Goal: Task Accomplishment & Management: Use online tool/utility

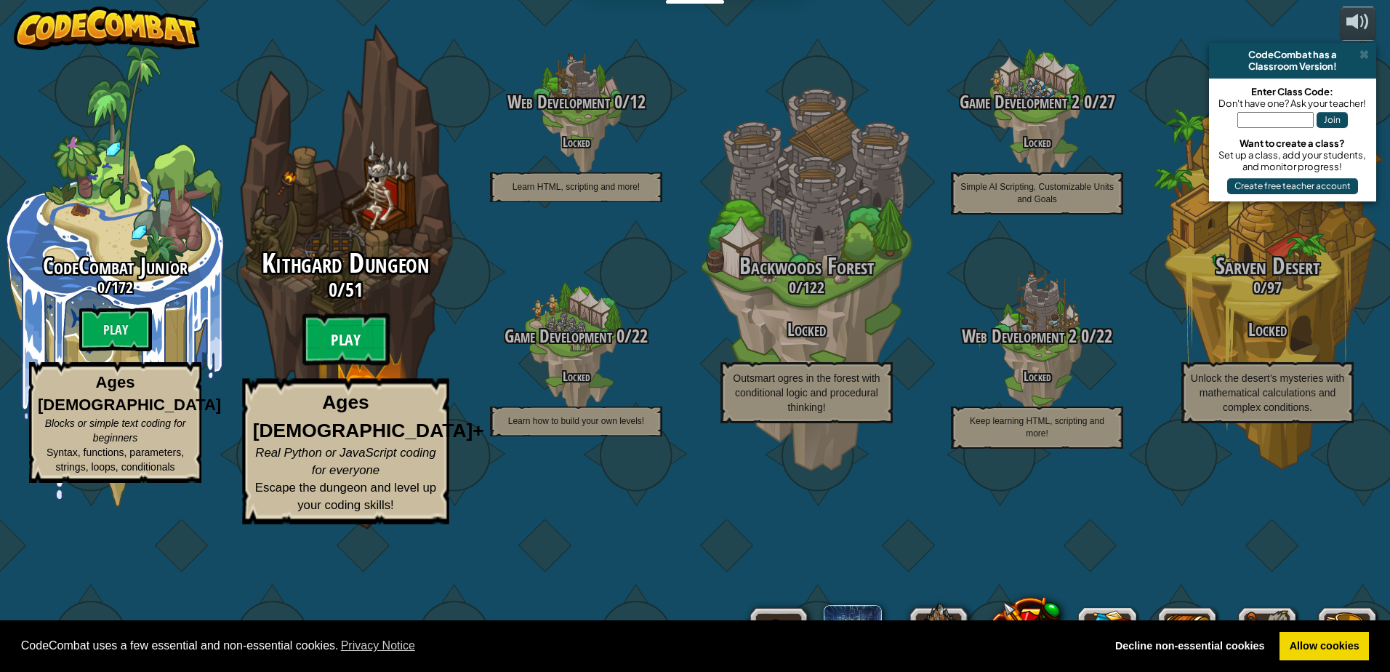
click at [337, 366] on btn "Play" at bounding box center [345, 339] width 87 height 52
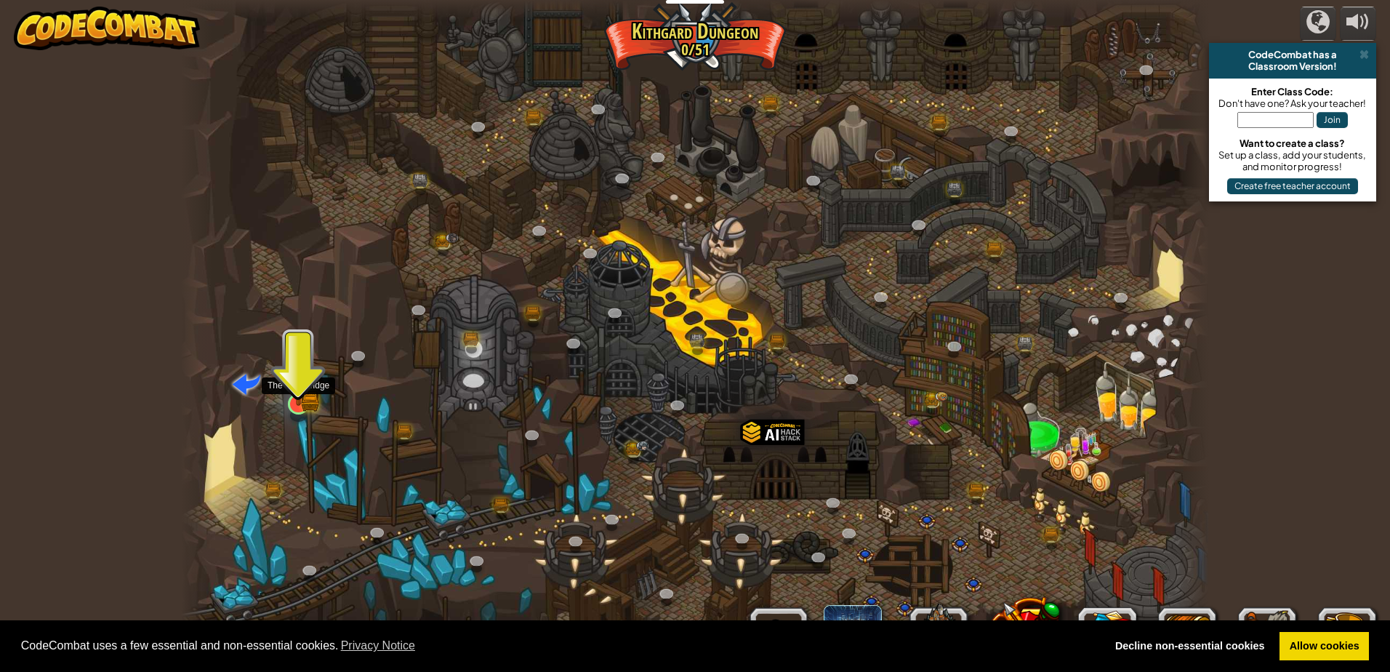
click at [289, 401] on img at bounding box center [299, 375] width 28 height 60
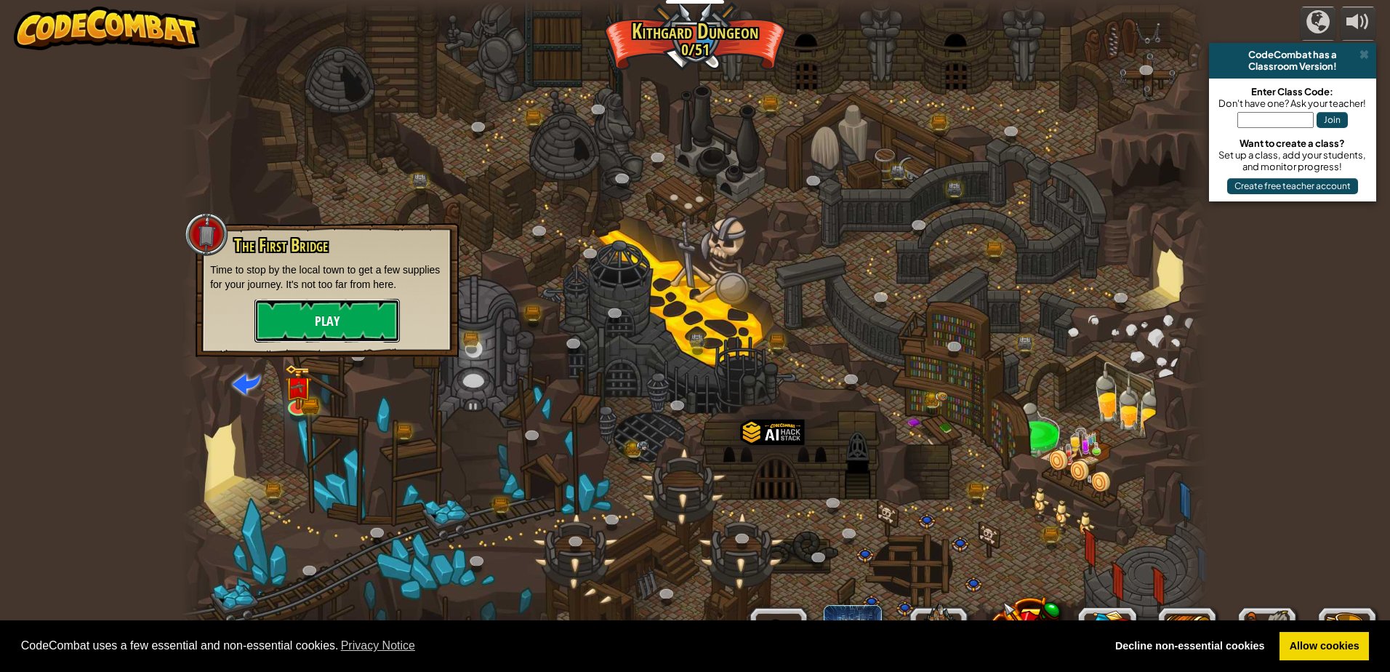
click at [342, 340] on button "Play" at bounding box center [327, 321] width 145 height 44
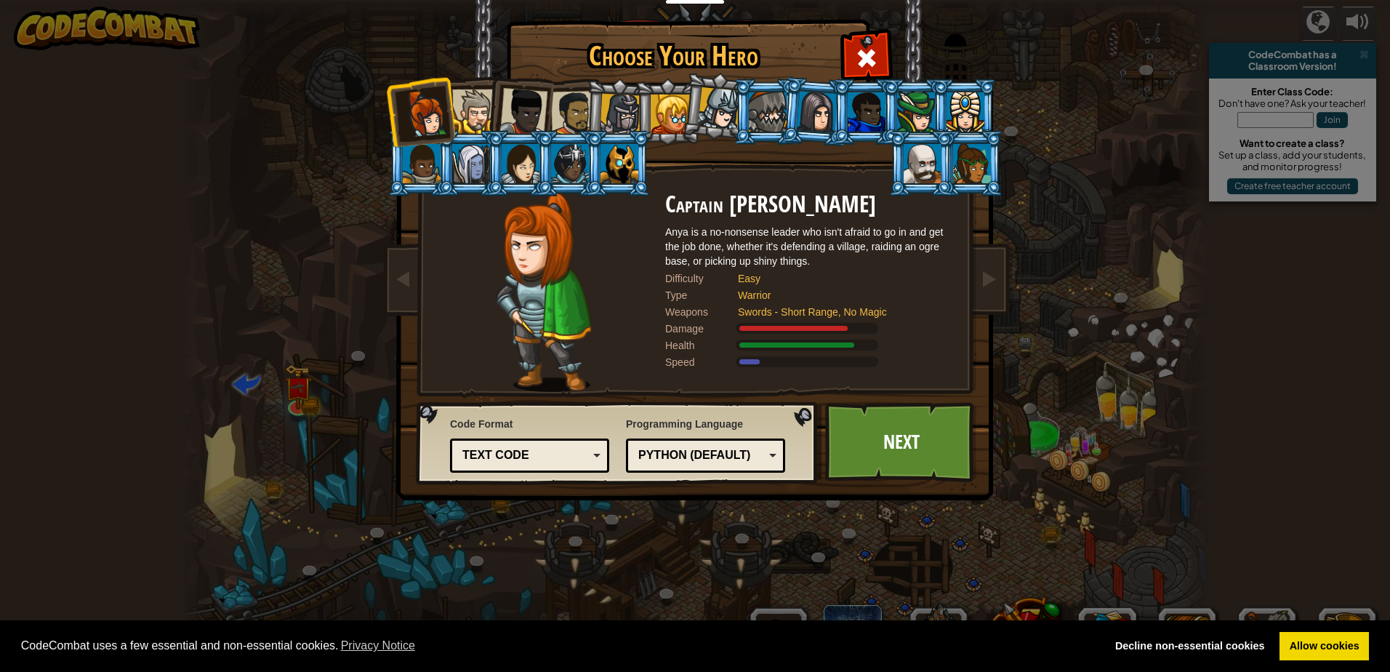
click at [625, 163] on div at bounding box center [620, 163] width 38 height 39
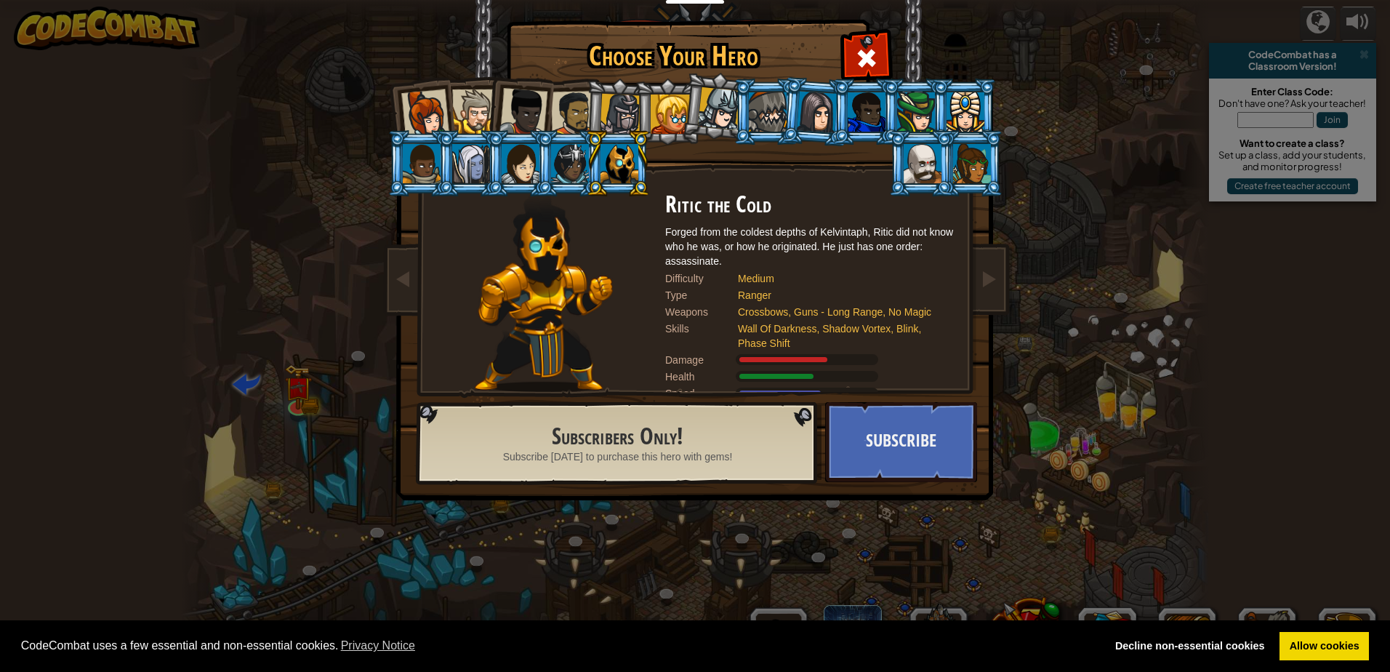
click at [937, 167] on div at bounding box center [923, 163] width 38 height 39
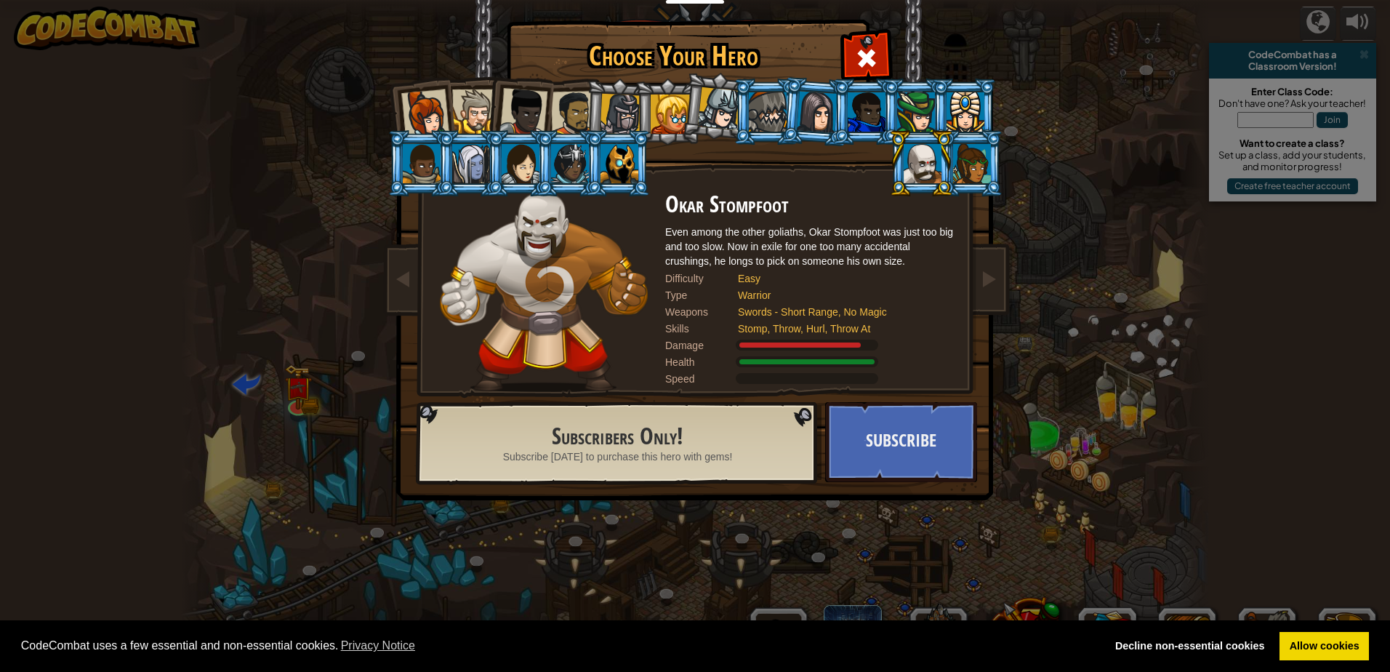
click at [638, 162] on li at bounding box center [617, 163] width 65 height 66
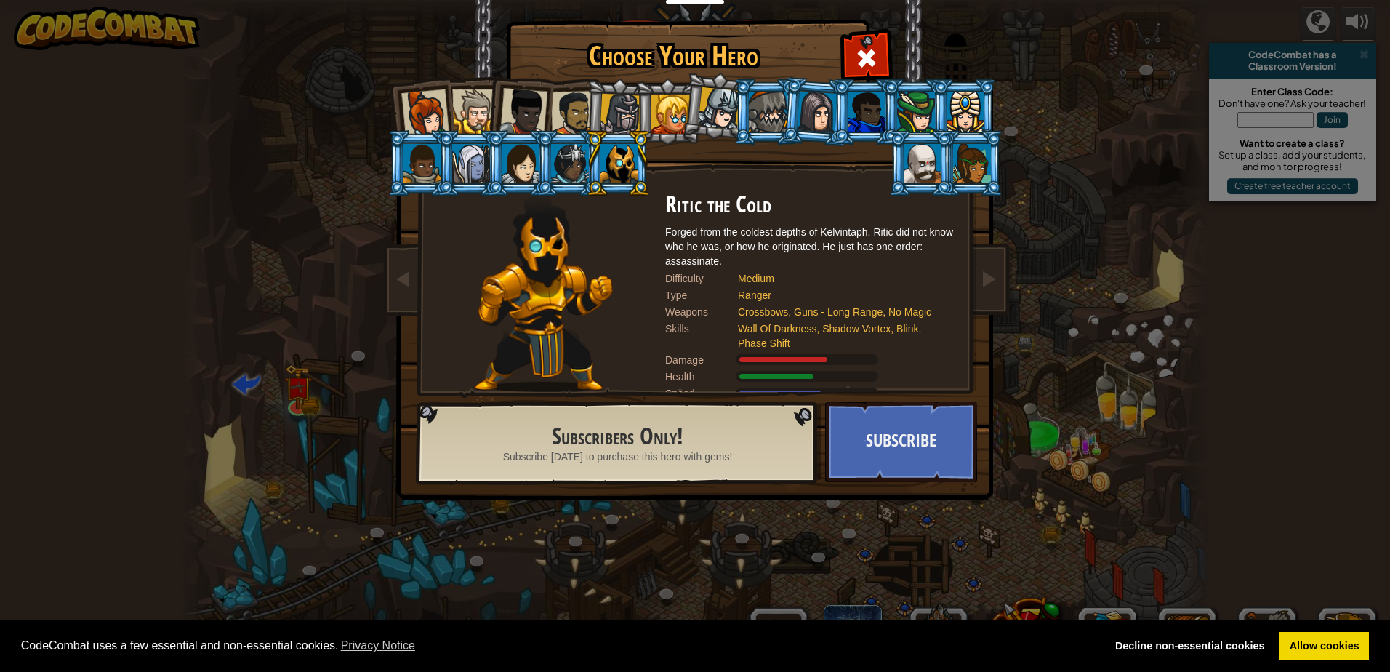
click at [632, 114] on div at bounding box center [620, 114] width 41 height 41
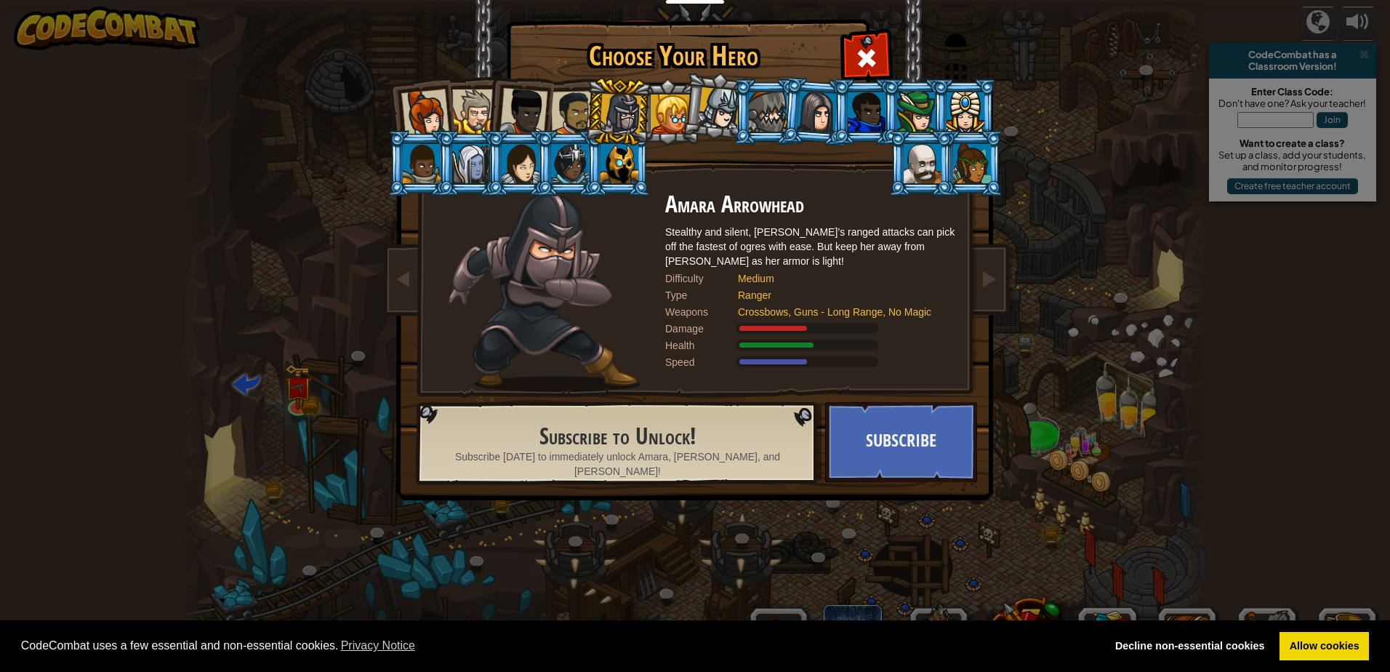
click at [657, 110] on div at bounding box center [670, 114] width 39 height 39
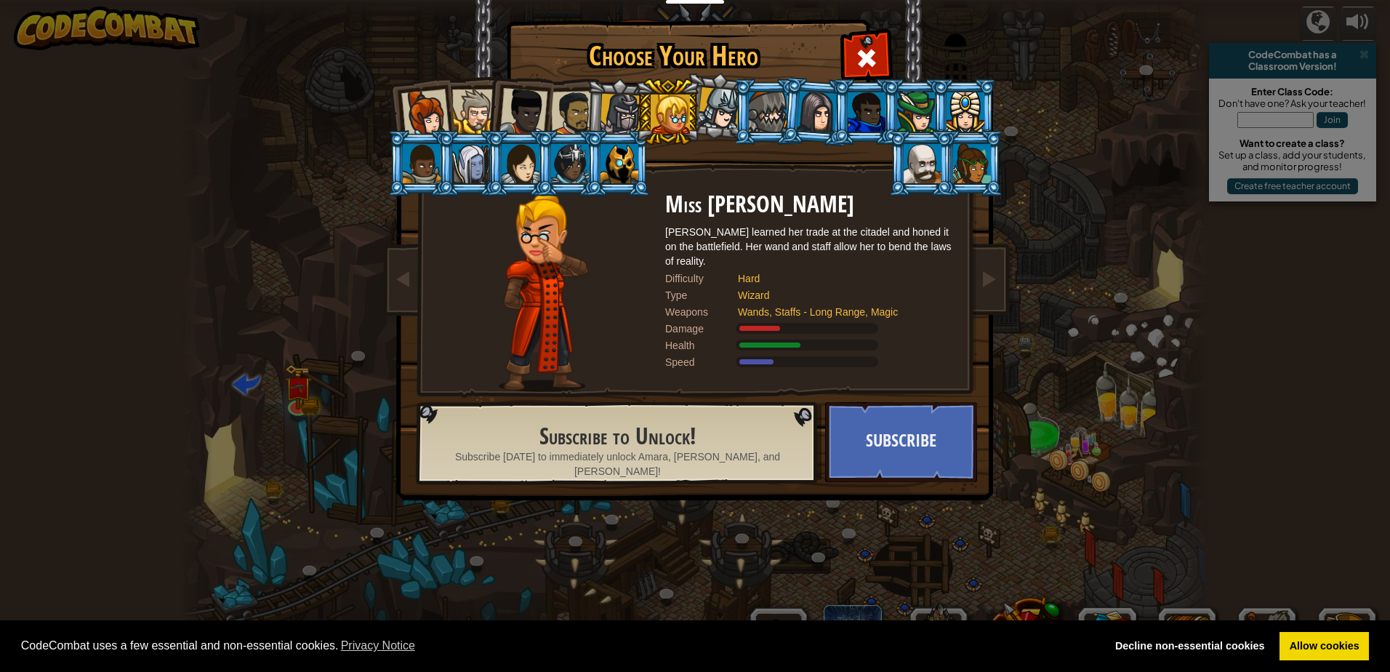
click at [585, 121] on li at bounding box center [618, 112] width 69 height 70
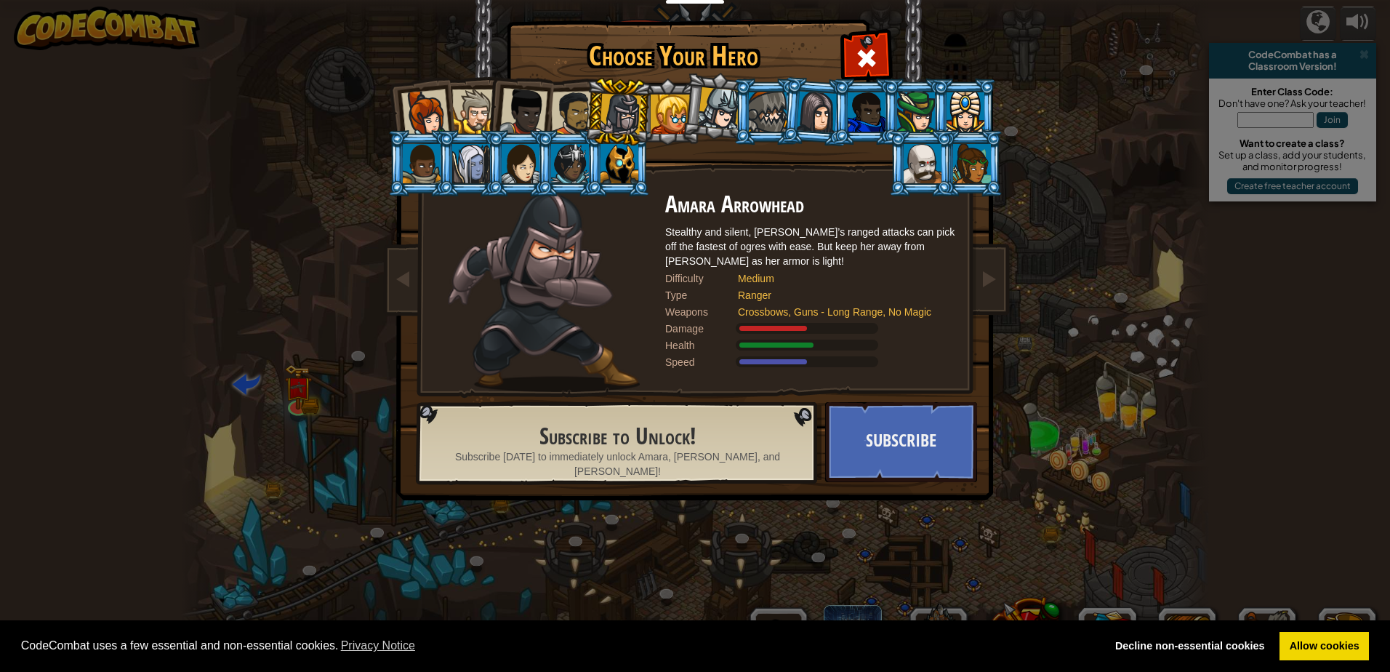
click at [578, 119] on div at bounding box center [573, 113] width 45 height 45
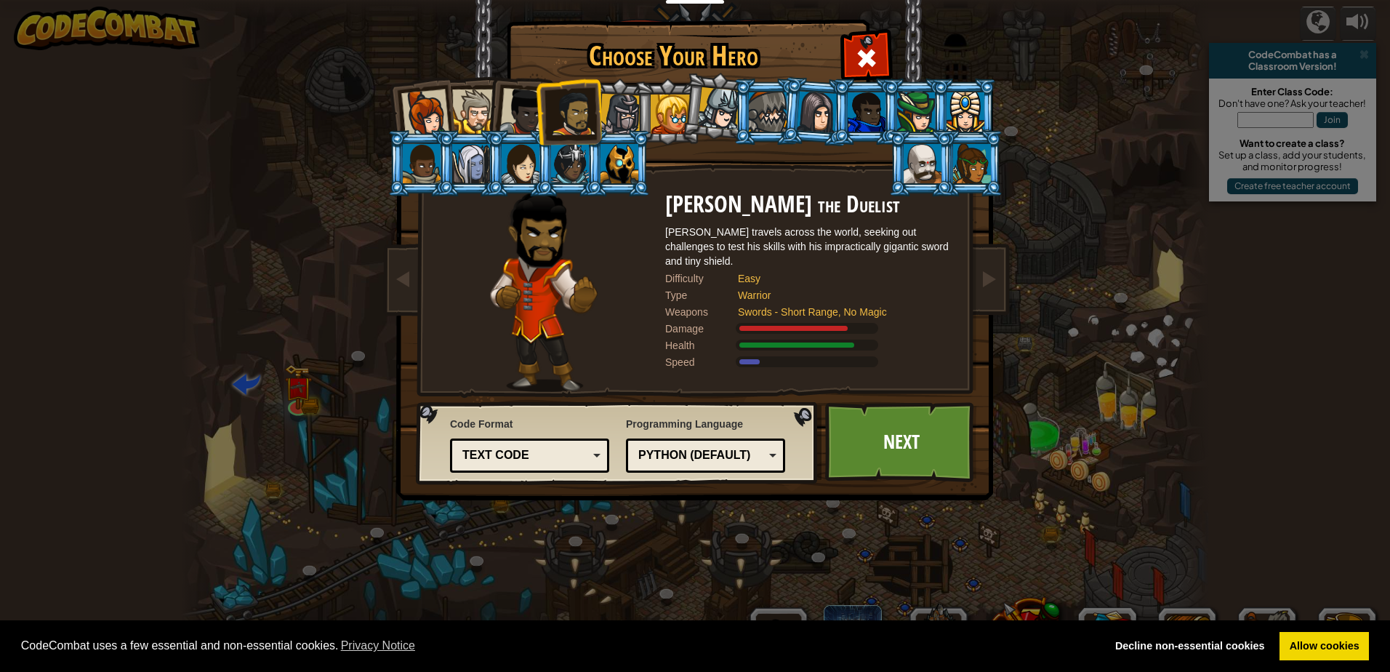
click at [422, 106] on div at bounding box center [425, 113] width 48 height 48
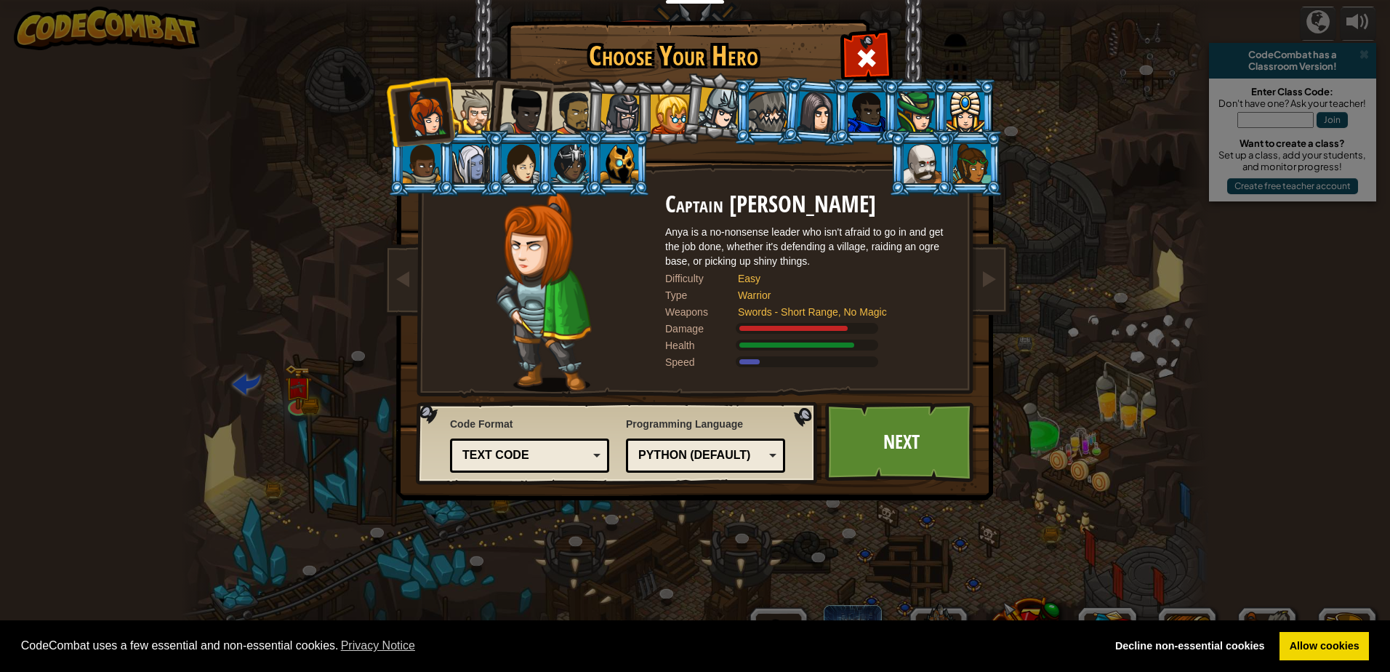
click at [470, 89] on div at bounding box center [474, 111] width 44 height 44
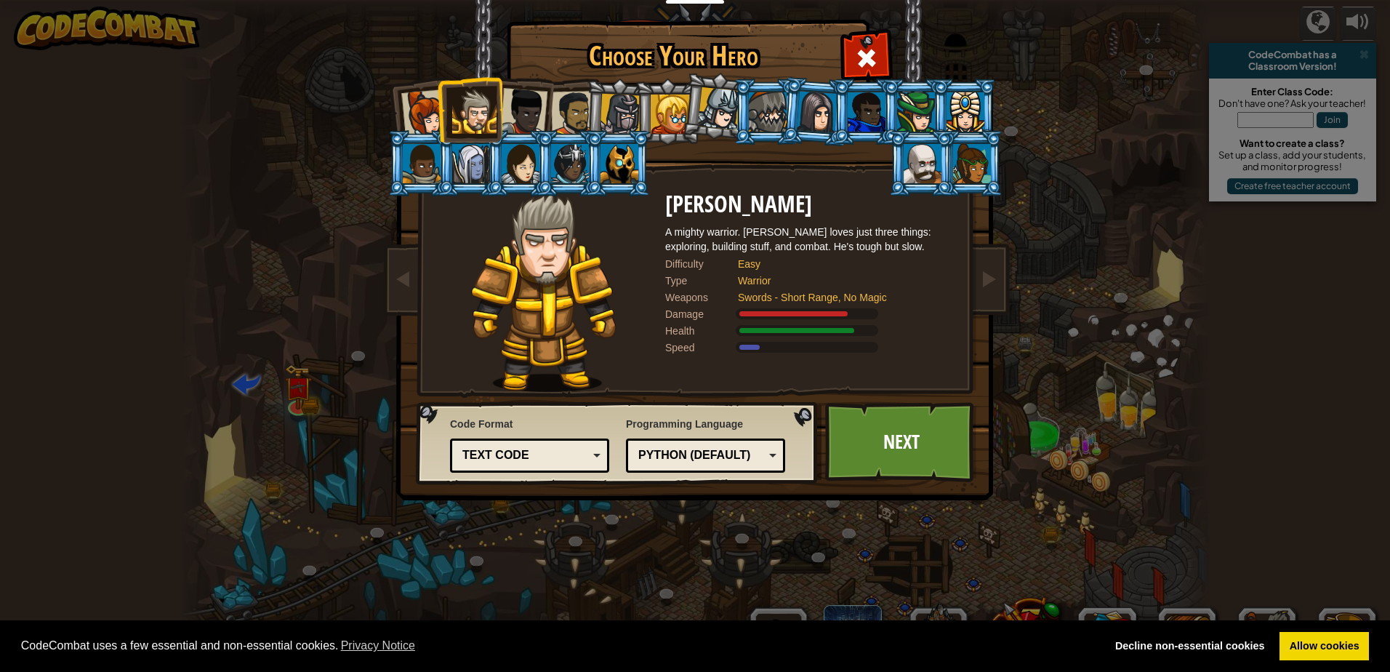
click at [574, 105] on div at bounding box center [573, 113] width 45 height 45
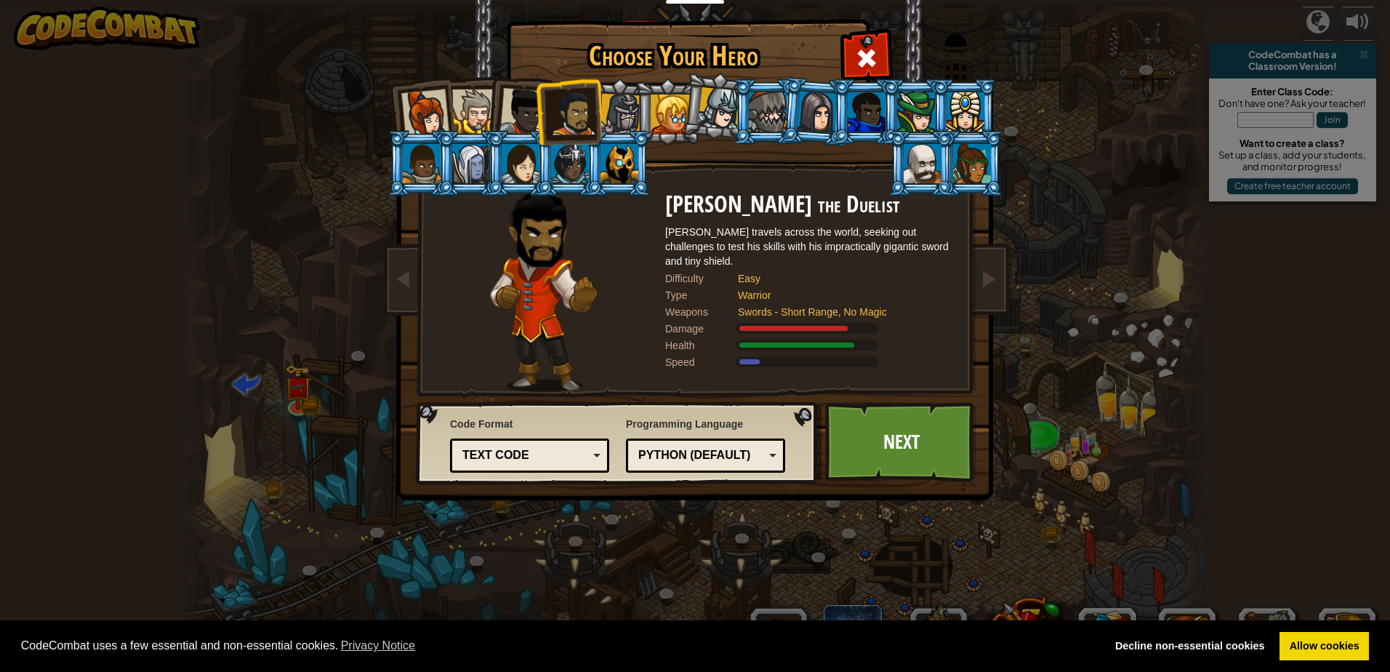
click at [540, 109] on li at bounding box center [568, 112] width 67 height 68
click at [513, 110] on div at bounding box center [524, 112] width 48 height 48
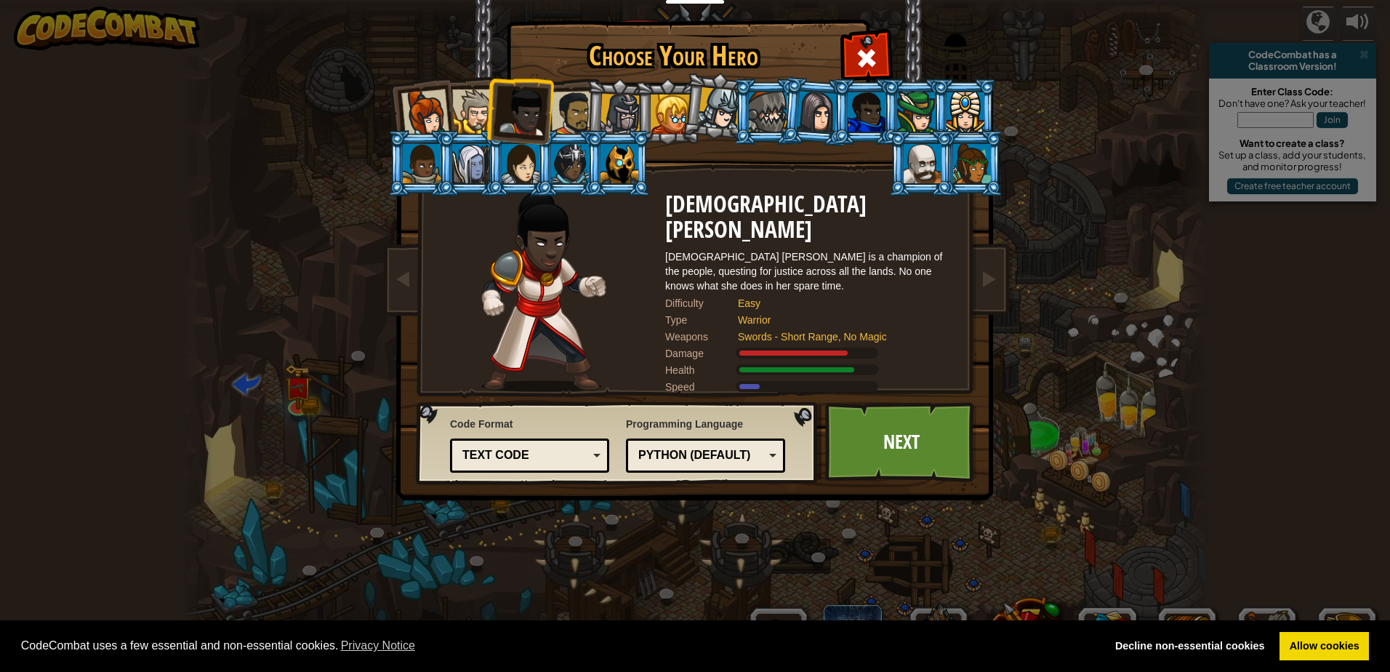
click at [853, 118] on div at bounding box center [867, 111] width 38 height 39
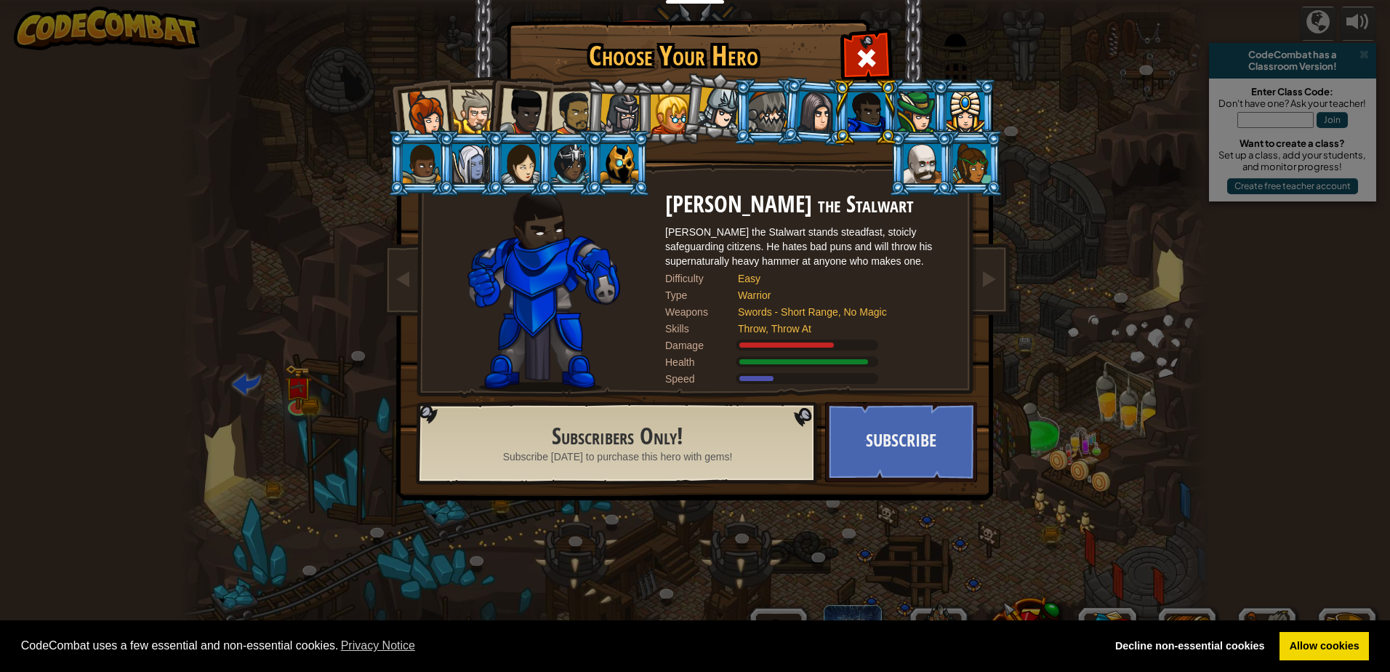
click at [985, 177] on div at bounding box center [972, 163] width 38 height 39
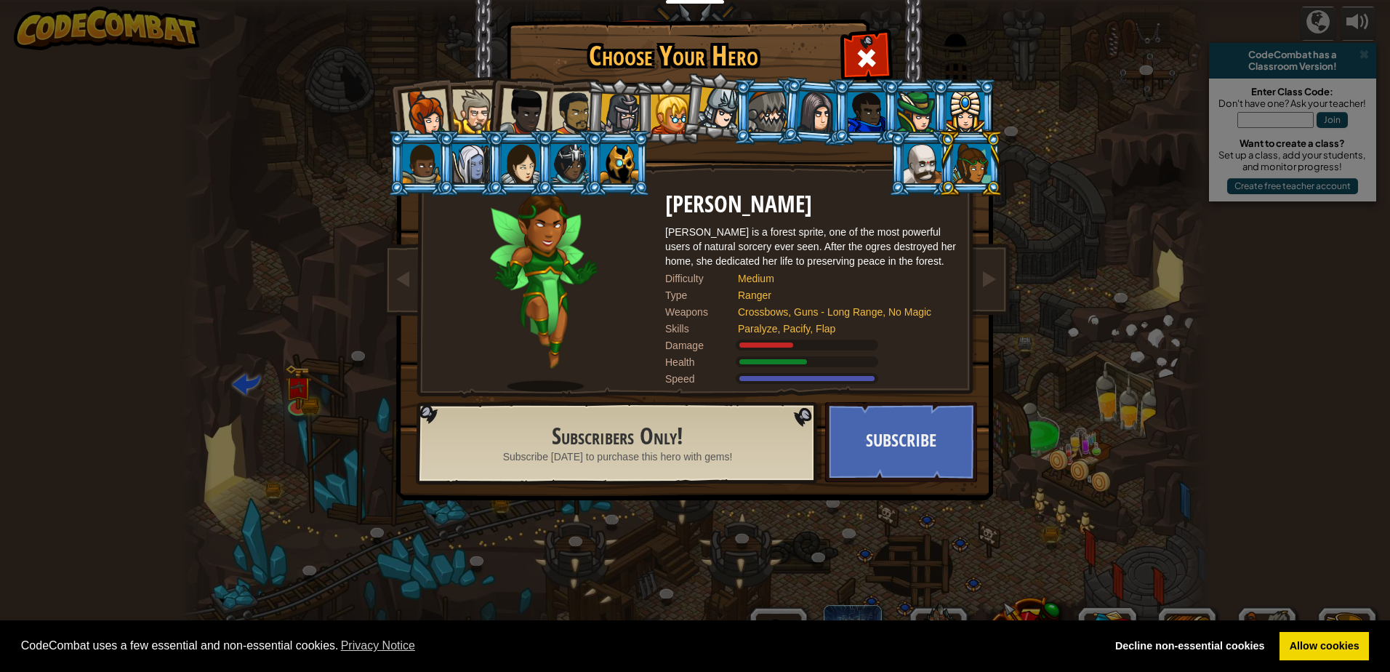
click at [939, 179] on li at bounding box center [970, 163] width 65 height 66
click at [431, 164] on div at bounding box center [422, 163] width 38 height 39
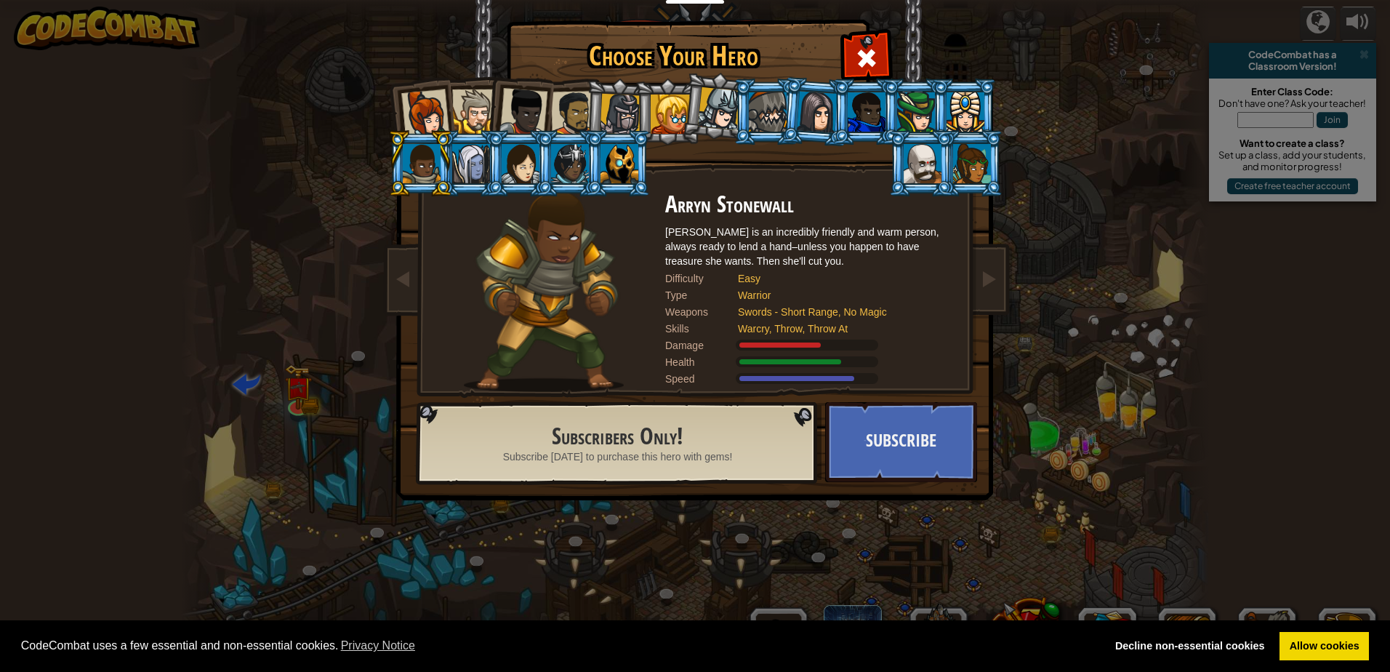
click at [582, 170] on div at bounding box center [570, 163] width 38 height 39
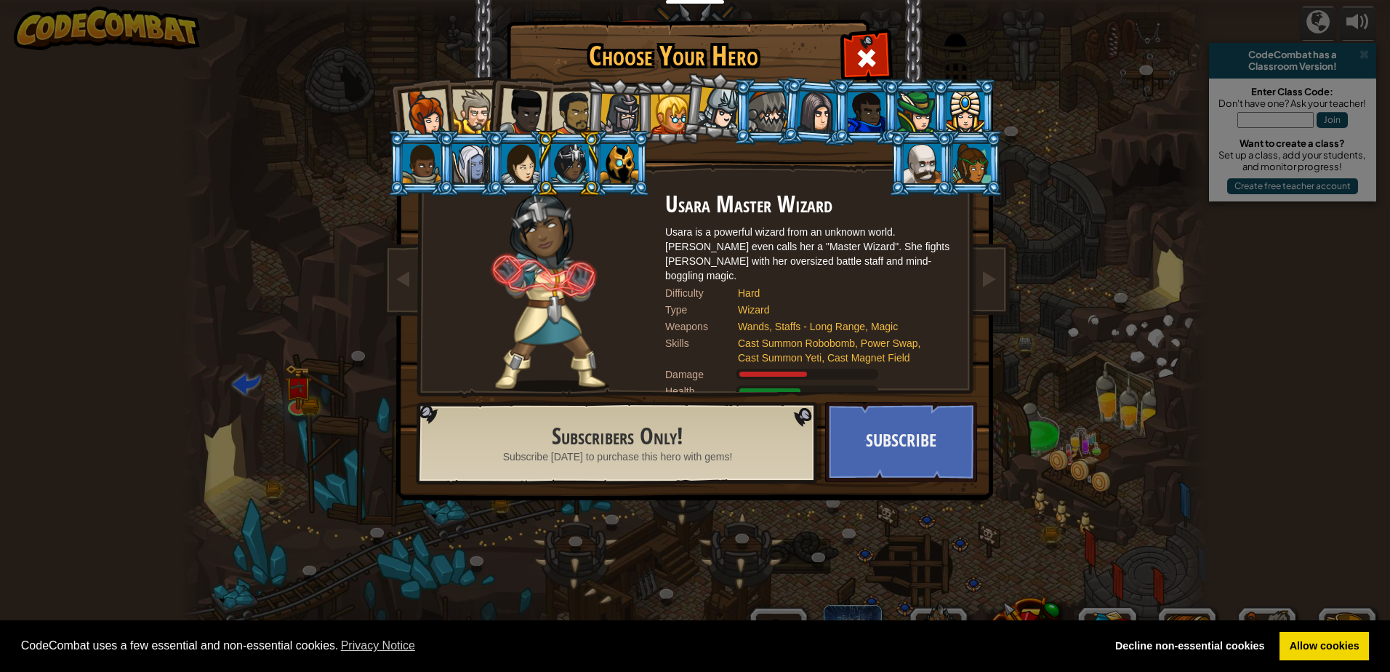
click at [465, 159] on div at bounding box center [471, 163] width 38 height 39
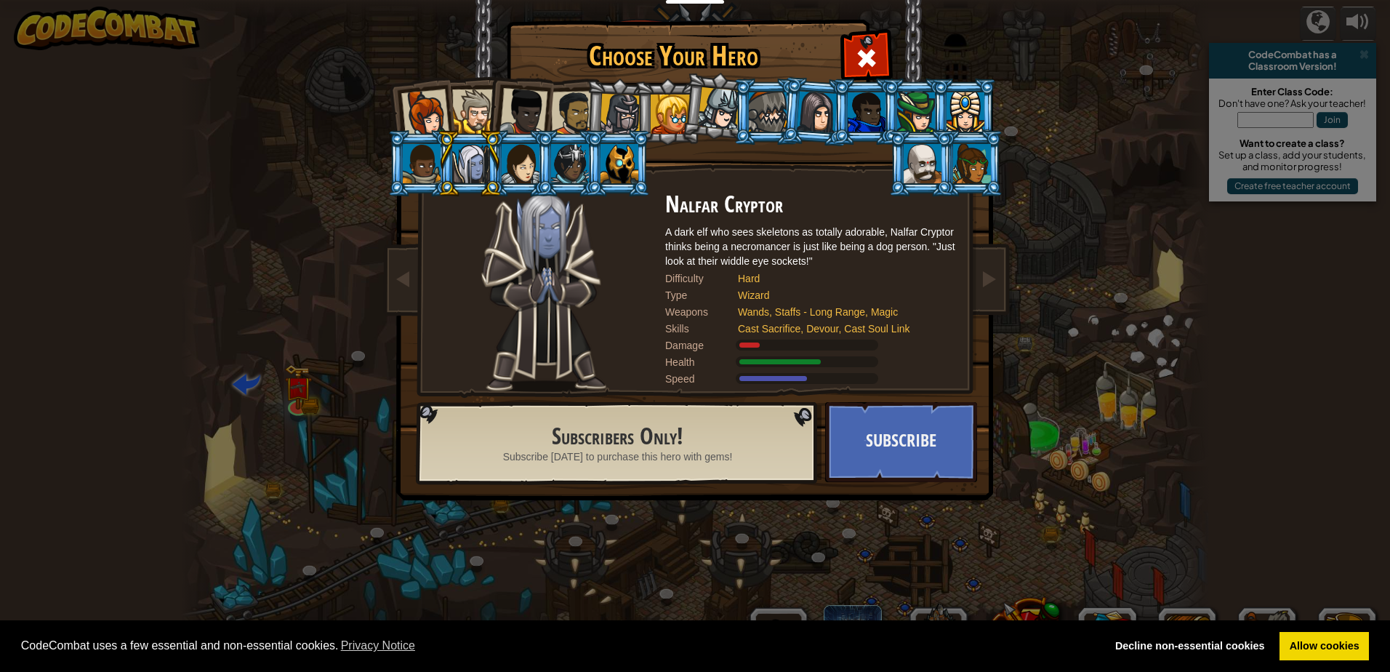
click at [516, 106] on div at bounding box center [524, 112] width 48 height 48
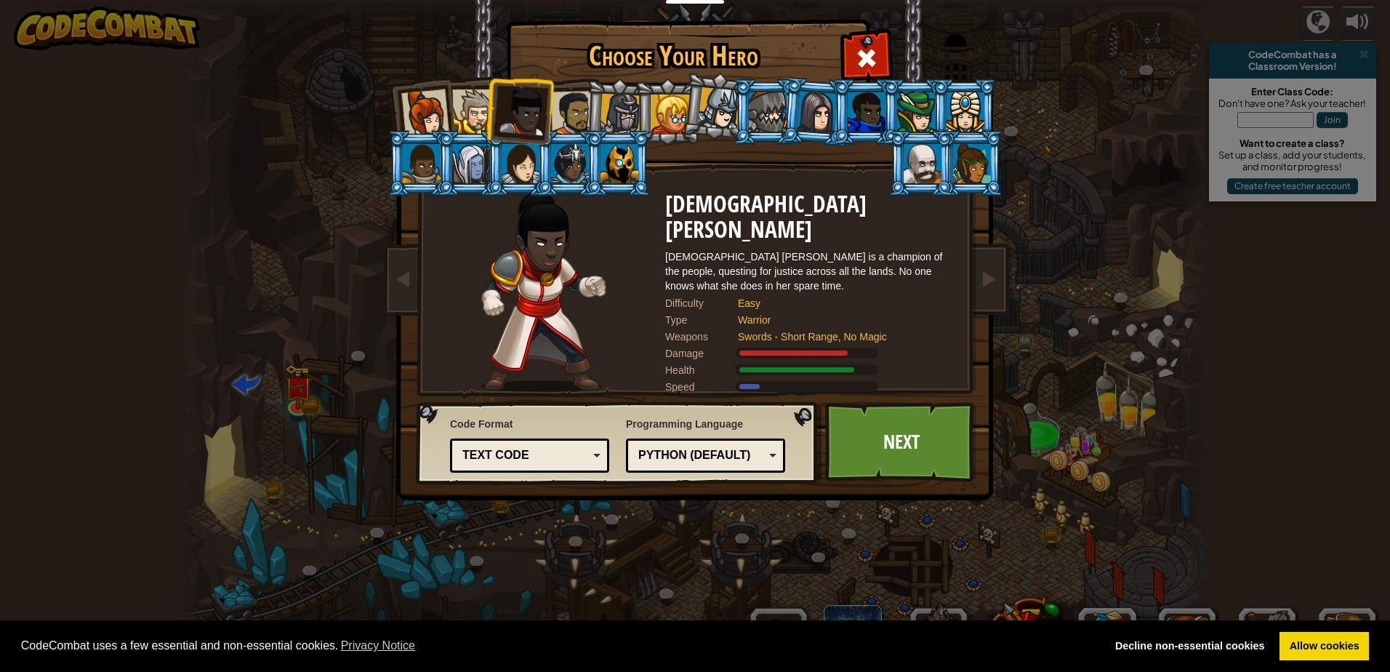
click at [411, 109] on div at bounding box center [425, 113] width 48 height 48
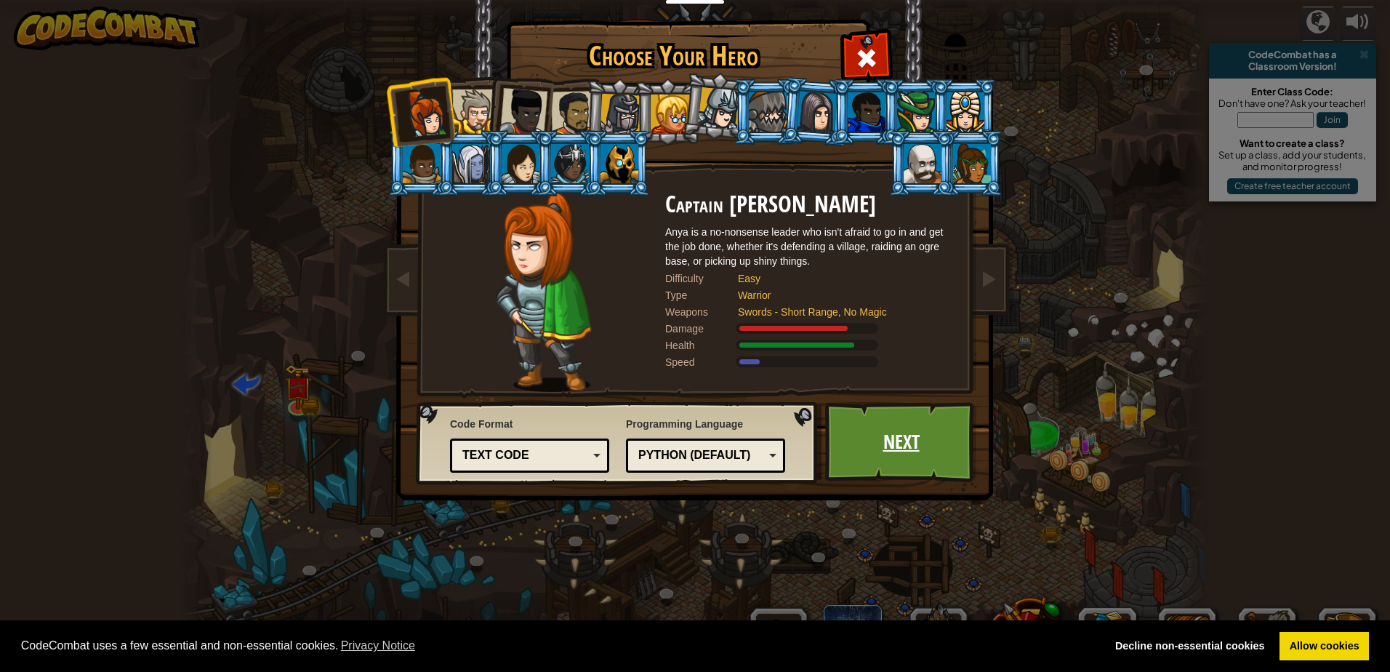
click at [943, 424] on link "Next" at bounding box center [901, 442] width 152 height 80
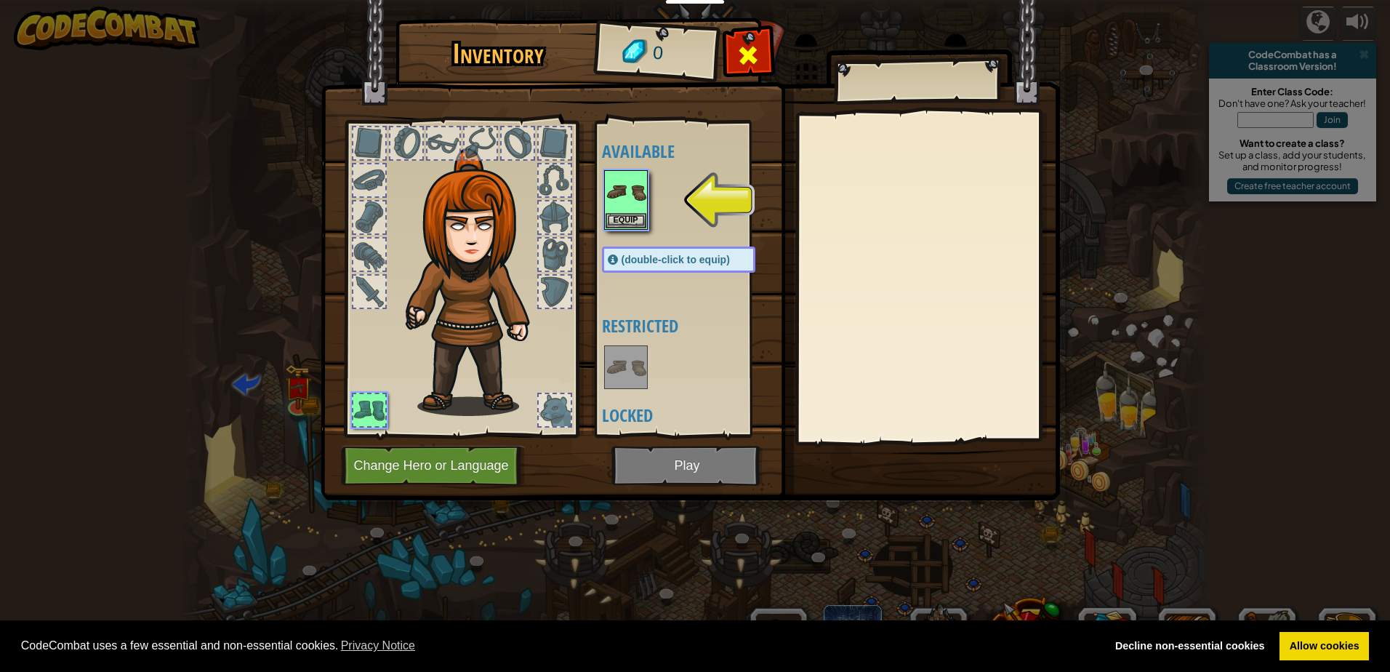
click at [764, 39] on div at bounding box center [749, 59] width 46 height 46
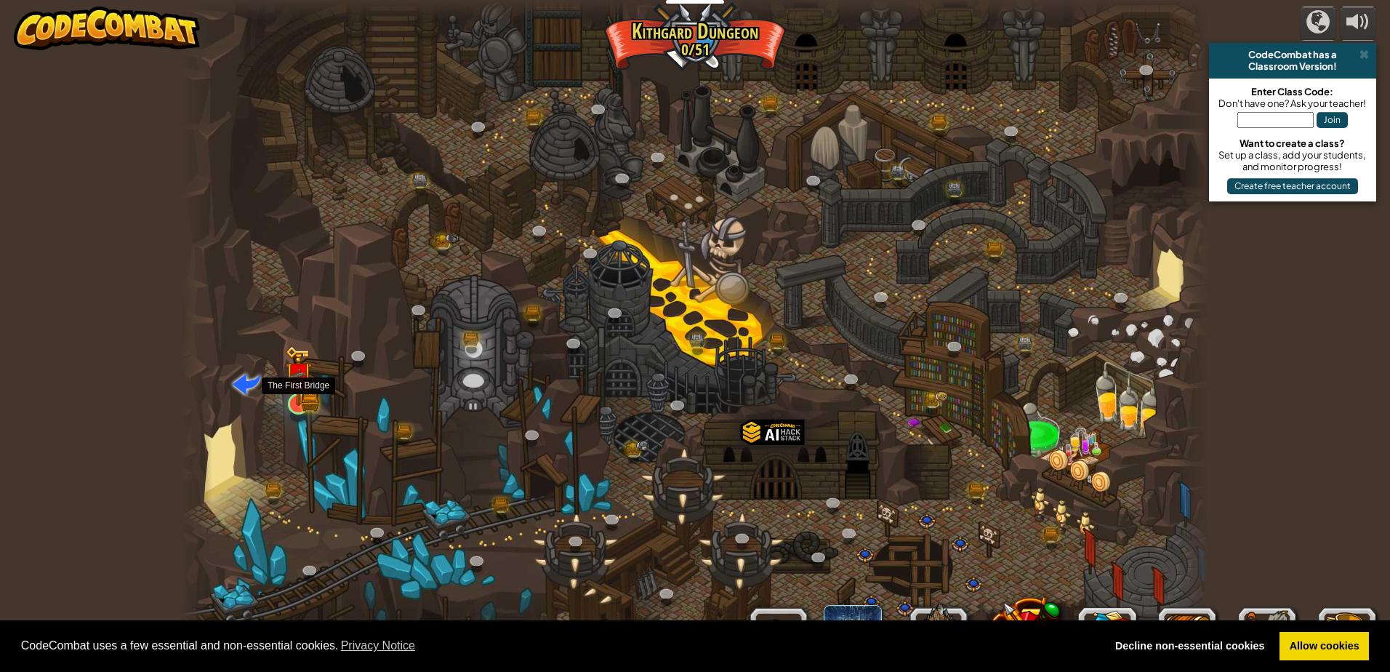
click at [305, 396] on img at bounding box center [299, 375] width 28 height 60
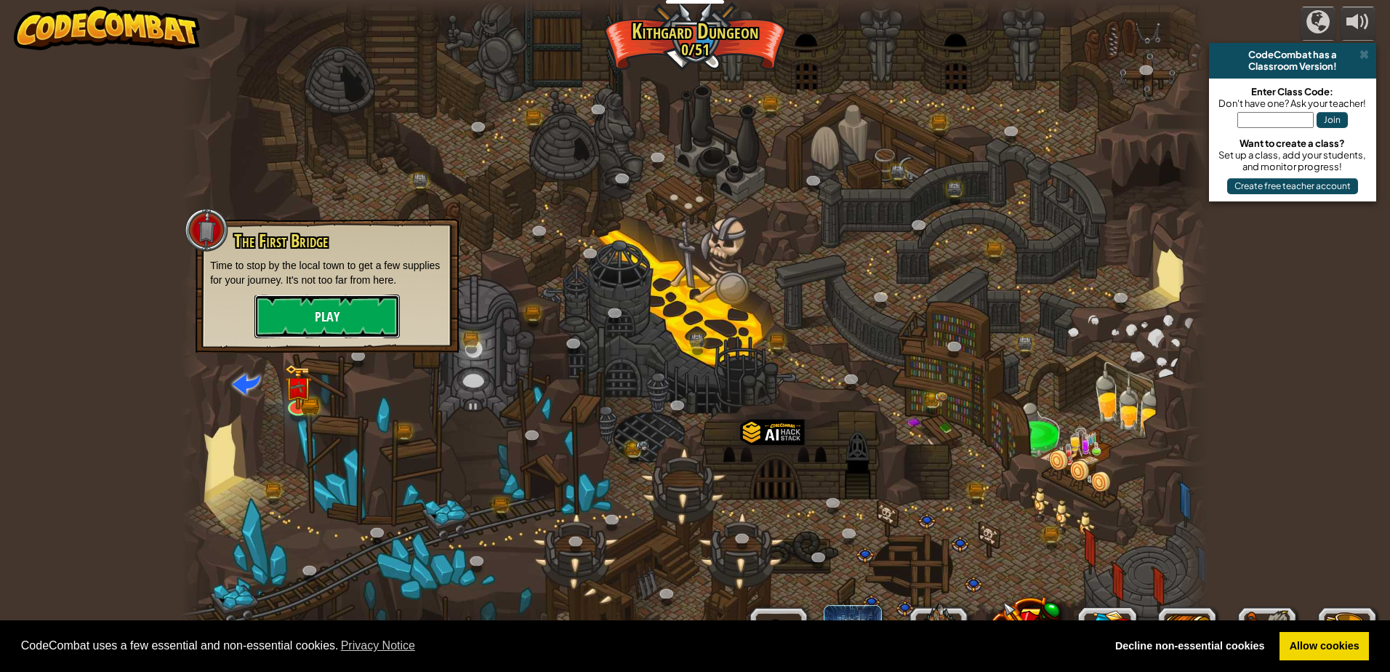
click at [354, 326] on button "Play" at bounding box center [327, 316] width 145 height 44
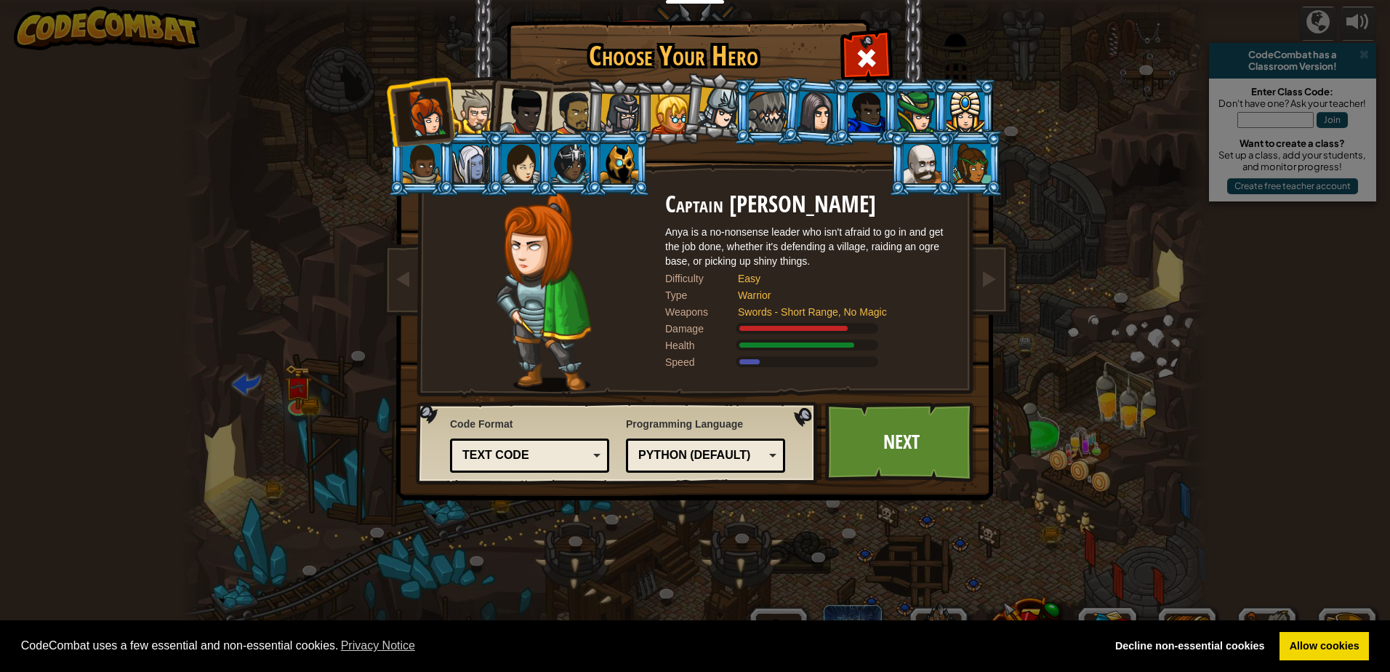
click at [464, 121] on div at bounding box center [474, 111] width 44 height 44
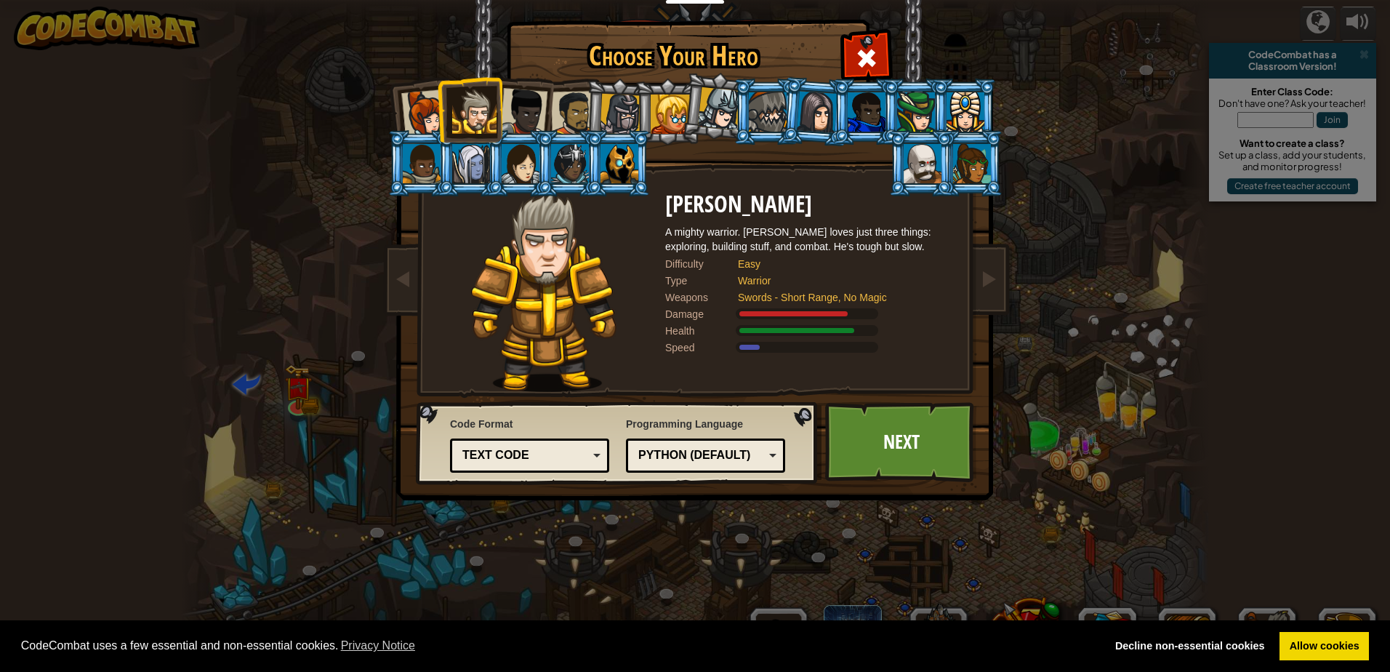
click at [772, 445] on div "Python (Default)" at bounding box center [706, 455] width 140 height 23
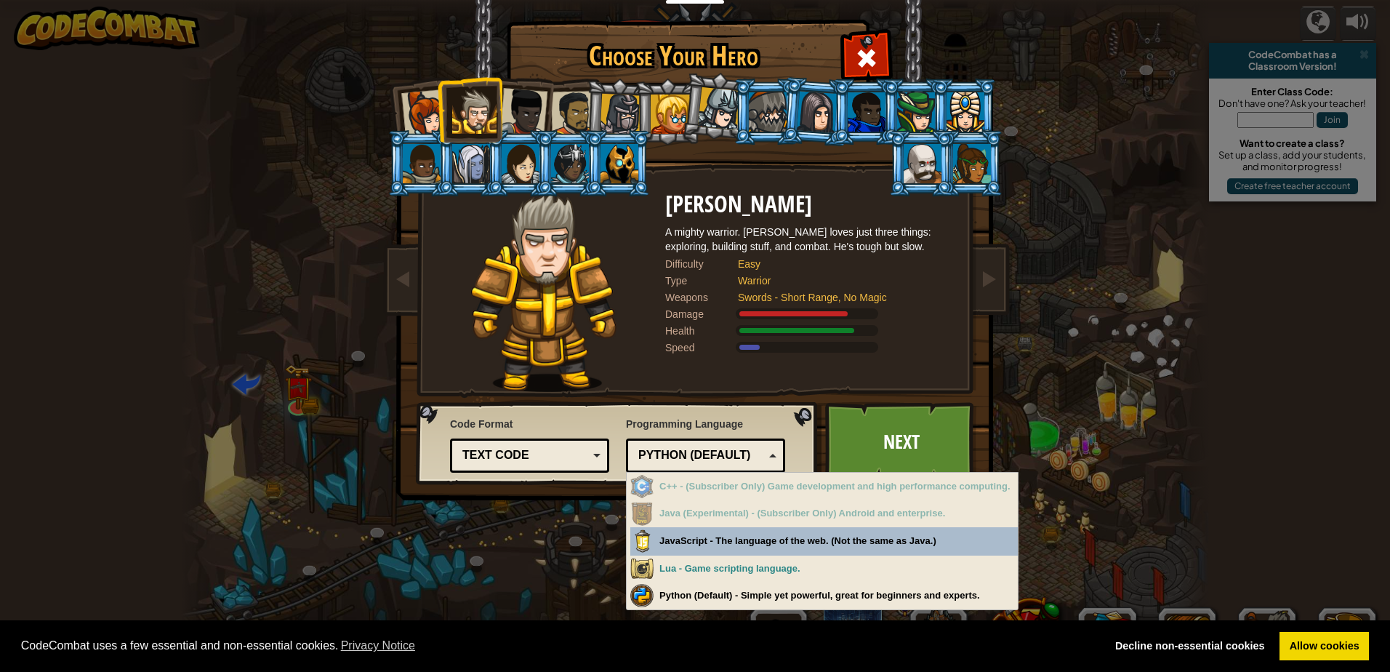
click at [772, 445] on div "Python (Default)" at bounding box center [706, 455] width 140 height 23
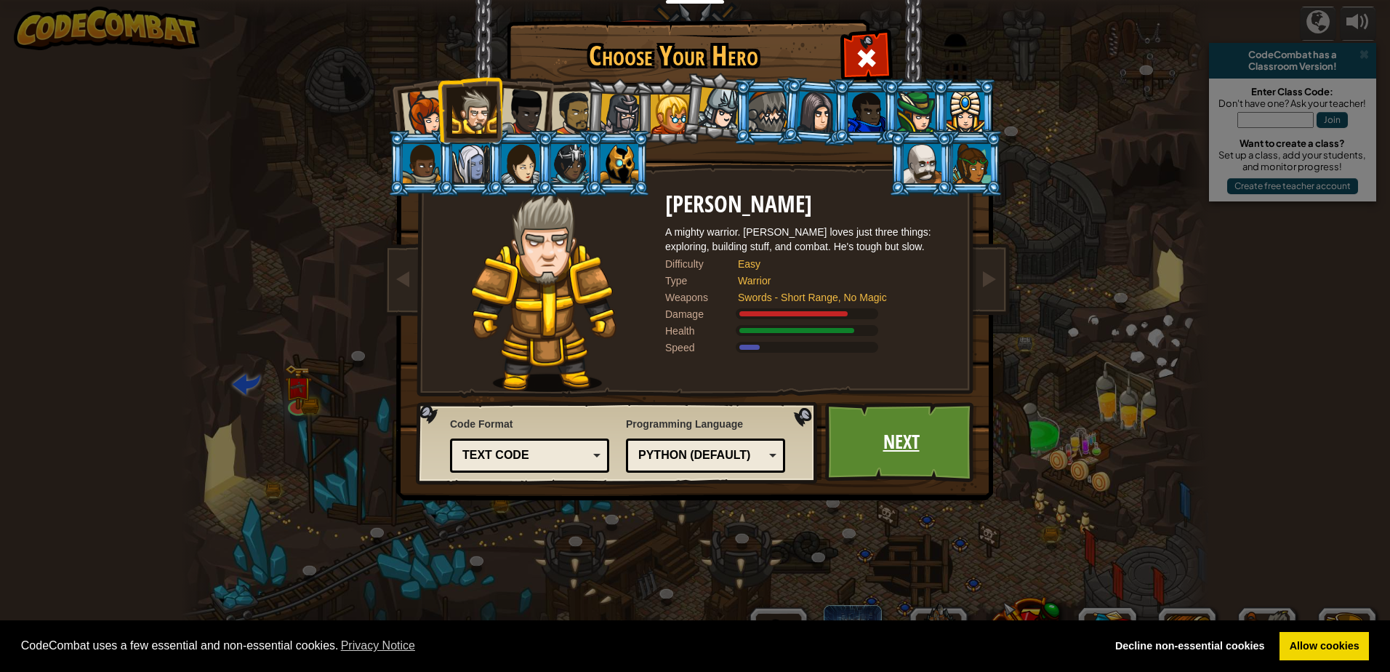
click at [902, 459] on link "Next" at bounding box center [901, 442] width 152 height 80
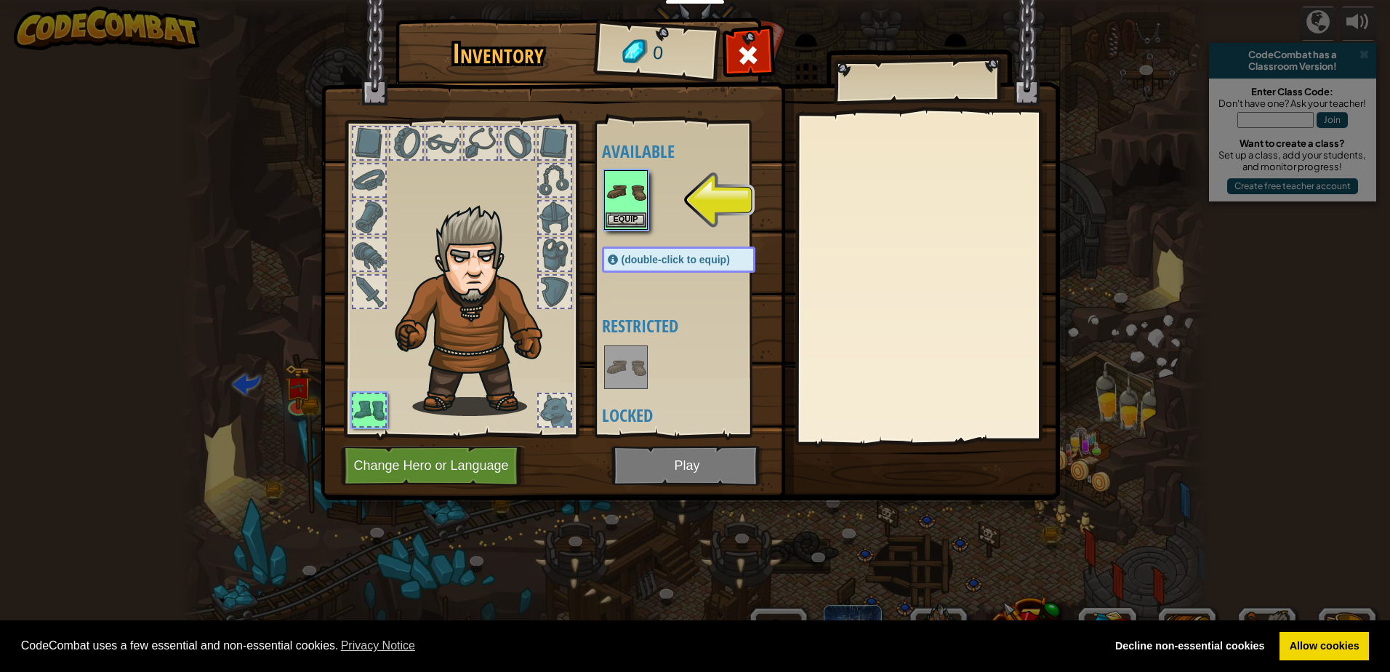
click at [622, 204] on img at bounding box center [626, 192] width 41 height 41
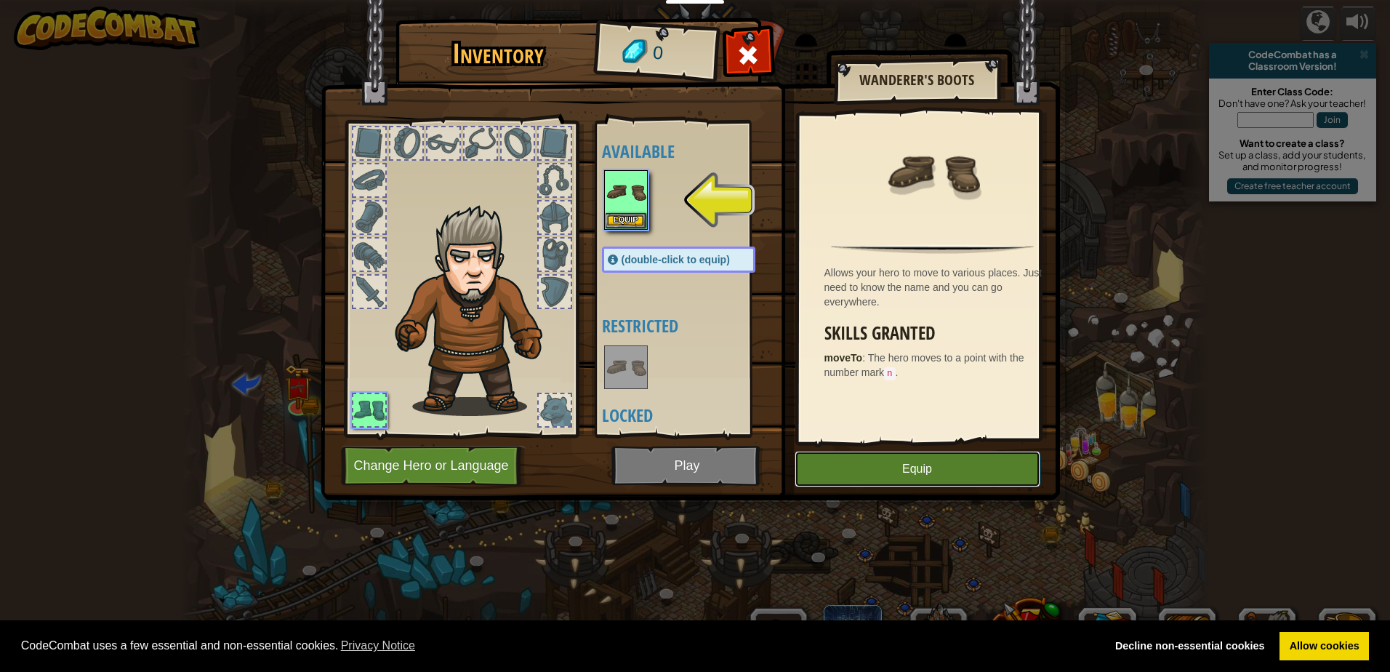
click at [825, 481] on button "Equip" at bounding box center [918, 469] width 246 height 36
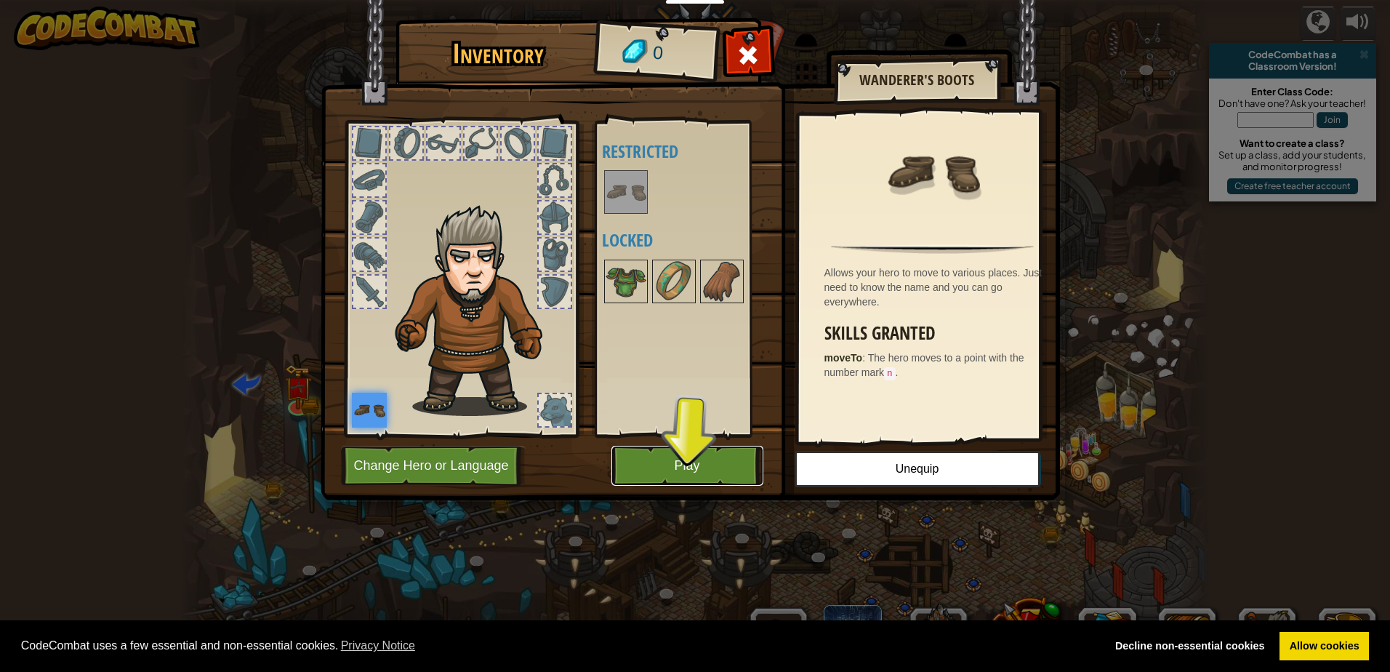
click at [708, 454] on button "Play" at bounding box center [688, 466] width 152 height 40
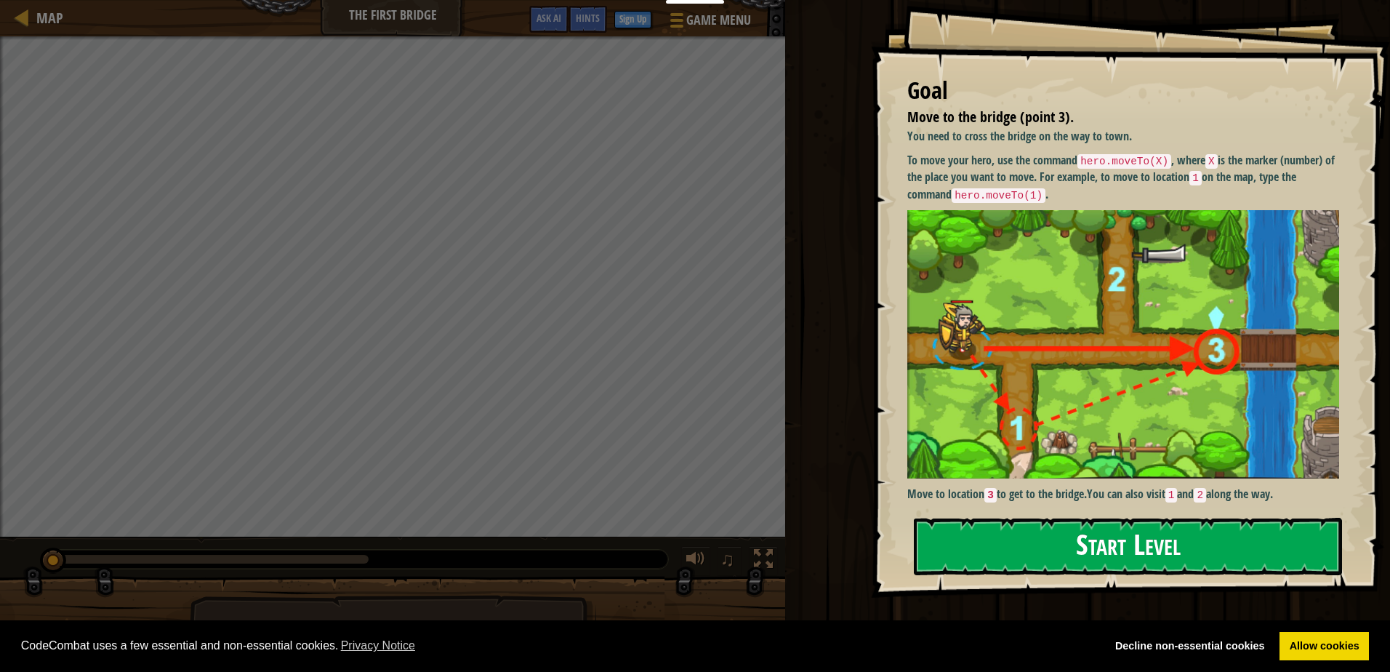
click at [1047, 550] on button "Start Level" at bounding box center [1128, 546] width 428 height 57
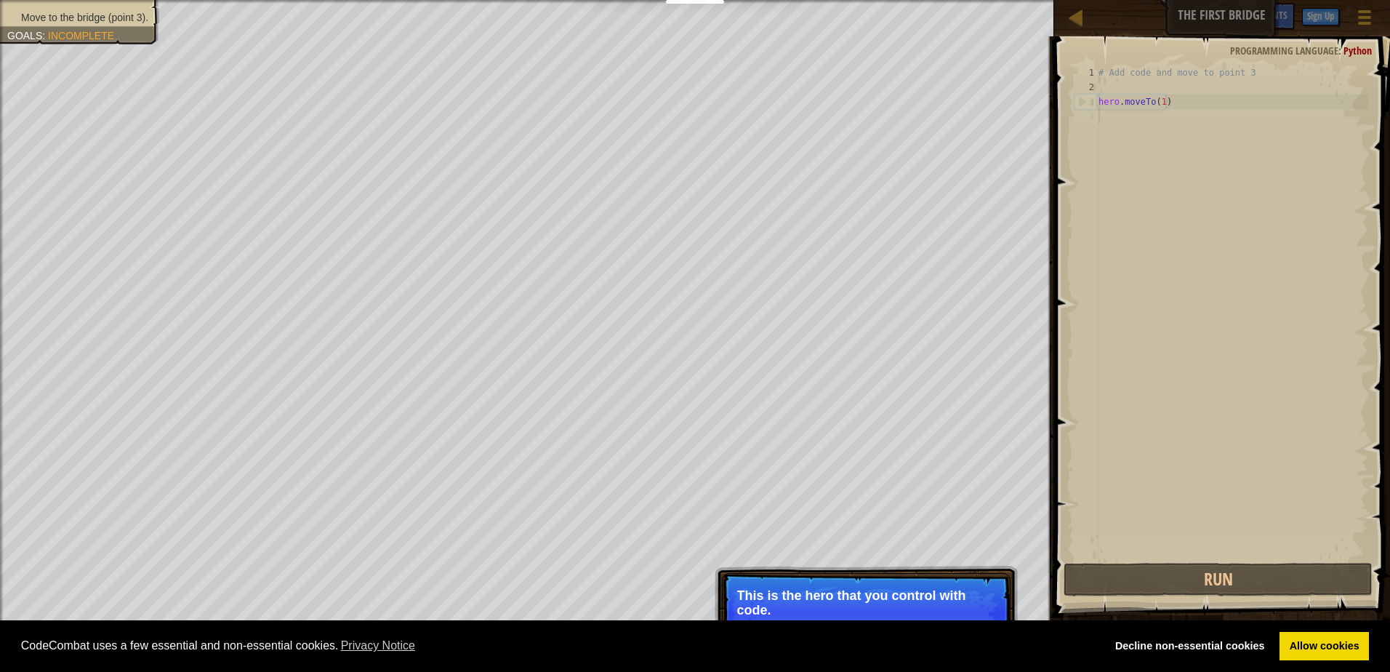
click at [934, 601] on p "This is the hero that you control with code." at bounding box center [866, 602] width 258 height 29
click at [1175, 116] on div "# Add code and move to point 3 hero . moveTo ( 1 )" at bounding box center [1232, 327] width 273 height 524
click at [1190, 104] on div "# Add code and move to point 3 hero . moveTo ( 1 )" at bounding box center [1232, 327] width 273 height 524
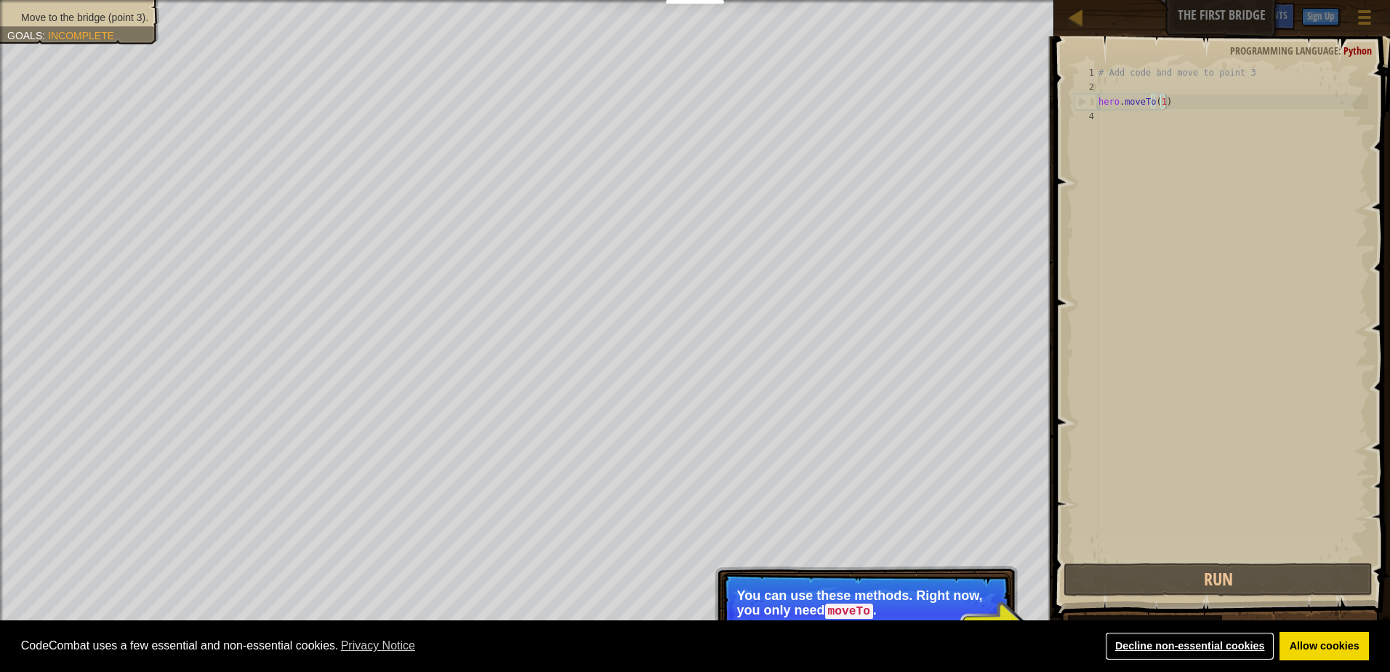
click at [1224, 654] on link "Decline non-essential cookies" at bounding box center [1189, 646] width 169 height 29
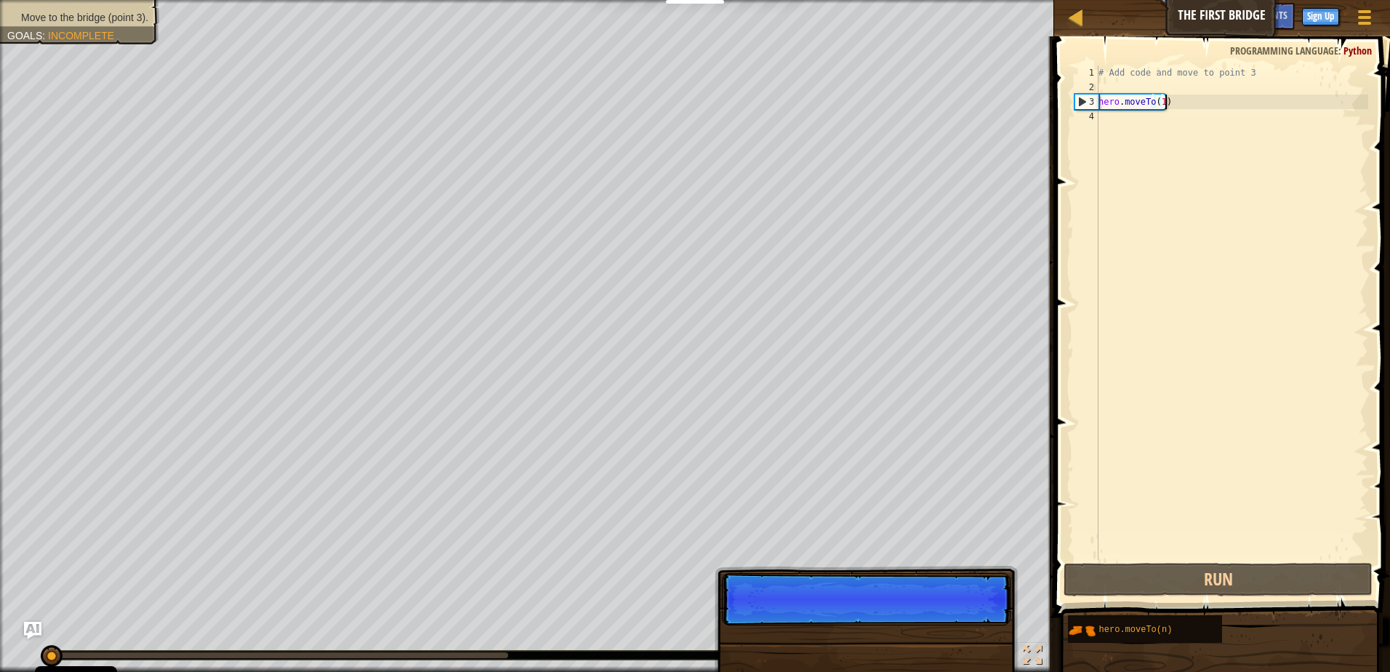
scroll to position [7, 4]
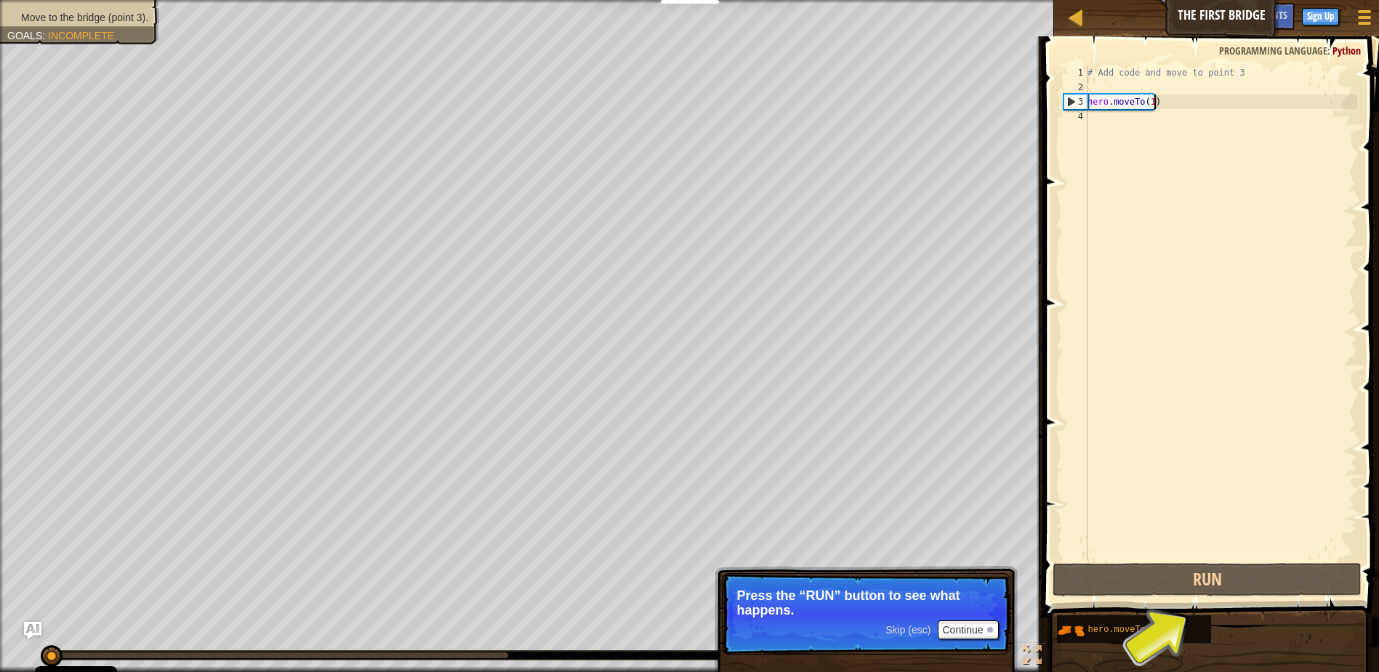
click at [1155, 100] on div "# Add code and move to point 3 hero . moveTo ( 1 )" at bounding box center [1221, 327] width 273 height 524
click at [1152, 101] on div "# Add code and move to point 3 hero . moveTo ( 1 )" at bounding box center [1221, 327] width 273 height 524
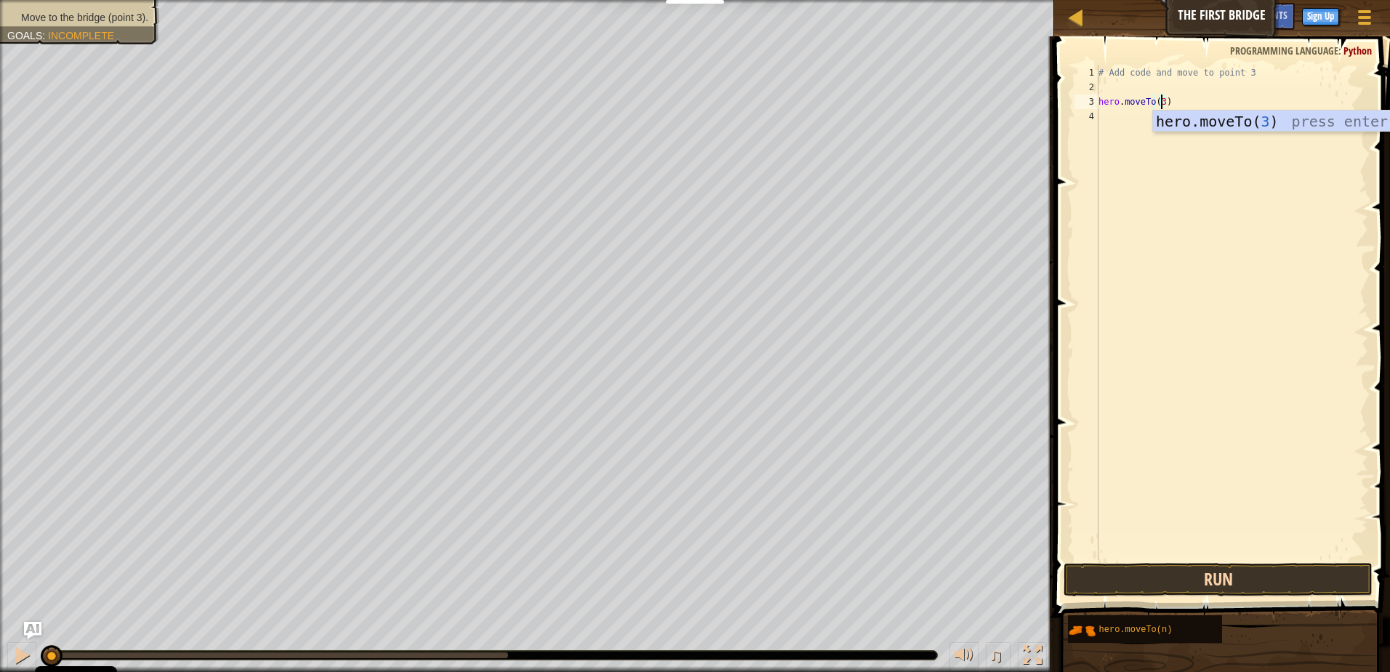
type textarea "hero.moveTo(3)"
click at [1240, 579] on button "Run" at bounding box center [1218, 579] width 309 height 33
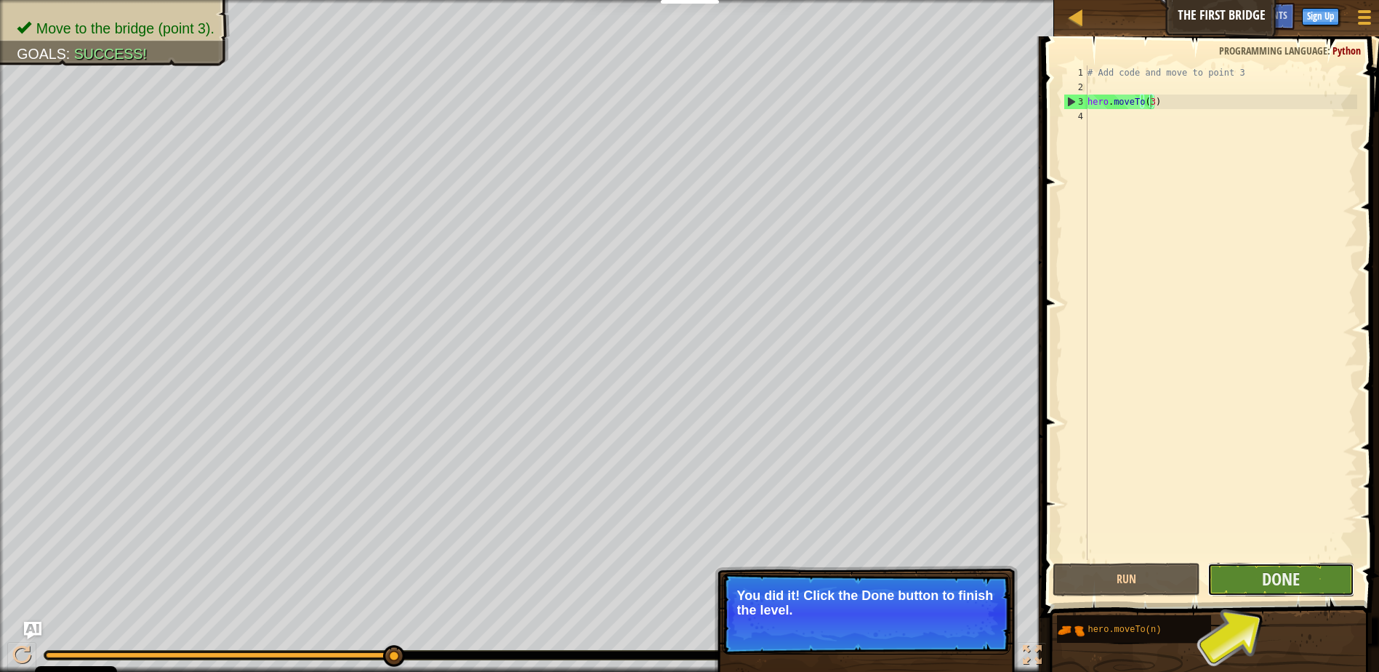
click at [1255, 580] on button "Done" at bounding box center [1282, 579] width 148 height 33
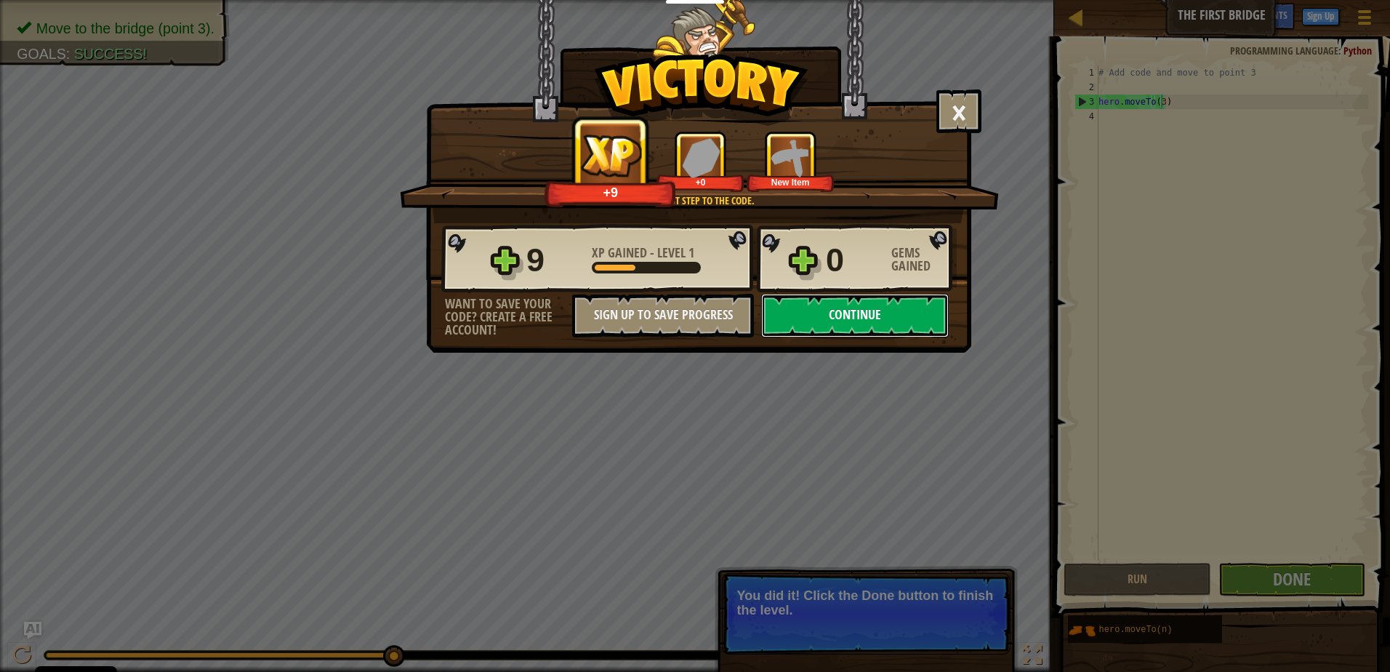
click at [849, 308] on button "Continue" at bounding box center [855, 316] width 188 height 44
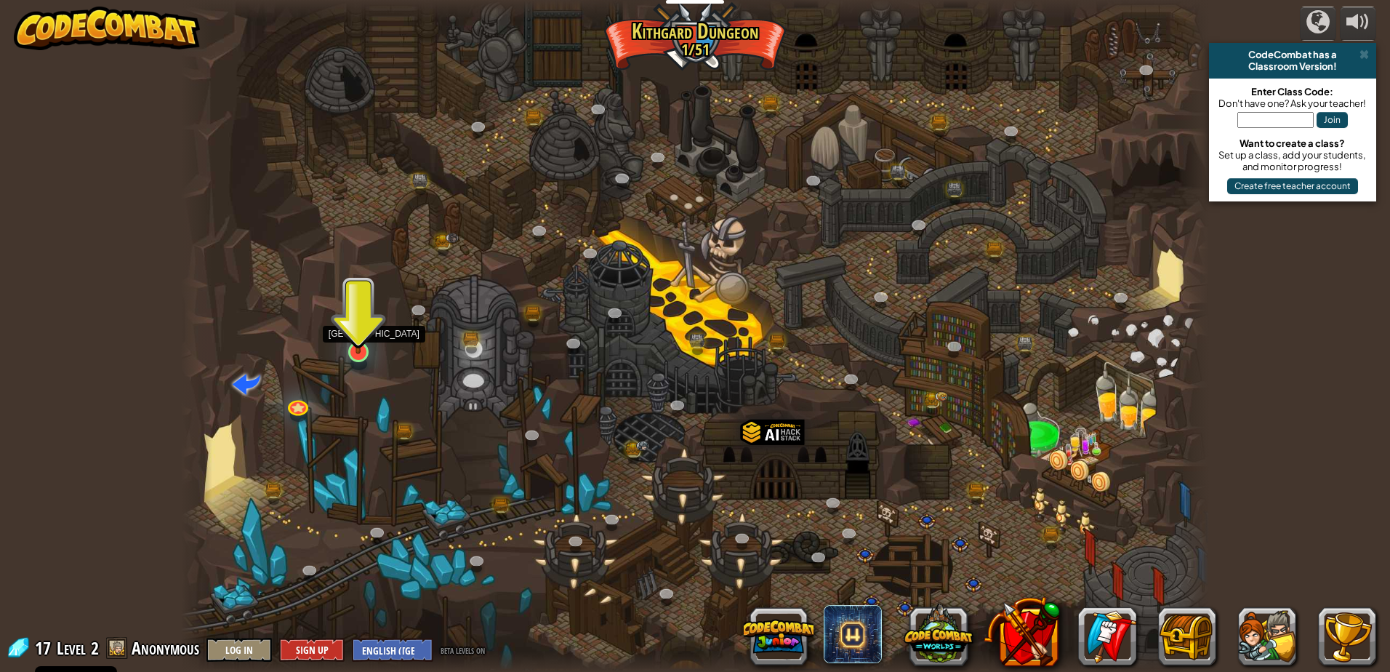
click at [356, 353] on img at bounding box center [359, 322] width 28 height 63
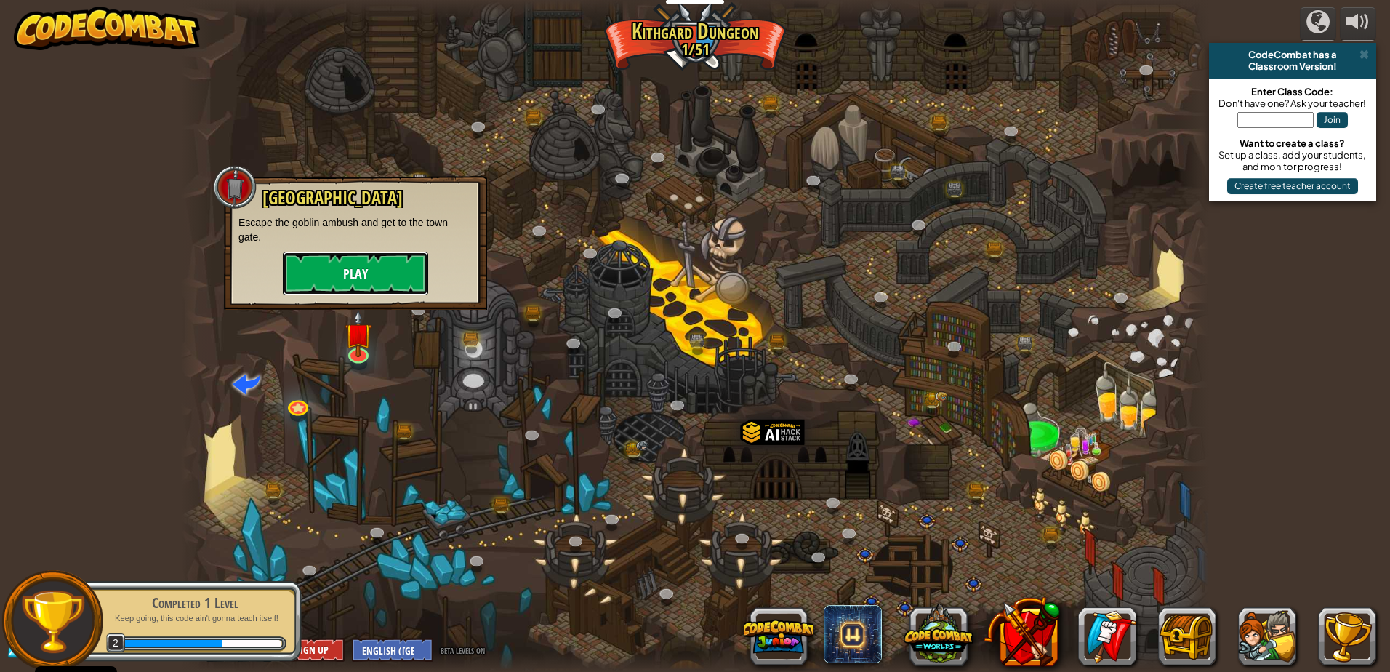
click at [376, 282] on button "Play" at bounding box center [355, 274] width 145 height 44
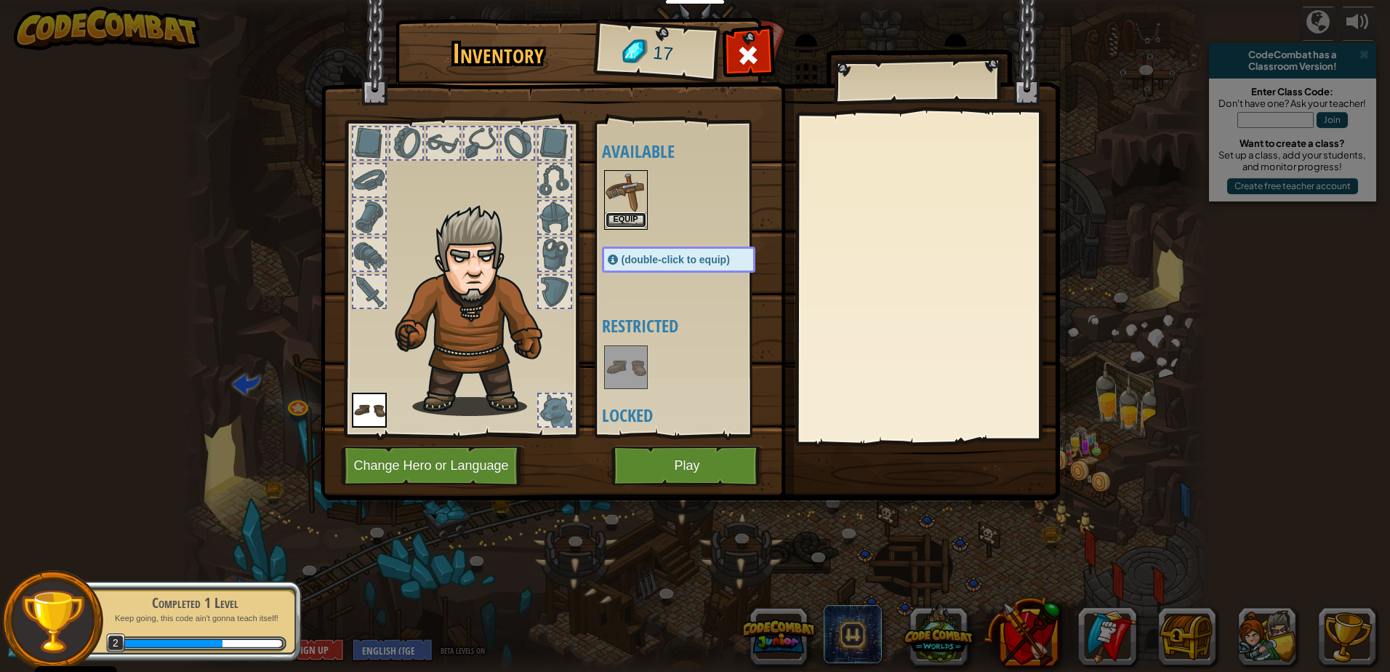
click at [643, 218] on button "Equip" at bounding box center [626, 219] width 41 height 15
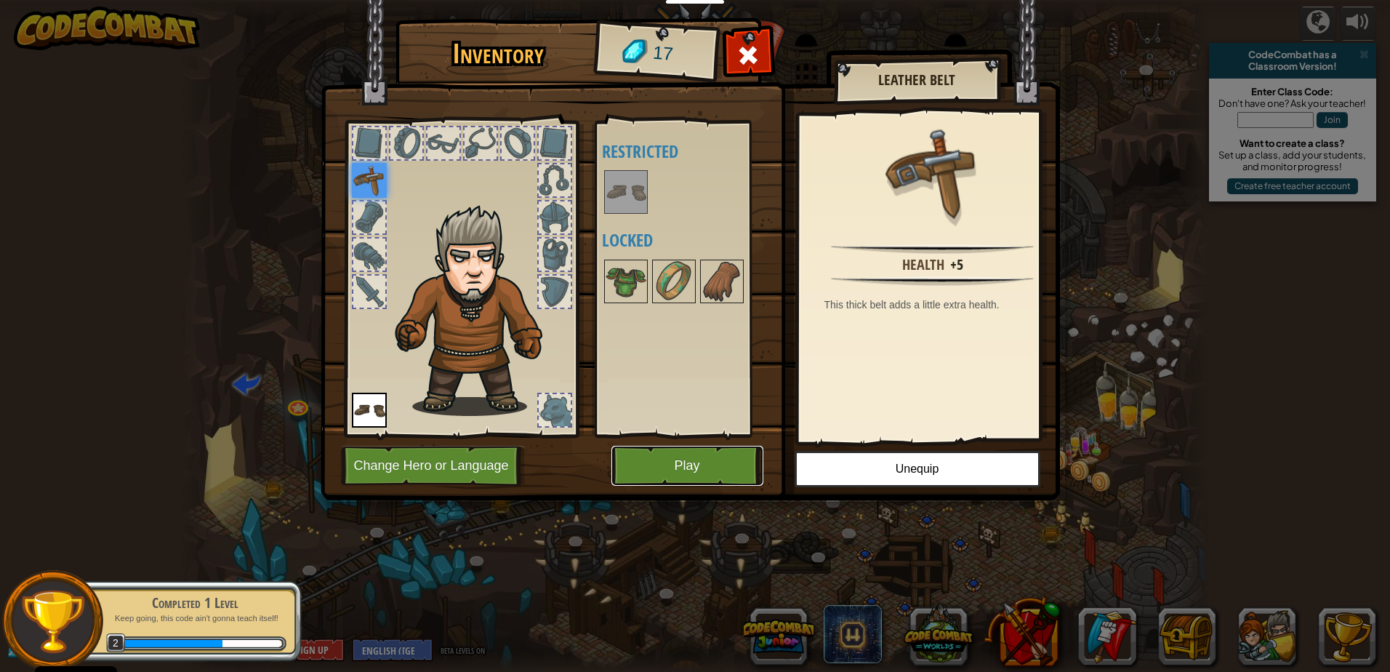
click at [716, 466] on button "Play" at bounding box center [688, 466] width 152 height 40
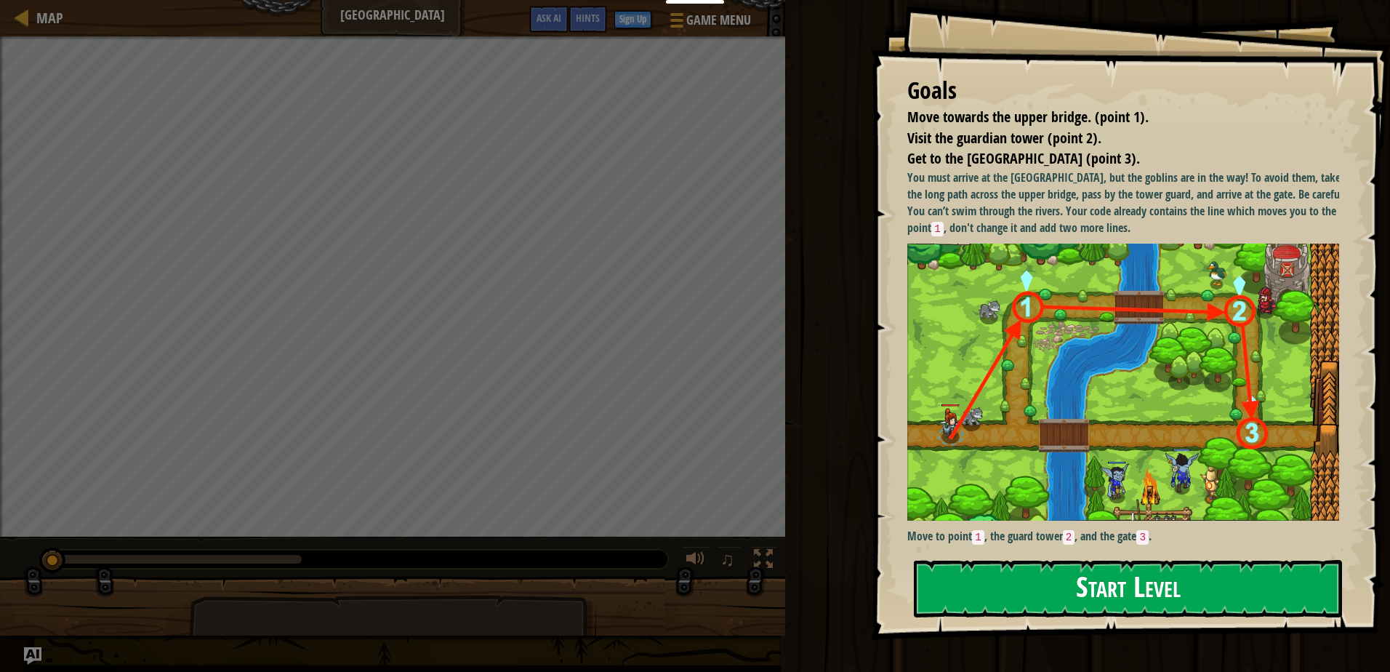
click at [1200, 587] on button "Start Level" at bounding box center [1128, 588] width 428 height 57
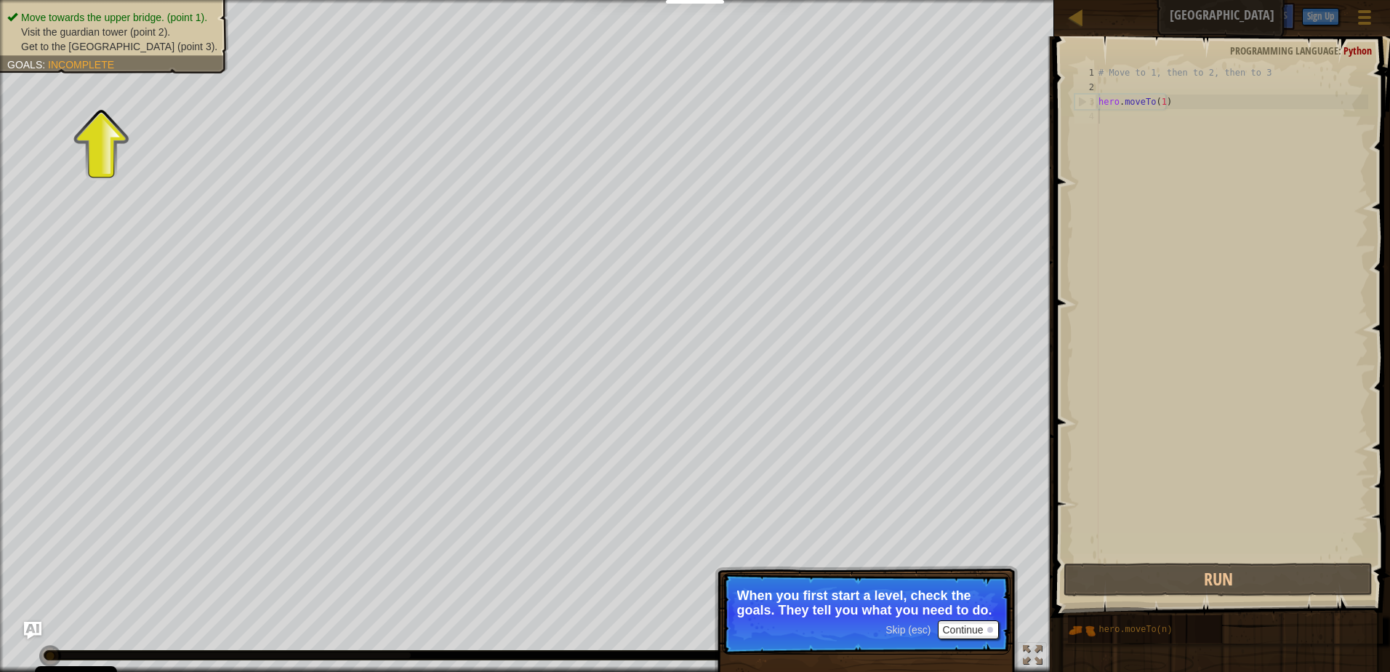
click at [1177, 104] on div "# Move to 1, then to 2, then to 3 hero . moveTo ( 1 )" at bounding box center [1232, 327] width 273 height 524
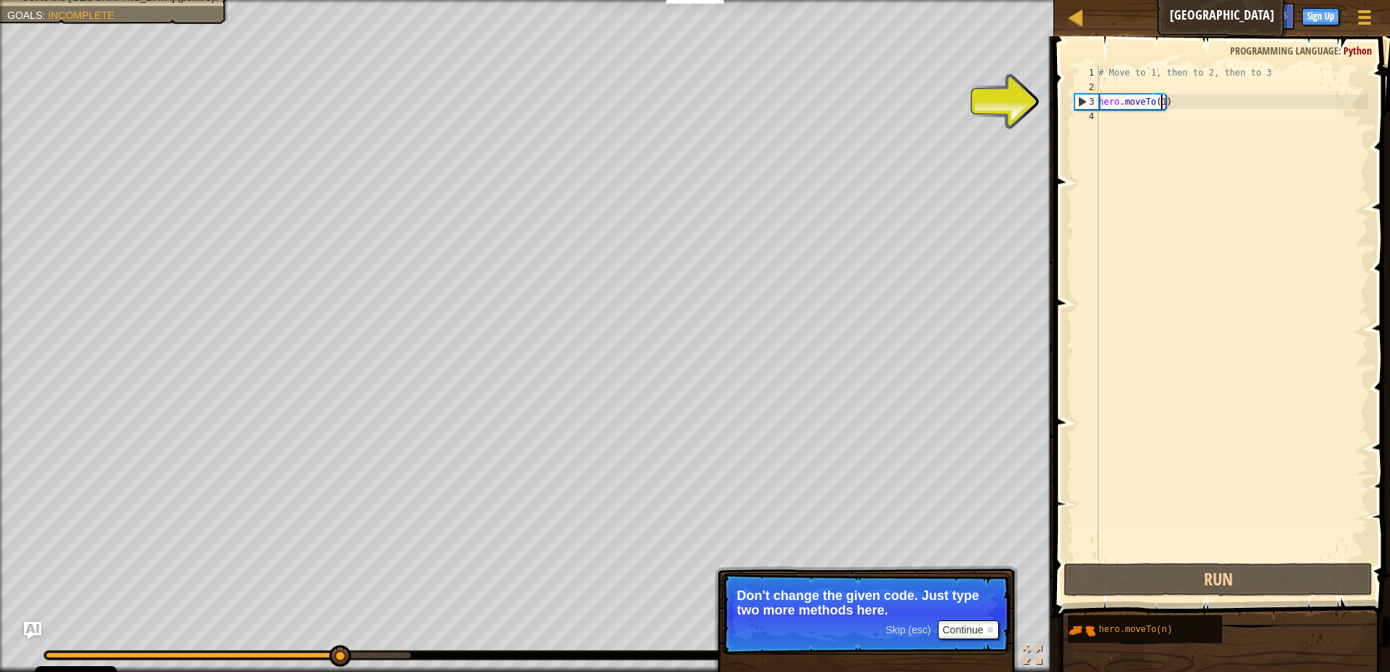
click at [1163, 103] on div "# Move to 1, then to 2, then to 3 hero . moveTo ( 1 )" at bounding box center [1232, 327] width 273 height 524
click at [979, 620] on p "Skip (esc) Continue Don't change the given code. Just type two more methods her…" at bounding box center [866, 613] width 289 height 81
click at [978, 622] on button "Continue" at bounding box center [968, 629] width 60 height 19
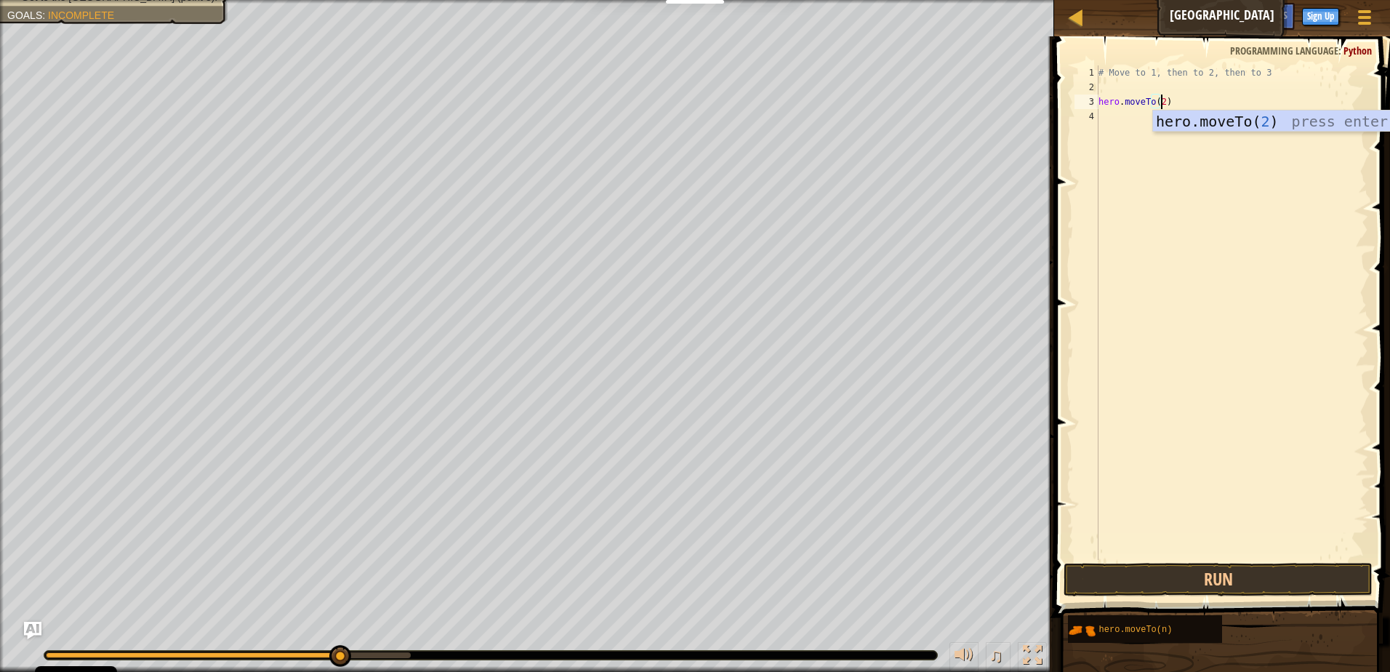
scroll to position [7, 4]
drag, startPoint x: 1216, startPoint y: 583, endPoint x: 1228, endPoint y: 579, distance: 13.1
click at [1216, 583] on button "Run" at bounding box center [1218, 579] width 309 height 33
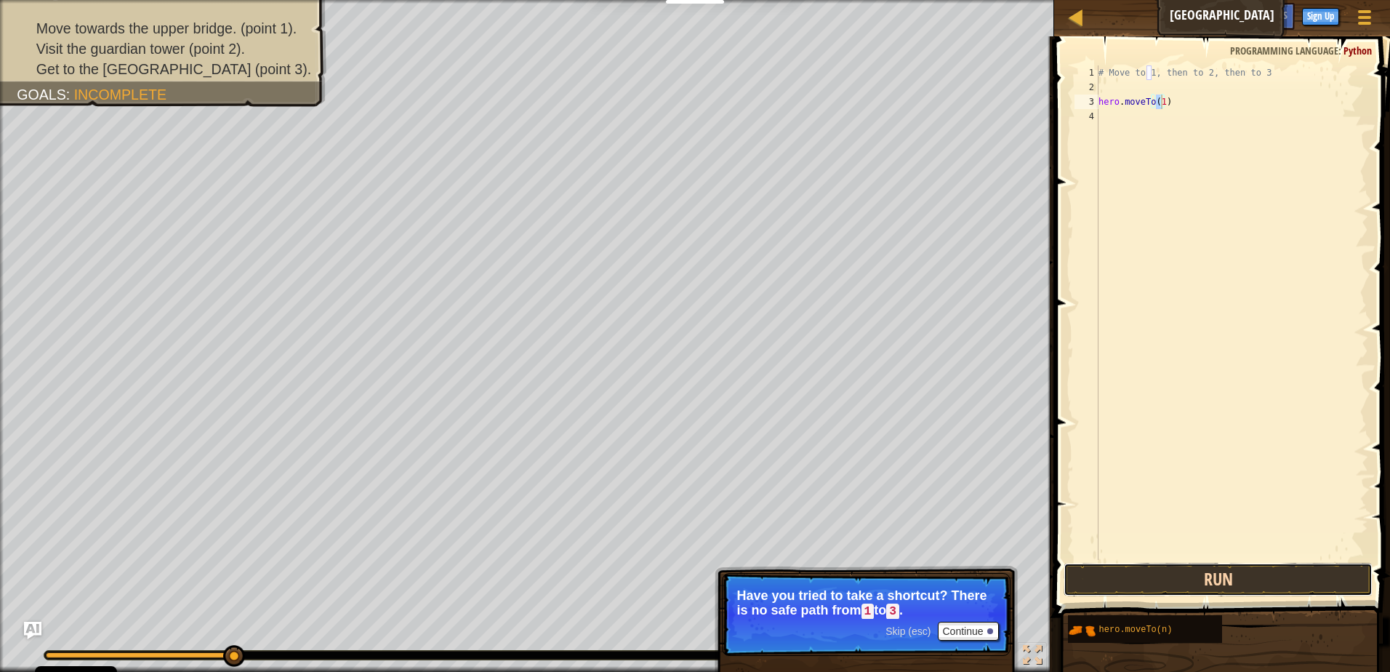
click at [1188, 578] on button "Run" at bounding box center [1218, 579] width 309 height 33
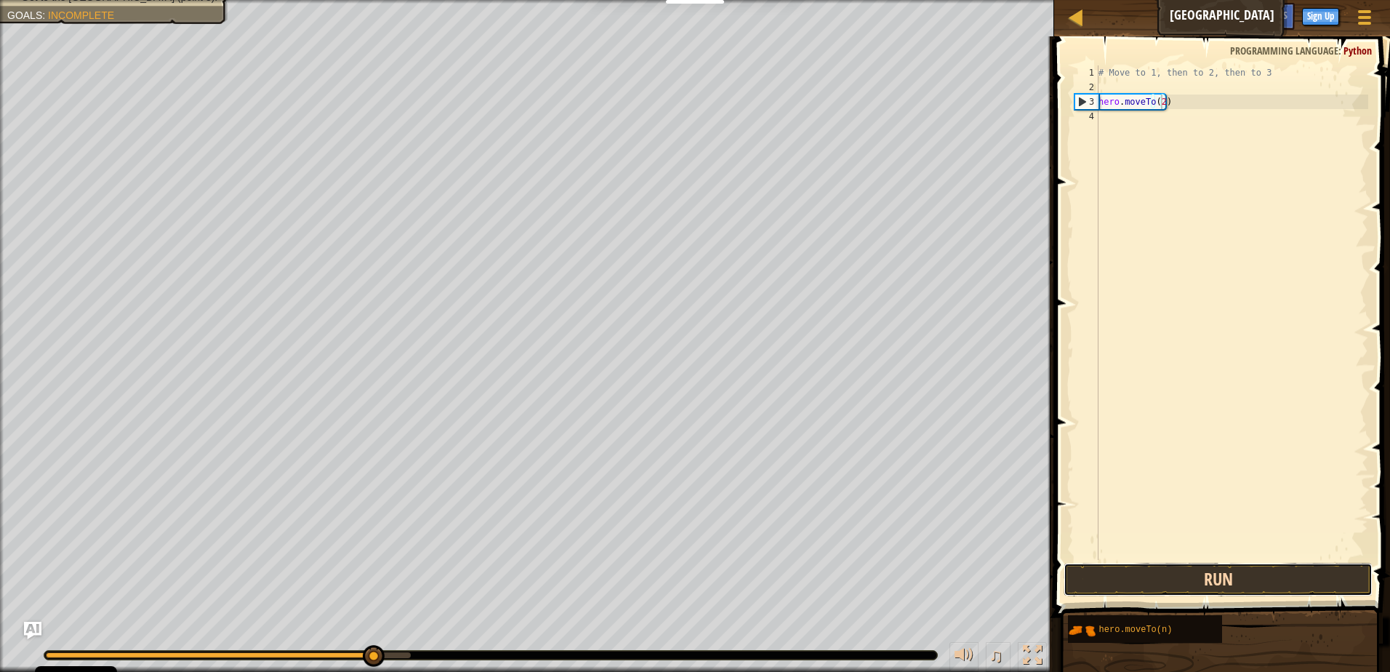
click at [1145, 571] on button "Run" at bounding box center [1218, 579] width 309 height 33
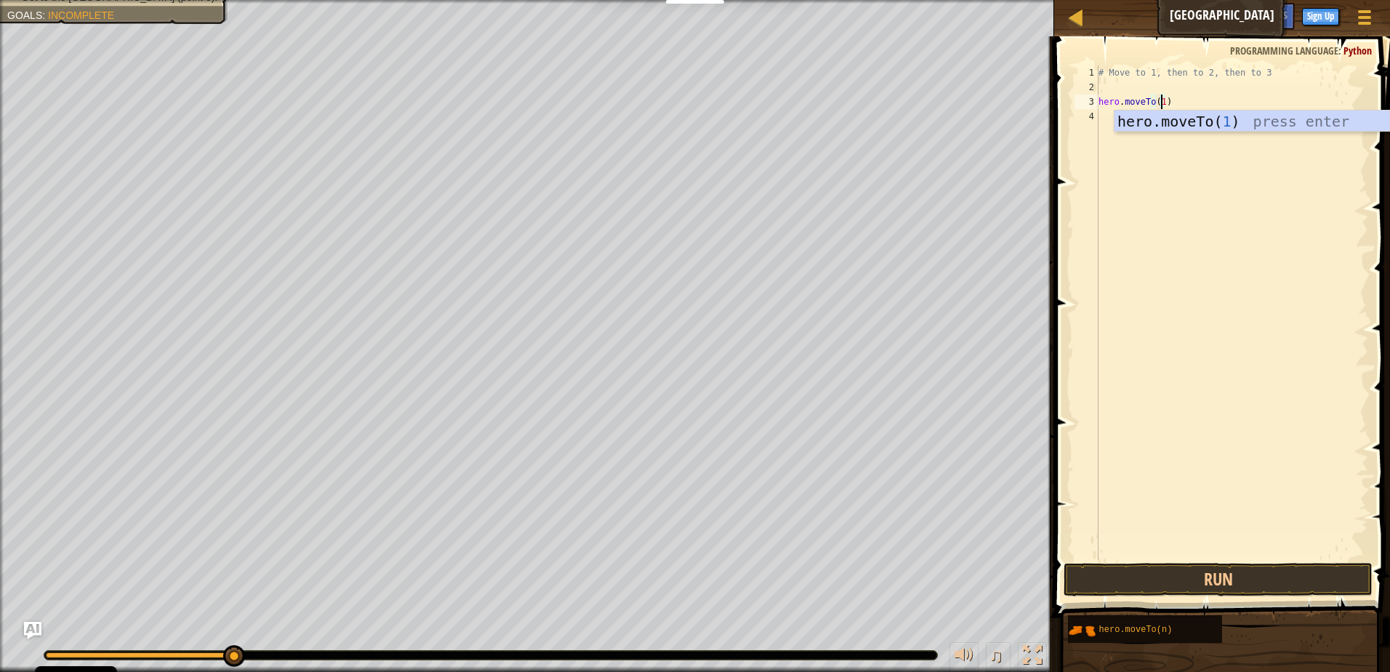
scroll to position [7, 5]
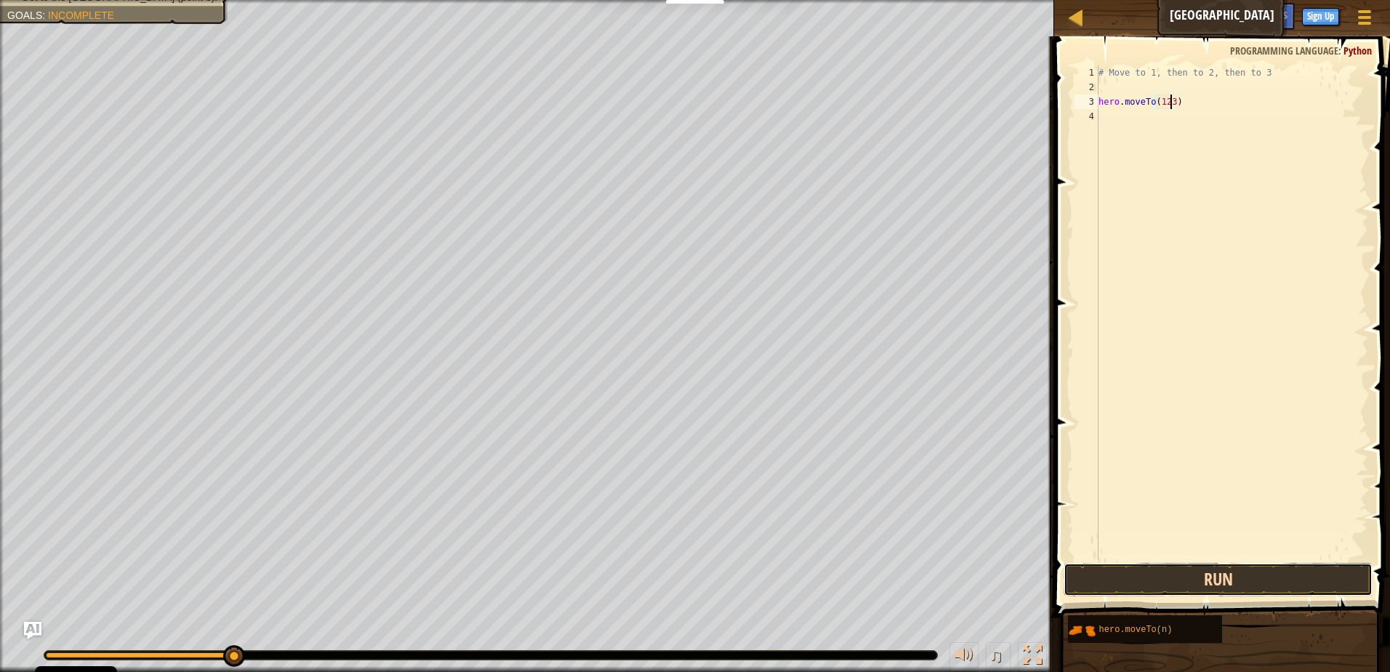
click at [1120, 563] on button "Run" at bounding box center [1218, 579] width 309 height 33
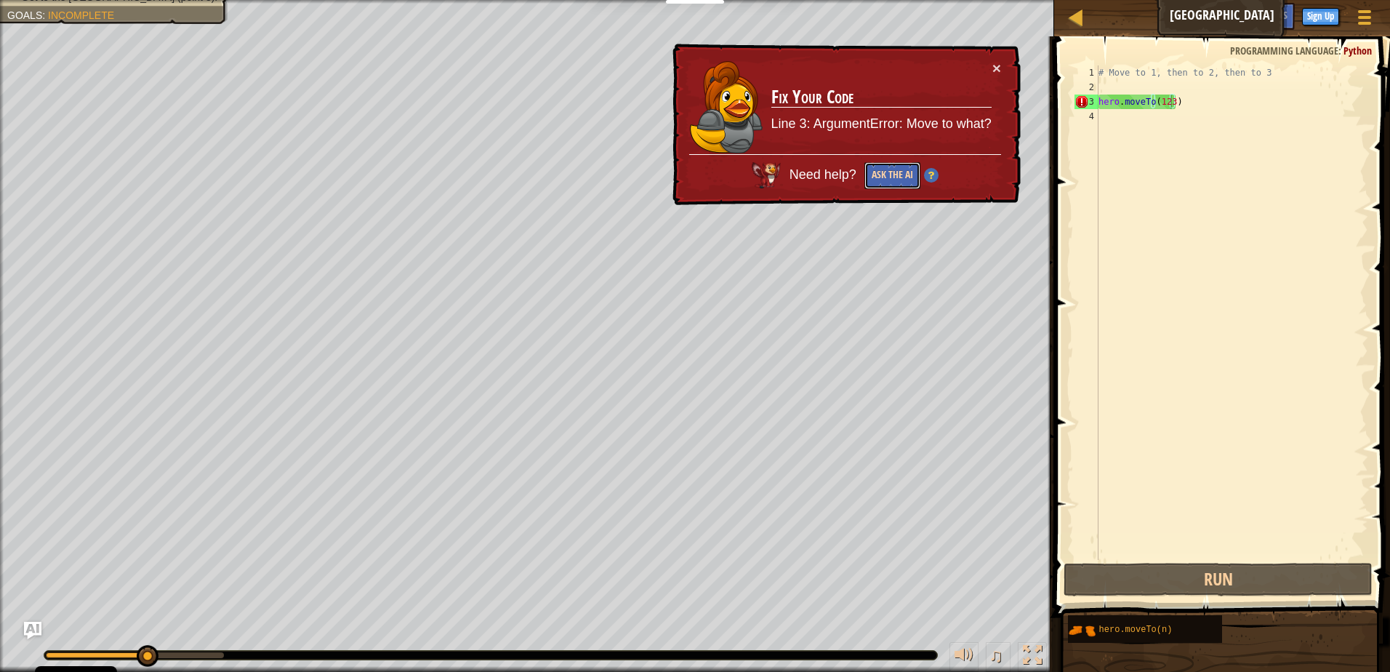
click at [894, 169] on button "Ask the AI" at bounding box center [893, 175] width 56 height 27
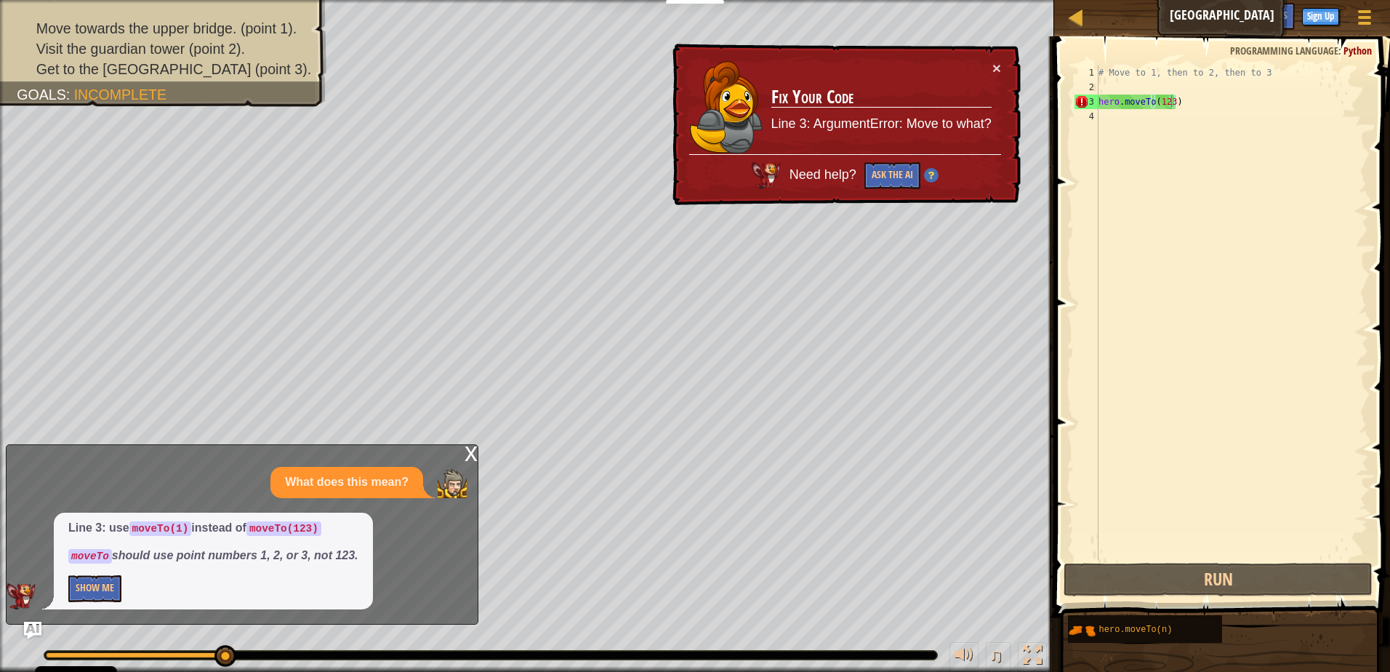
click at [470, 460] on div "x" at bounding box center [471, 452] width 13 height 15
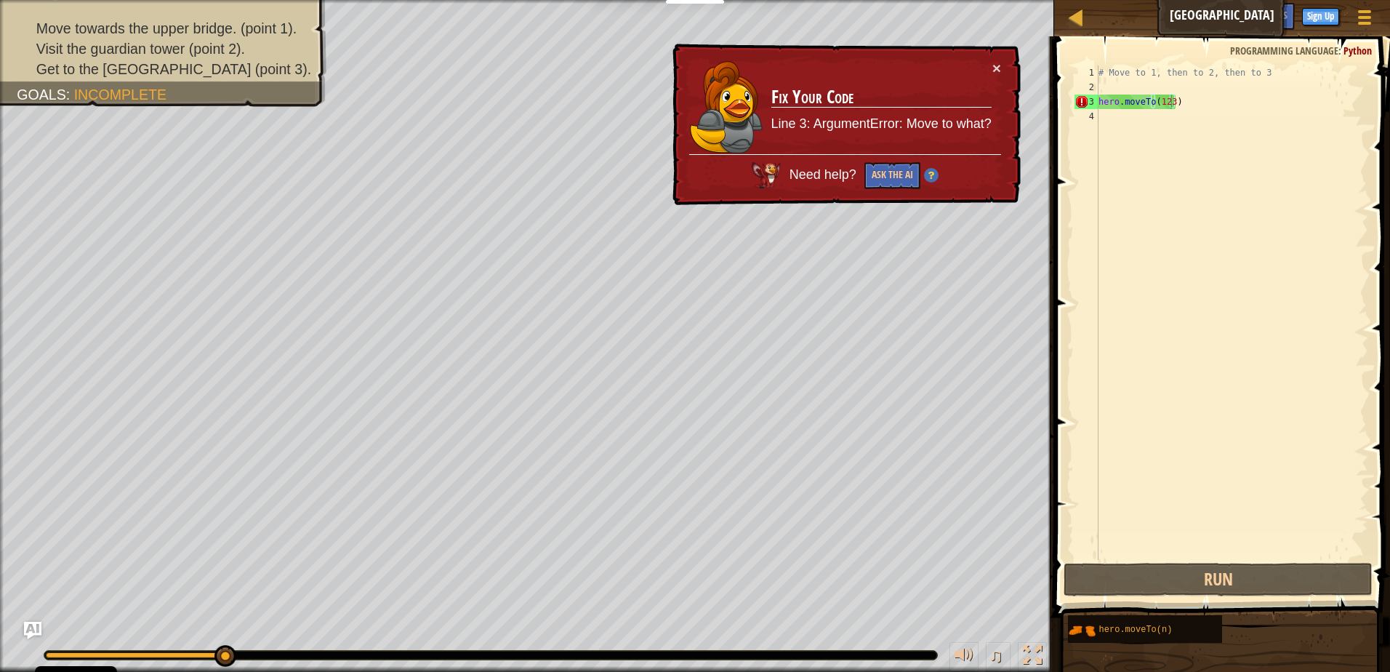
click at [1167, 100] on div "# Move to 1, then to 2, then to 3 hero . moveTo ( 123 )" at bounding box center [1232, 327] width 273 height 524
click at [1169, 100] on div "# Move to 1, then to 2, then to 3 hero . moveTo ( 123 )" at bounding box center [1232, 327] width 273 height 524
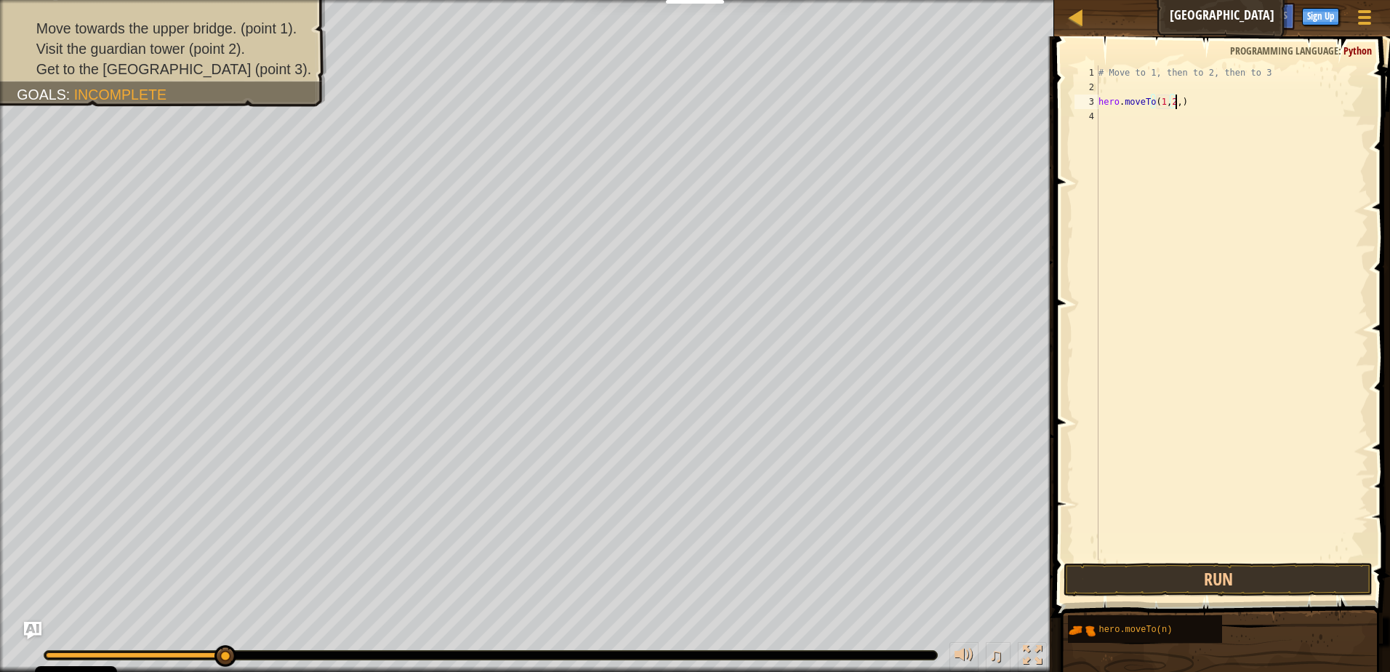
scroll to position [7, 6]
type textarea "hero.moveTo(1,2,3)"
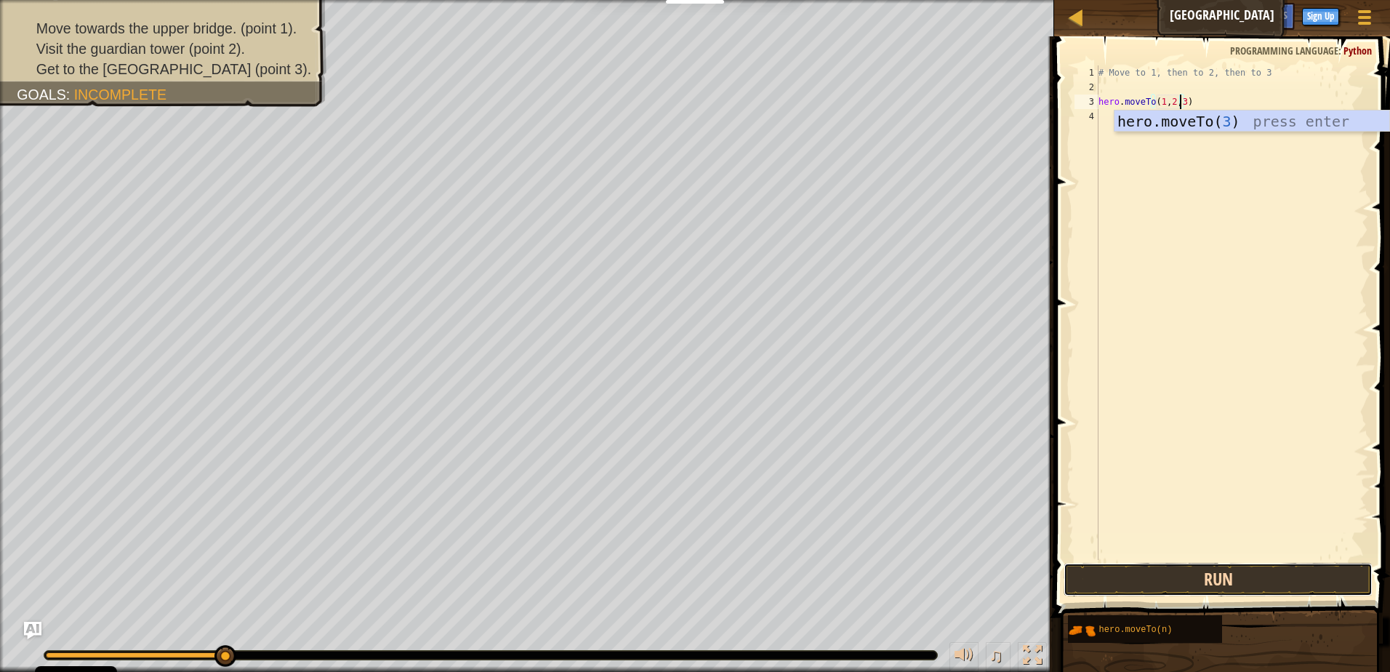
click at [1214, 568] on button "Run" at bounding box center [1218, 579] width 309 height 33
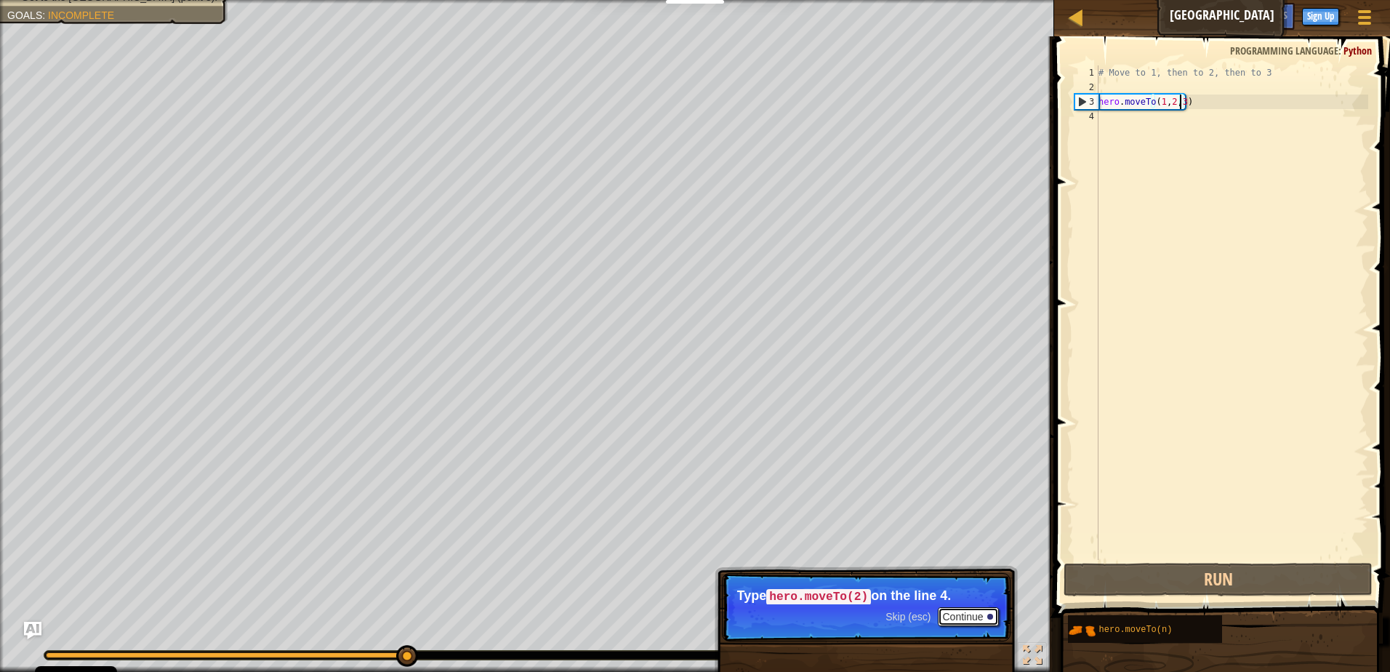
drag, startPoint x: 971, startPoint y: 614, endPoint x: 982, endPoint y: 586, distance: 29.7
click at [973, 609] on button "Continue" at bounding box center [968, 616] width 60 height 19
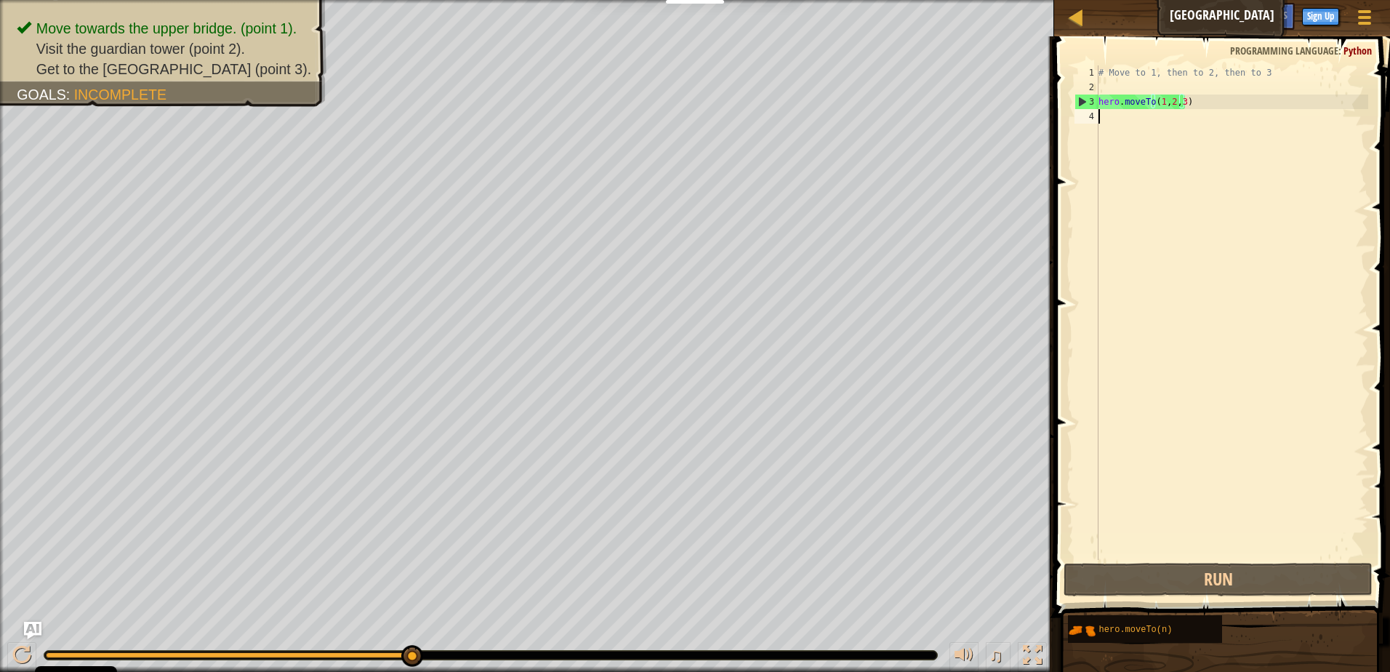
click at [1105, 121] on div "# Move to 1, then to 2, then to 3 hero . moveTo ( 1 , 2 , 3 )" at bounding box center [1232, 327] width 273 height 524
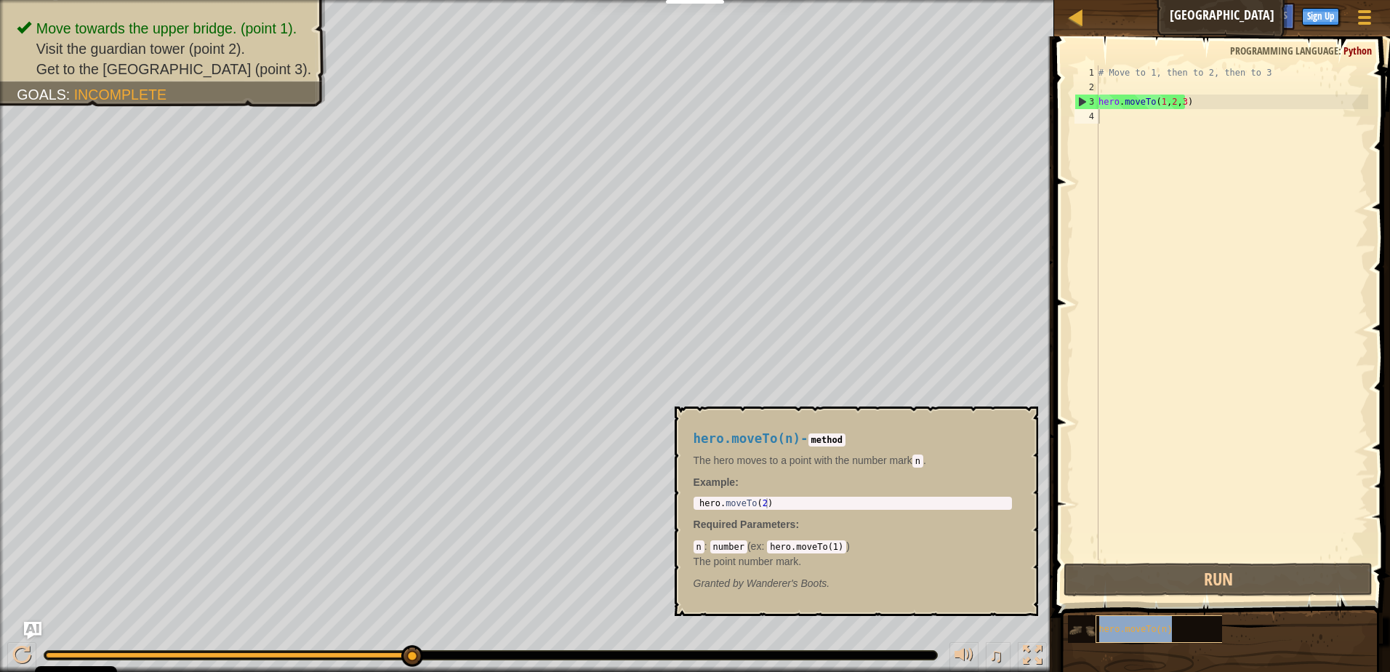
click at [1140, 624] on div "hero.moveTo(n)" at bounding box center [1165, 629] width 139 height 28
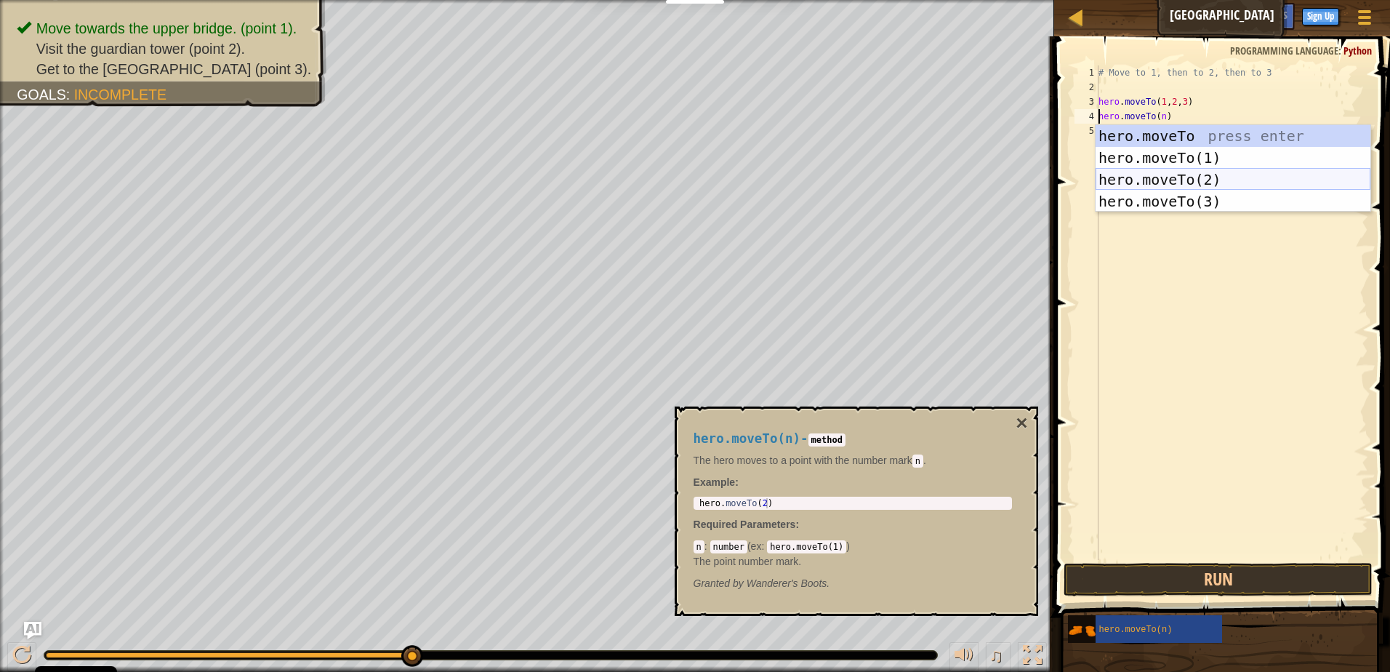
click at [1191, 177] on div "hero.moveTo press enter hero.moveTo(1) press enter hero.moveTo(2) press enter h…" at bounding box center [1233, 190] width 275 height 131
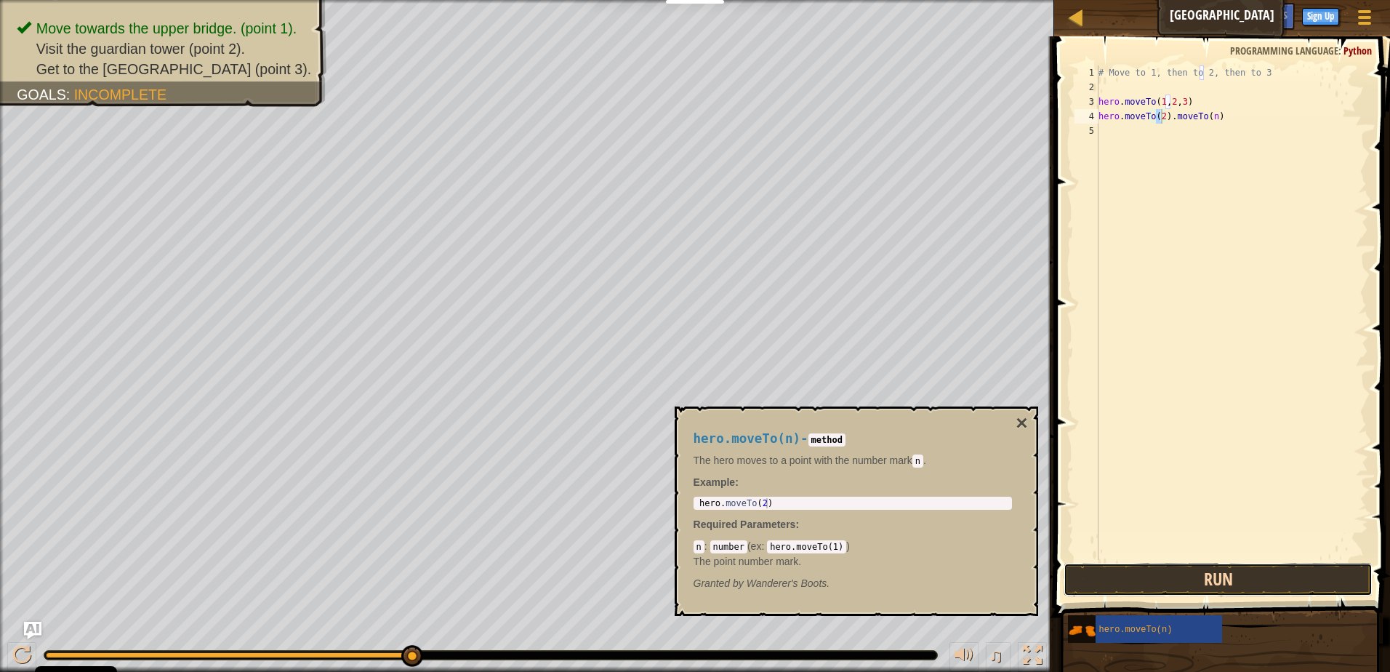
click at [1177, 585] on button "Run" at bounding box center [1218, 579] width 309 height 33
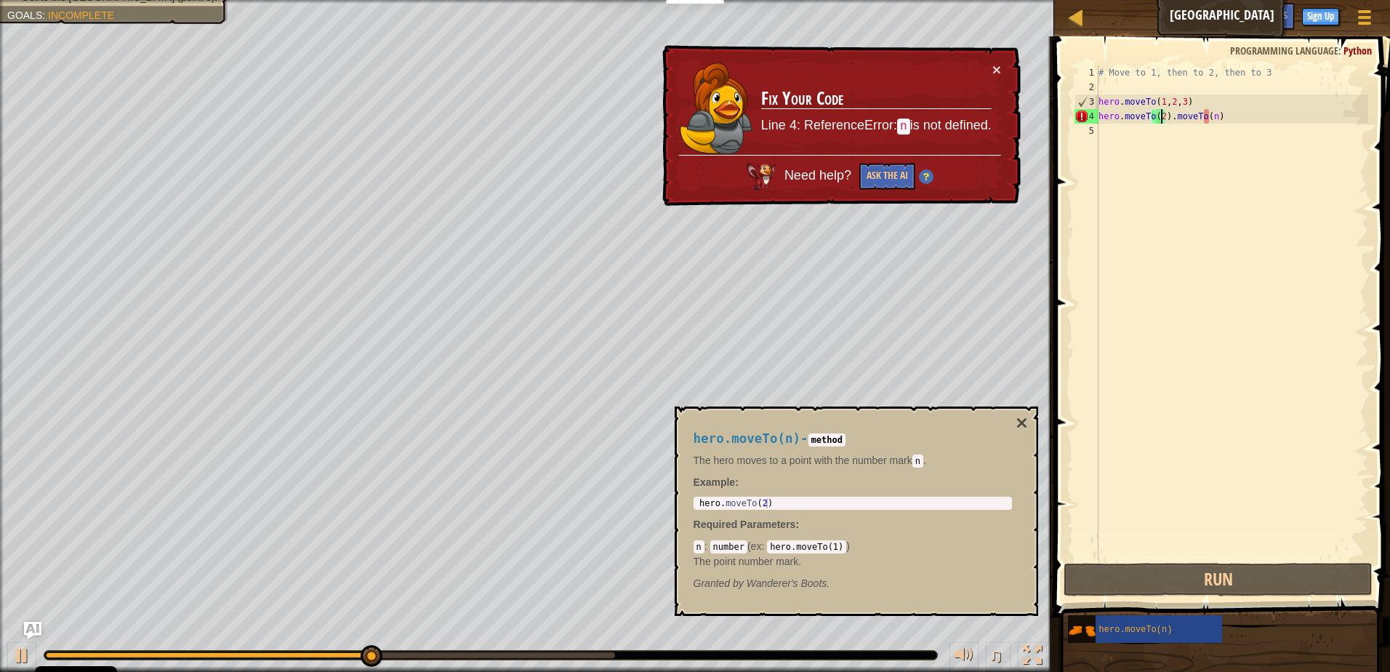
click at [1214, 119] on div "# Move to 1, then to 2, then to 3 hero . moveTo ( 1 , 2 , 3 ) hero . moveTo ( 2…" at bounding box center [1232, 327] width 273 height 524
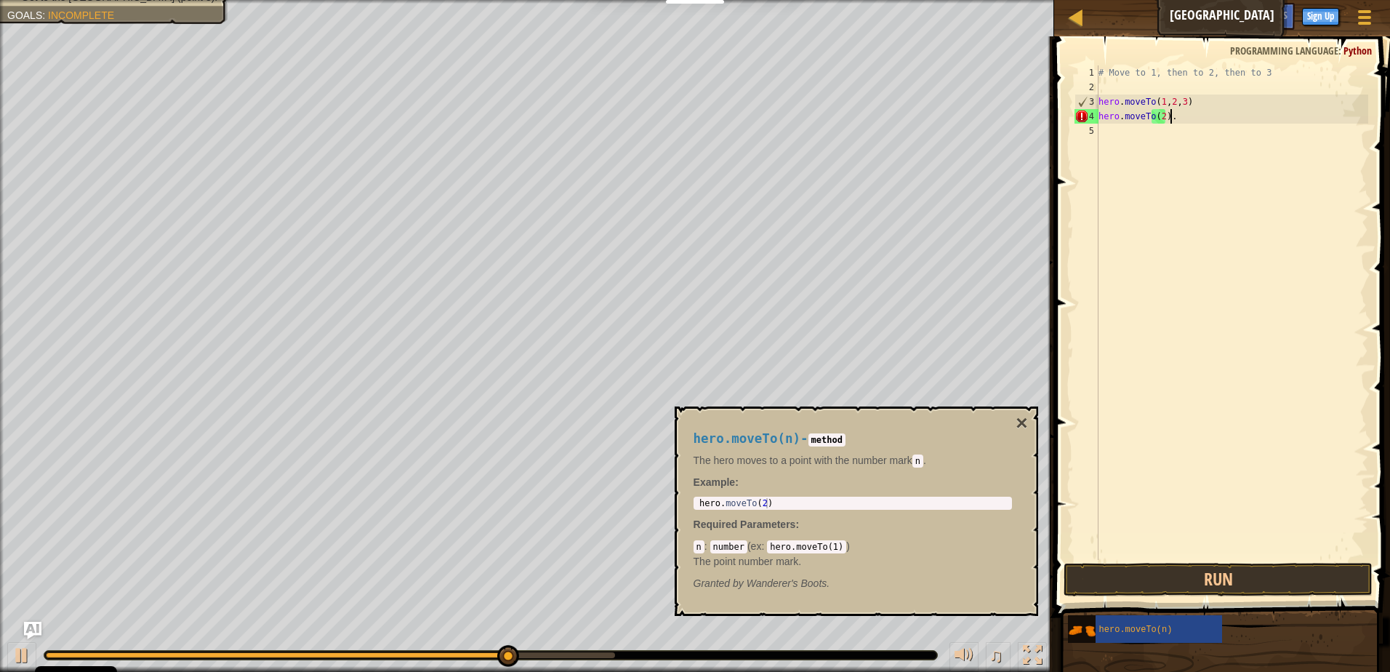
type textarea "hero.moveTo(2)"
click at [1108, 129] on div "# Move to 1, then to 2, then to 3 hero . moveTo ( 1 , 2 , 3 ) hero . moveTo ( 2…" at bounding box center [1232, 327] width 273 height 524
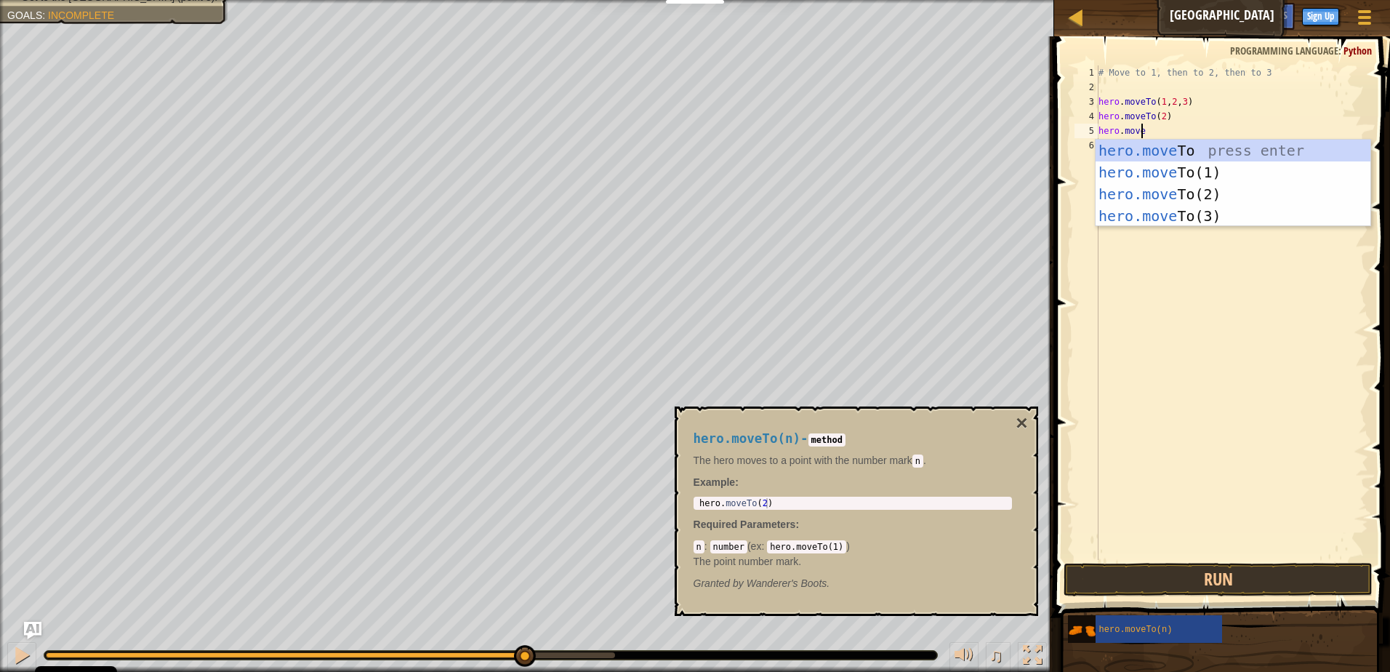
scroll to position [7, 3]
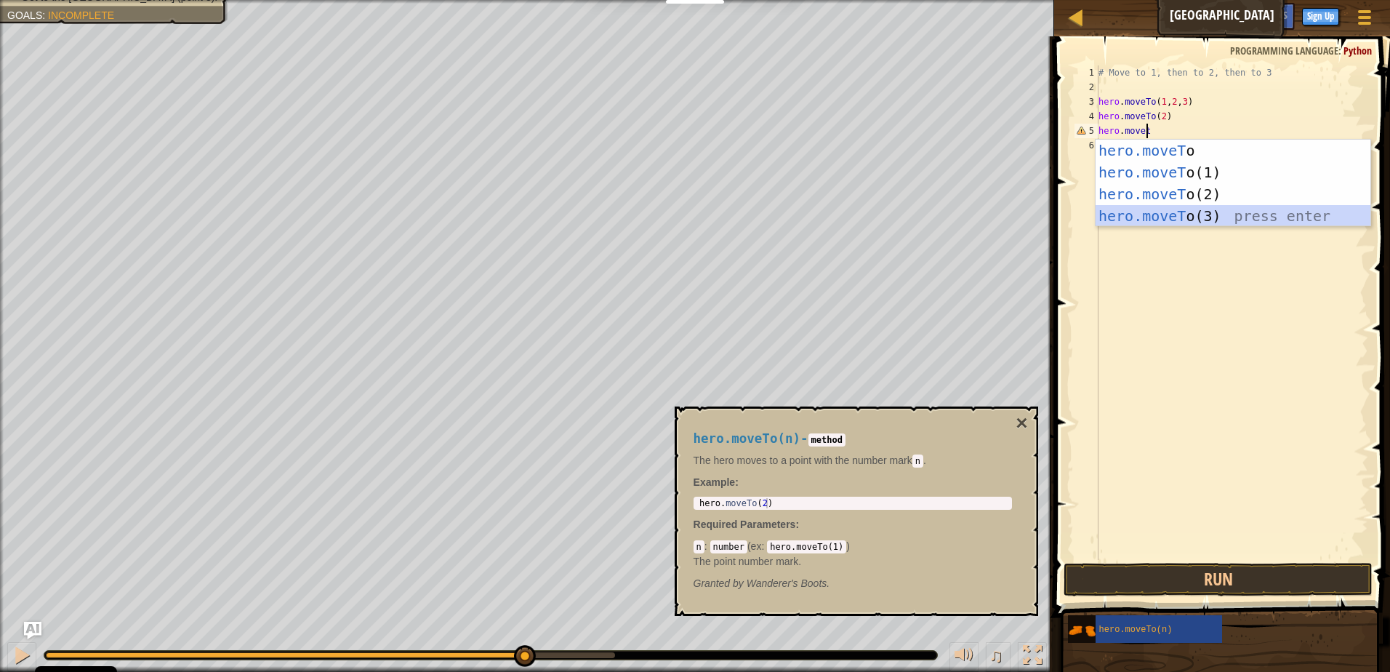
click at [1174, 216] on div "hero.moveT o press enter hero.moveT o(1) press enter hero.moveT o(2) press ente…" at bounding box center [1233, 205] width 275 height 131
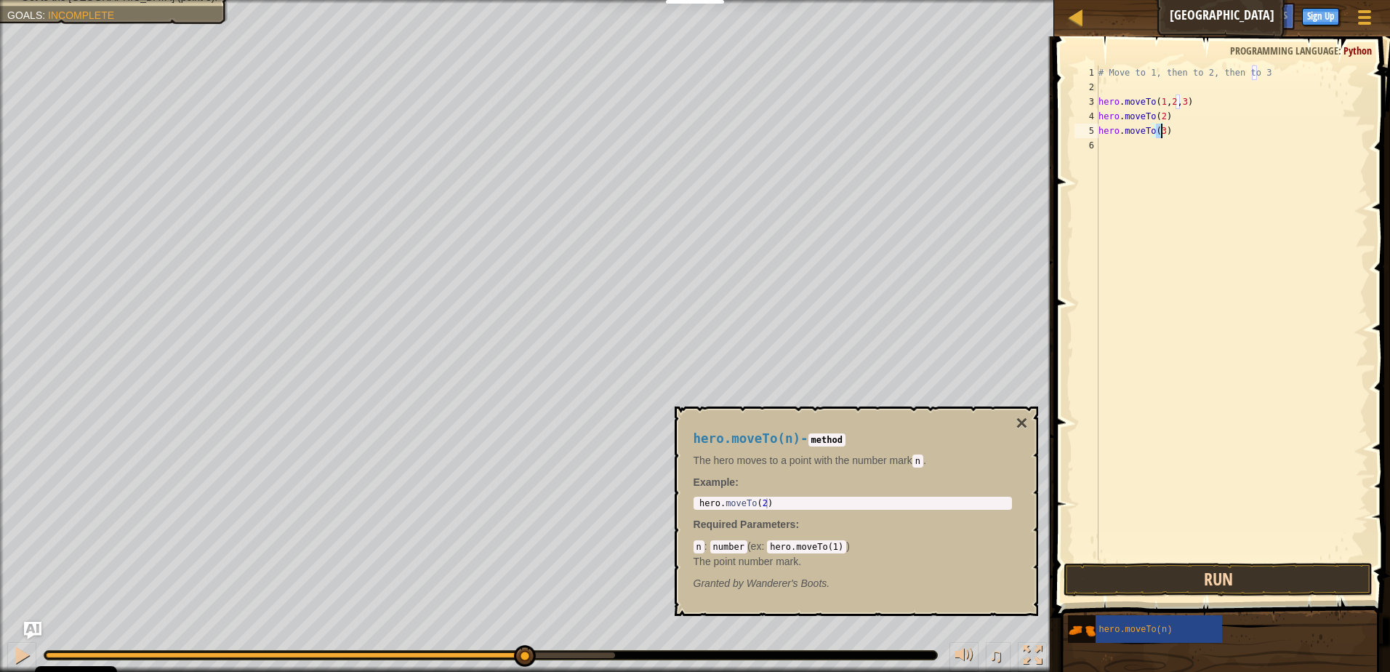
type textarea "hero.moveTo(3)"
click at [1187, 586] on button "Run" at bounding box center [1218, 579] width 309 height 33
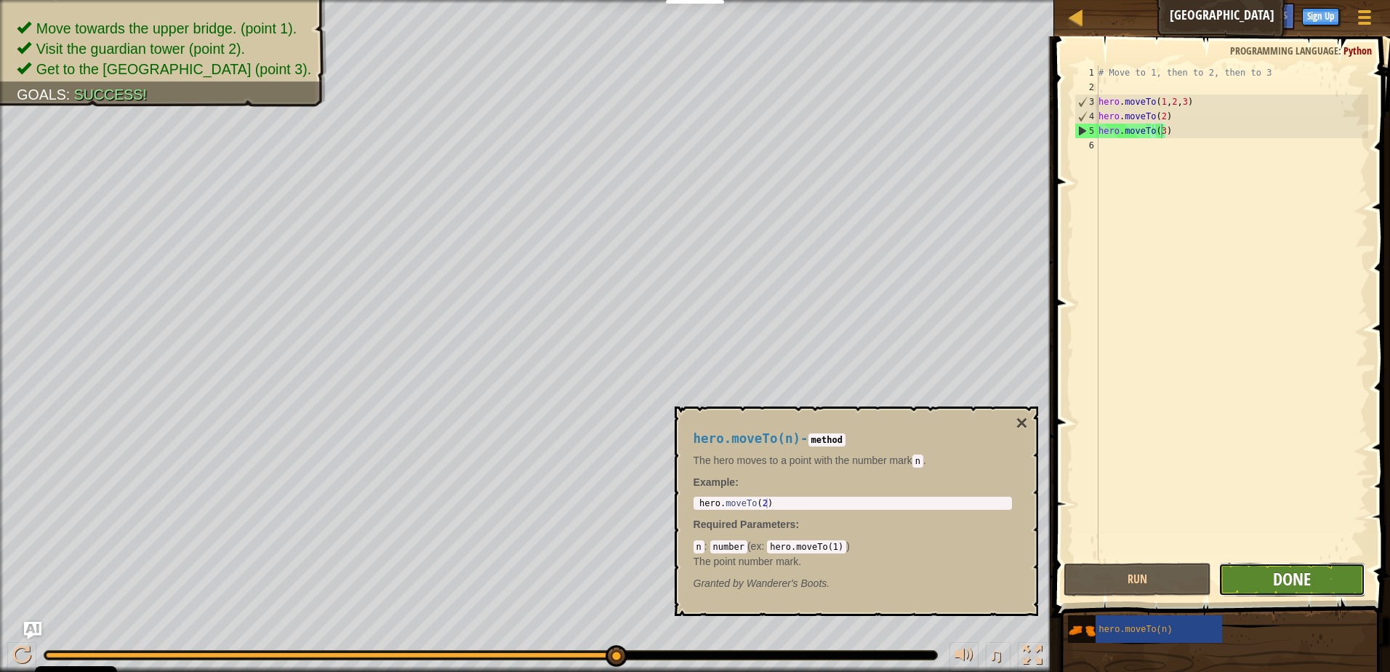
click at [1273, 586] on span "Done" at bounding box center [1292, 578] width 38 height 23
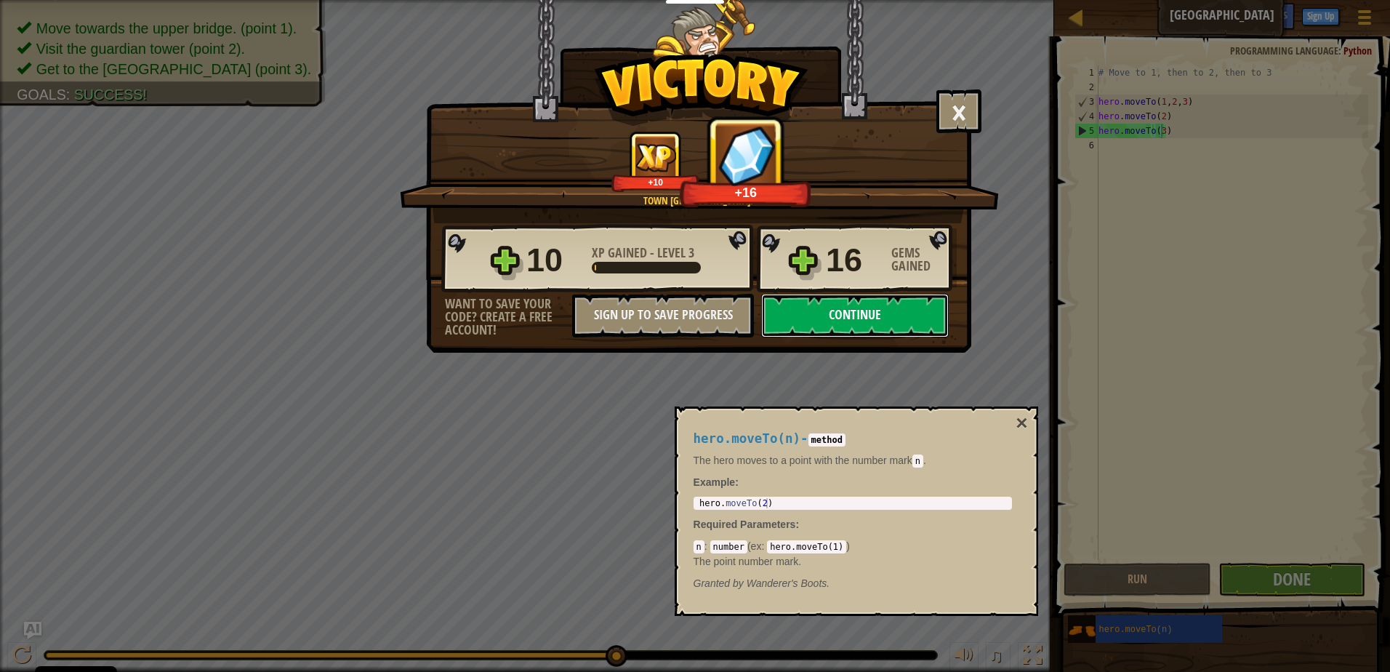
click at [802, 308] on button "Continue" at bounding box center [855, 316] width 188 height 44
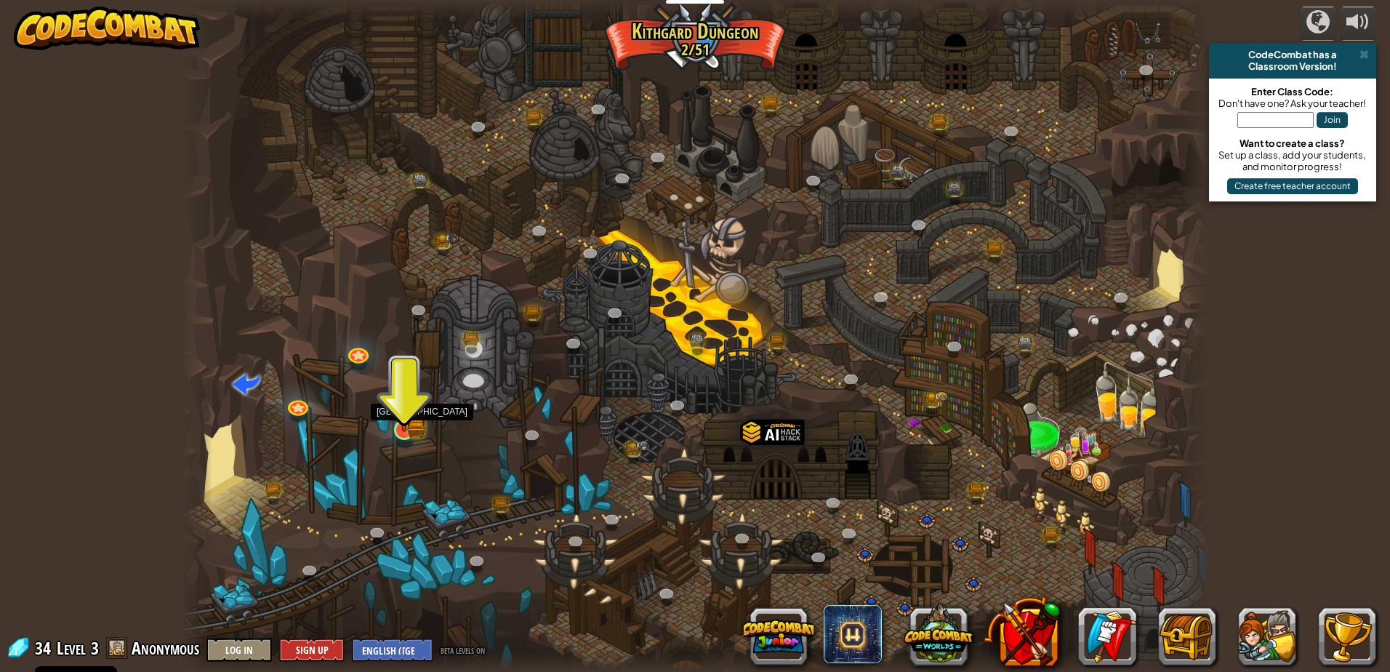
click at [406, 423] on img at bounding box center [404, 402] width 28 height 60
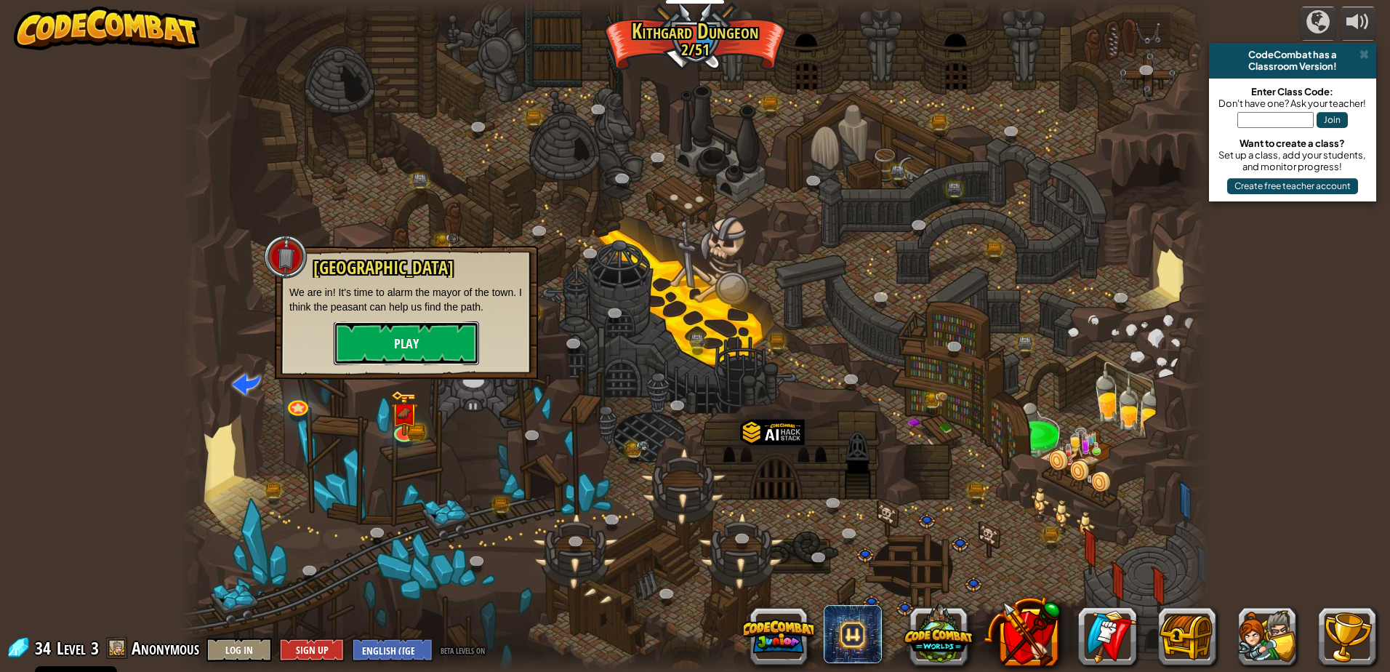
click at [446, 340] on button "Play" at bounding box center [406, 343] width 145 height 44
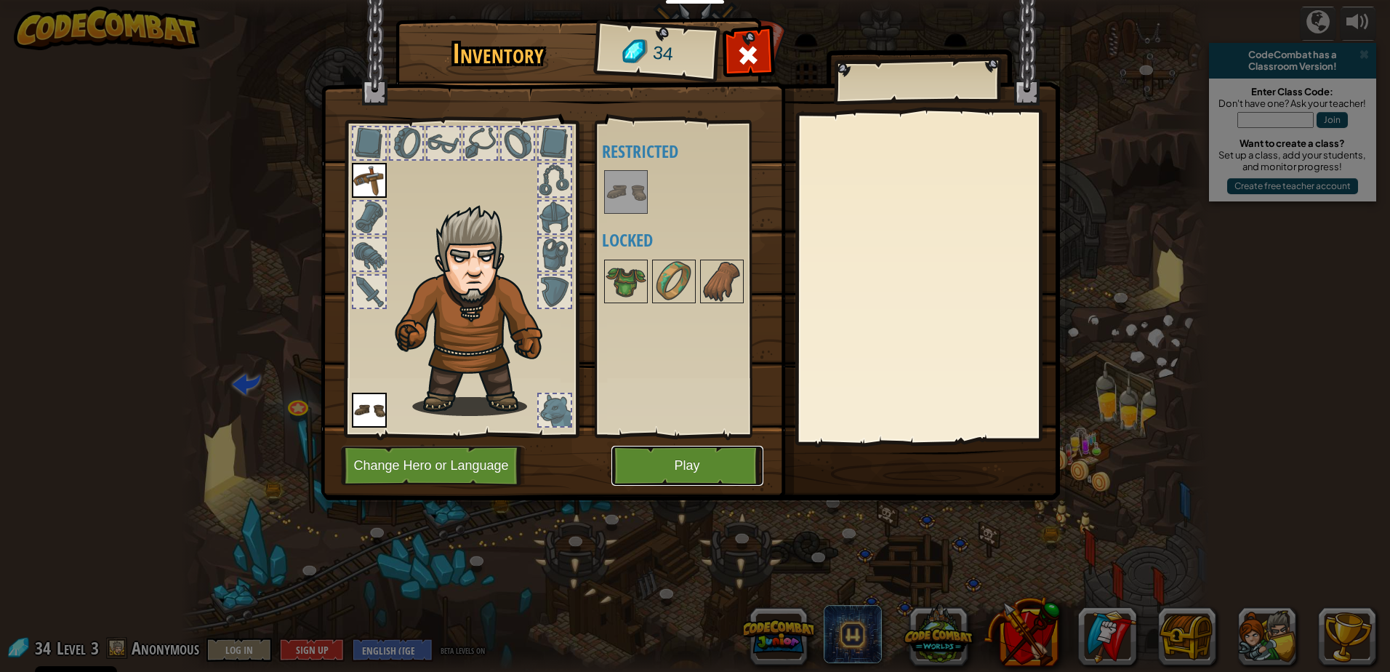
click at [672, 475] on button "Play" at bounding box center [688, 466] width 152 height 40
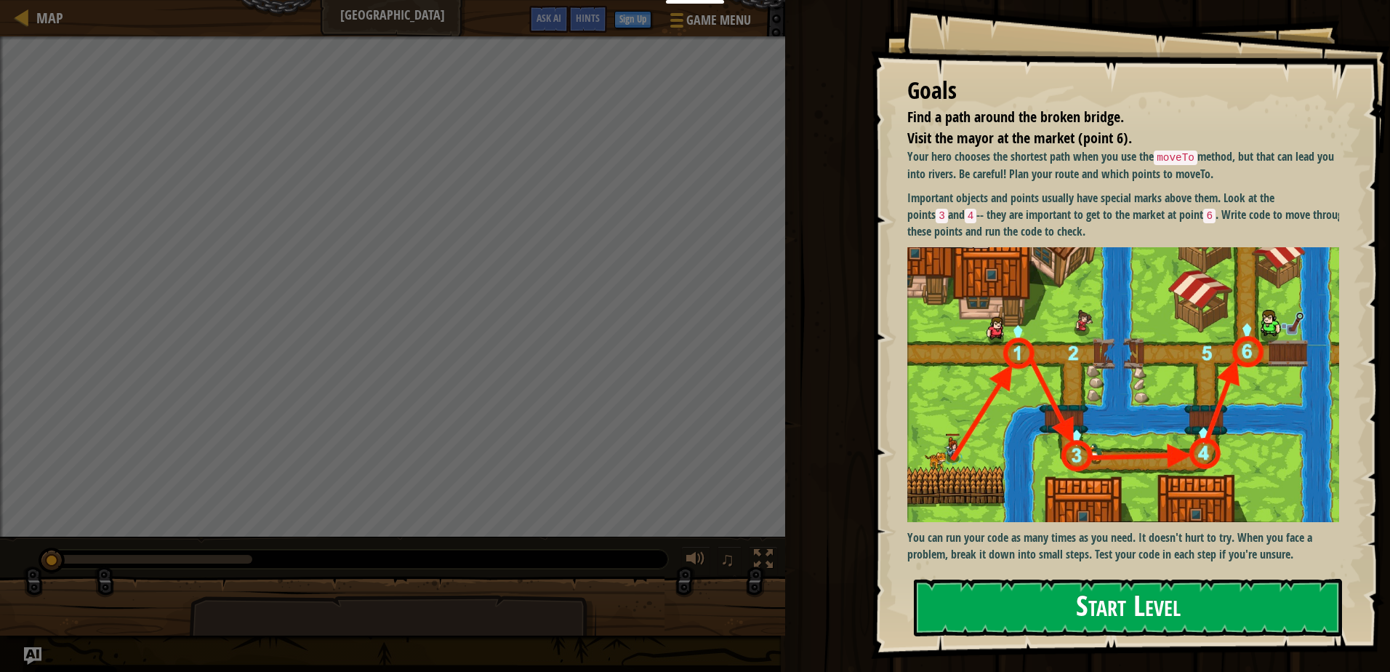
drag, startPoint x: 1064, startPoint y: 578, endPoint x: 1055, endPoint y: 603, distance: 26.2
click at [1059, 592] on button "Start Level" at bounding box center [1128, 607] width 428 height 57
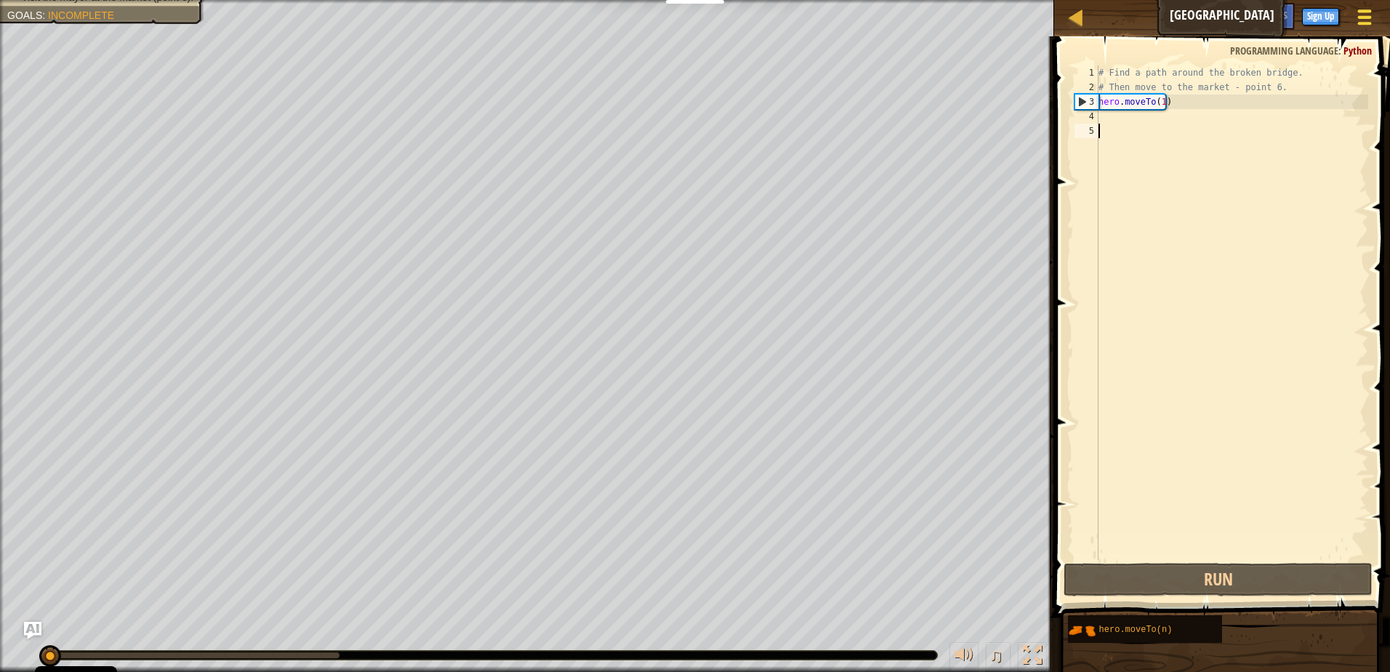
click at [1364, 13] on div at bounding box center [1365, 17] width 20 height 21
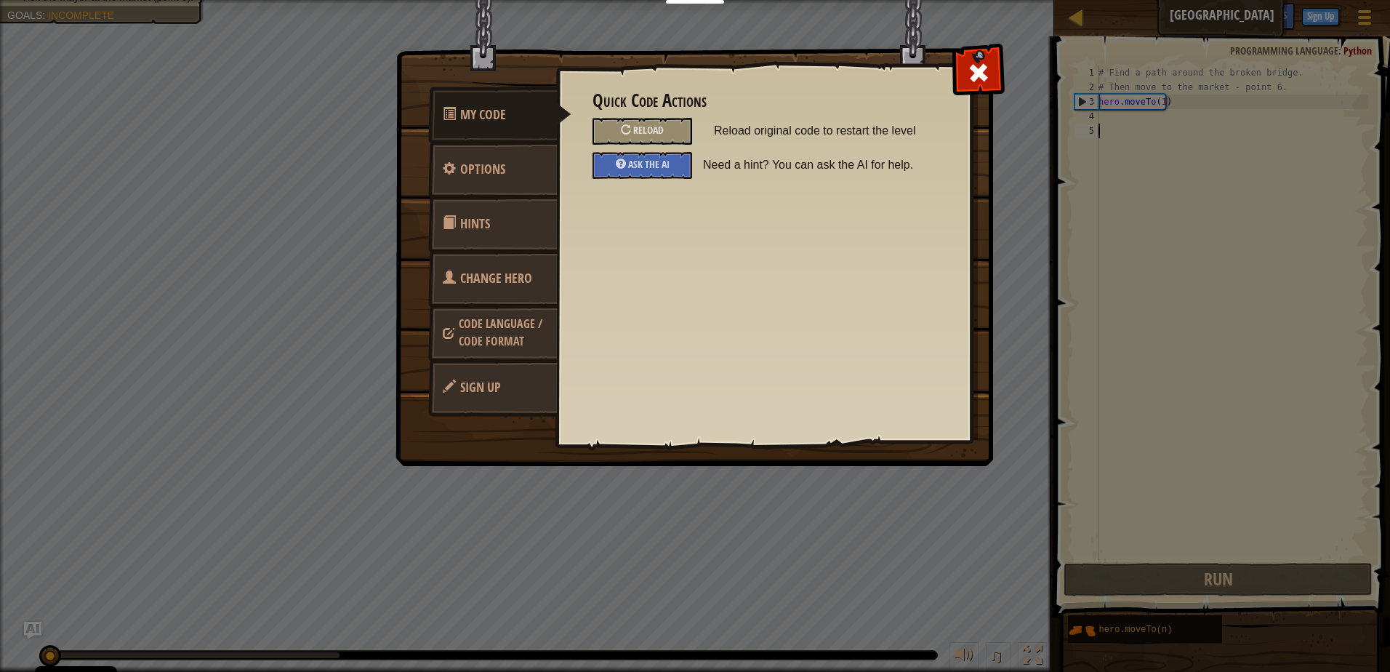
click at [520, 382] on link "Sign Up" at bounding box center [492, 387] width 129 height 57
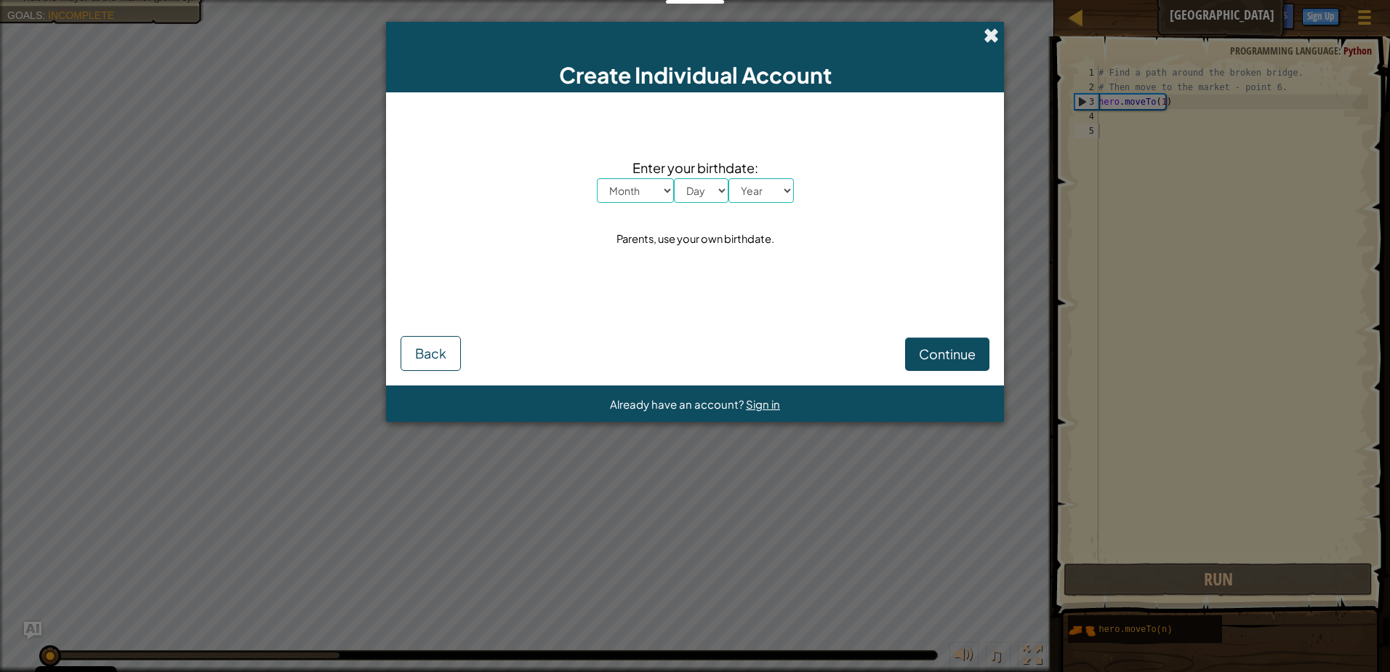
click at [989, 38] on span at bounding box center [991, 35] width 15 height 15
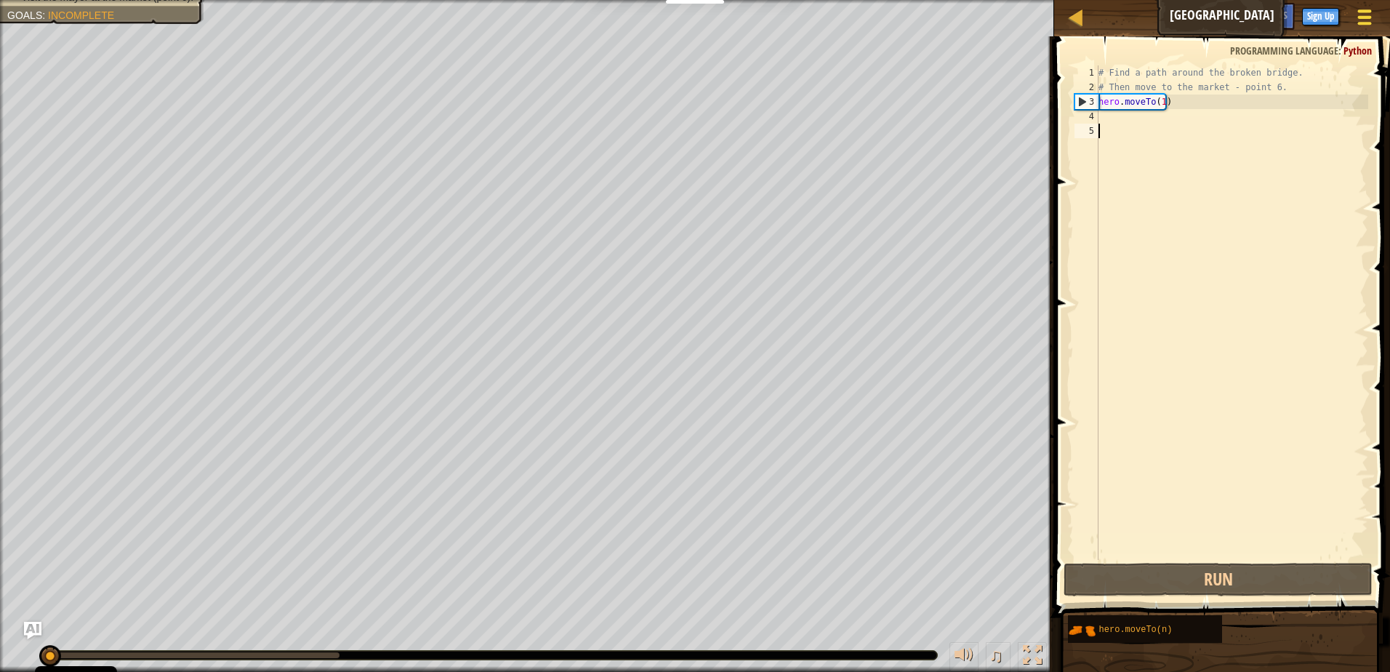
click at [1361, 19] on div at bounding box center [1365, 17] width 20 height 21
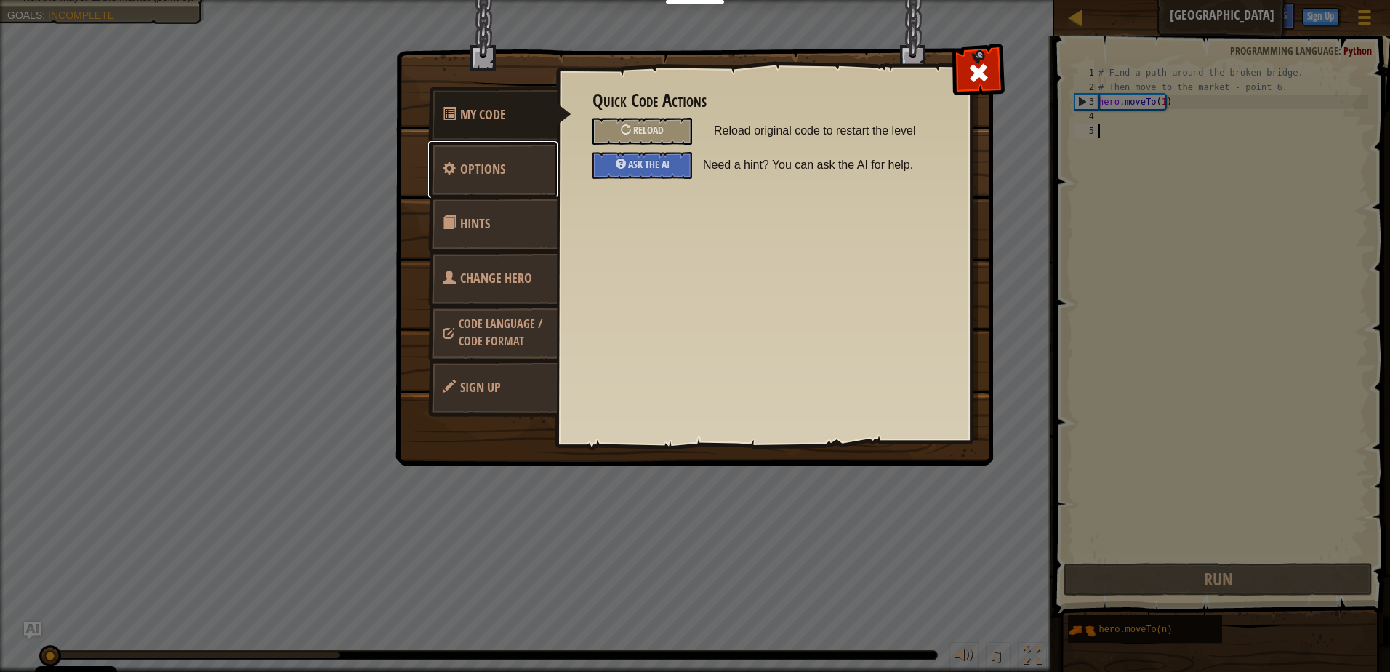
click at [511, 173] on link "Options" at bounding box center [492, 169] width 129 height 57
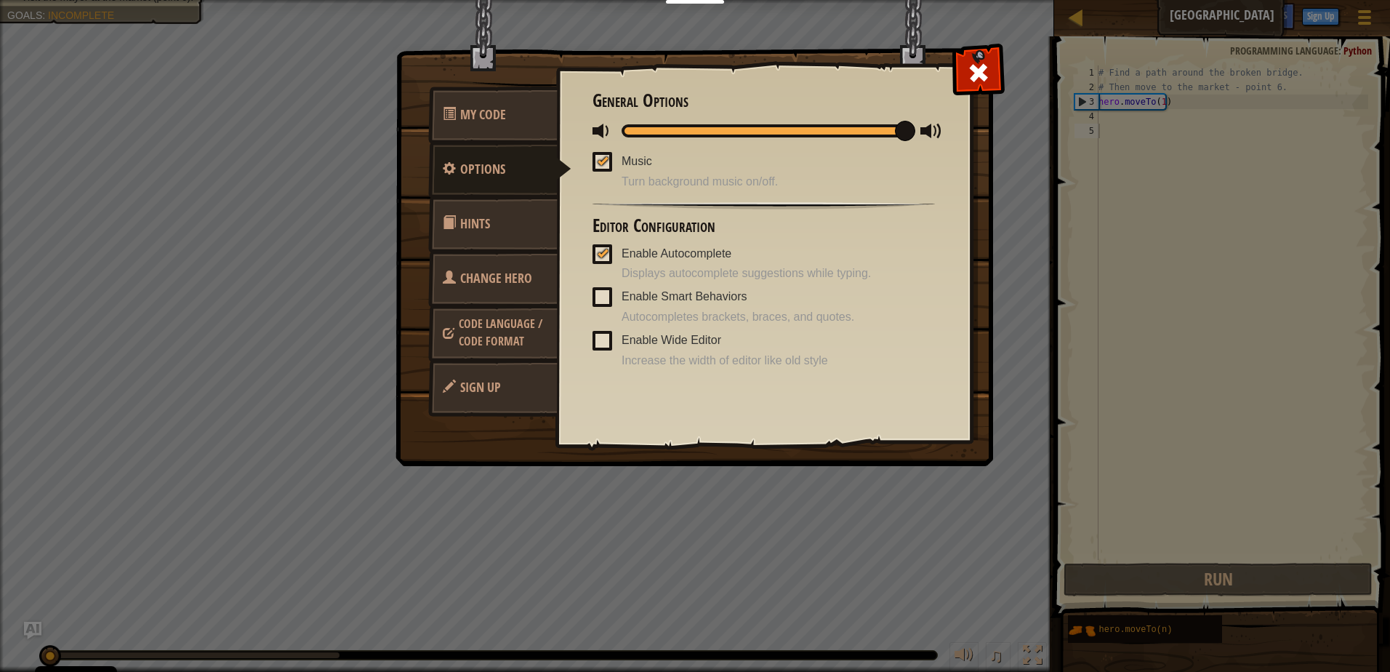
click at [13, 111] on div "My Code Options Hints Change Hero Code Language / Code Format Sign Up Quick Cod…" at bounding box center [695, 336] width 1390 height 672
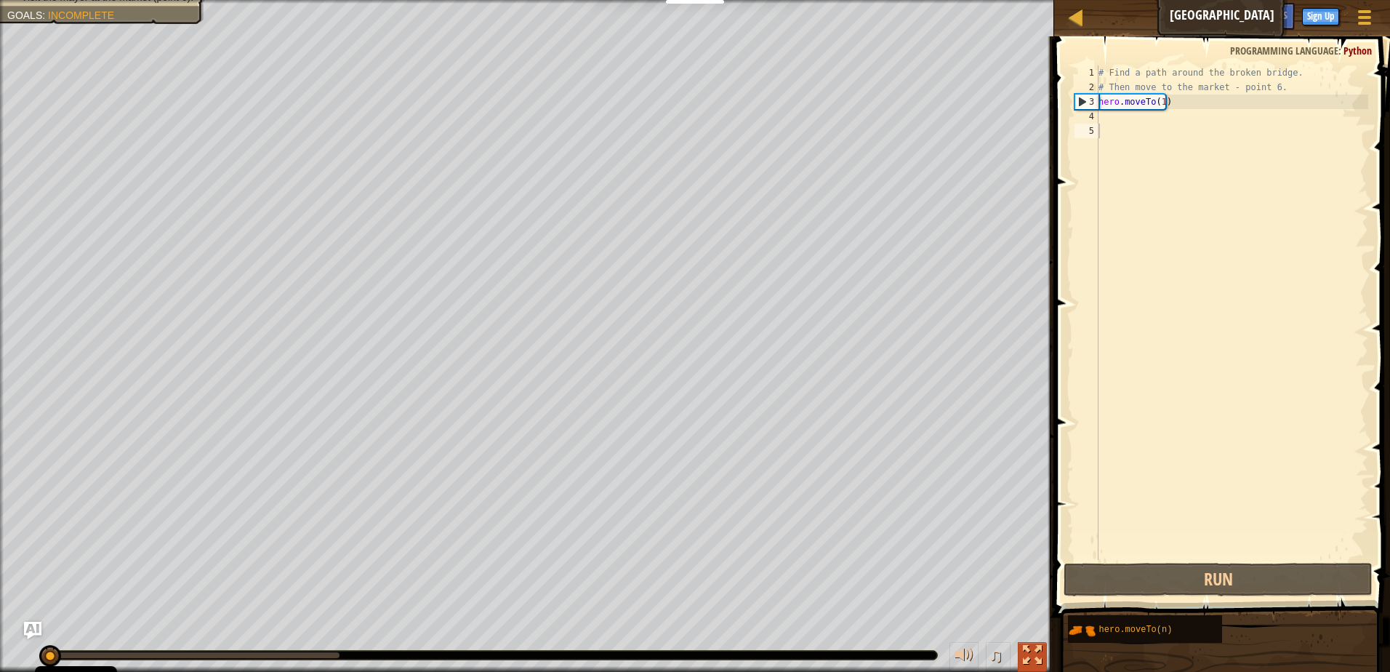
click at [1018, 646] on button at bounding box center [1032, 657] width 29 height 30
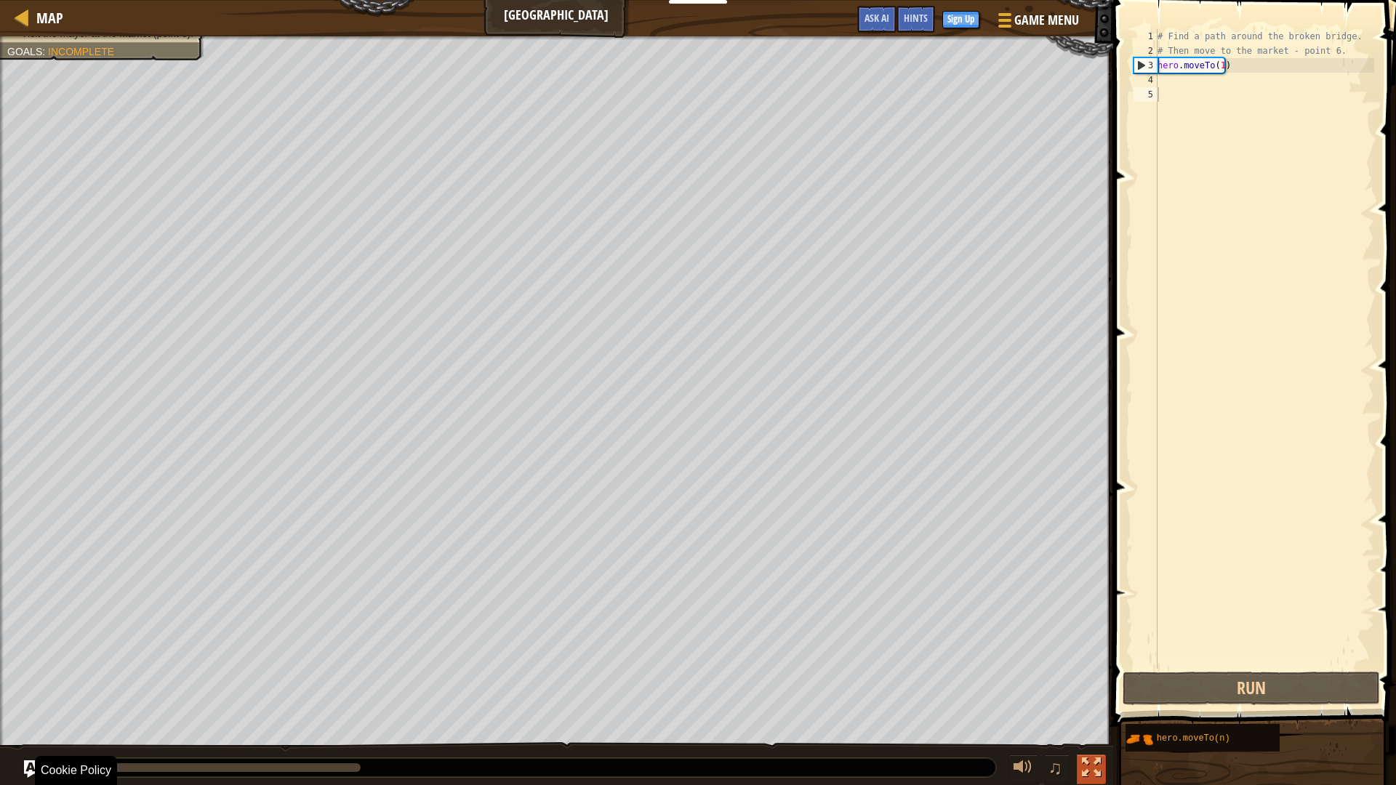
click at [1092, 671] on div at bounding box center [1091, 767] width 19 height 19
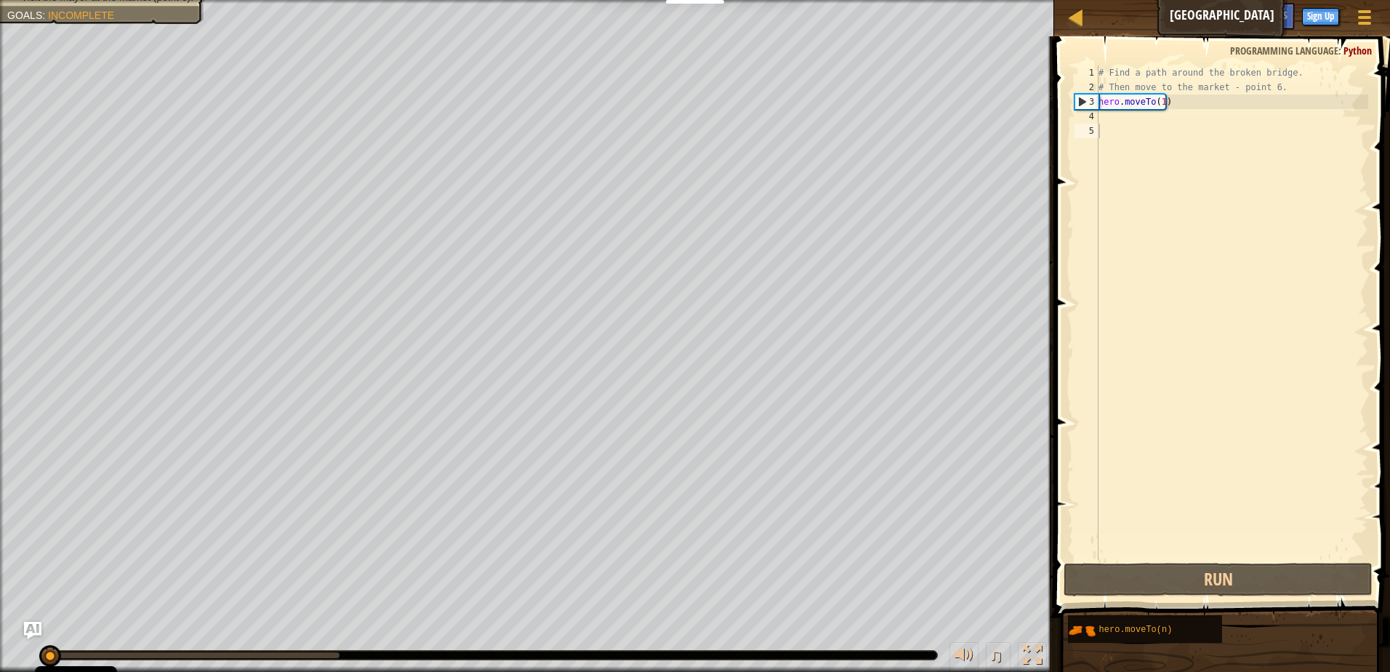
drag, startPoint x: 1368, startPoint y: 626, endPoint x: 1377, endPoint y: 596, distance: 31.3
click at [1377, 596] on div "Hints 1 2 3 4 5 # Find a path around the broken bridge. # Then move to the mark…" at bounding box center [1220, 350] width 340 height 628
